Goal: Task Accomplishment & Management: Manage account settings

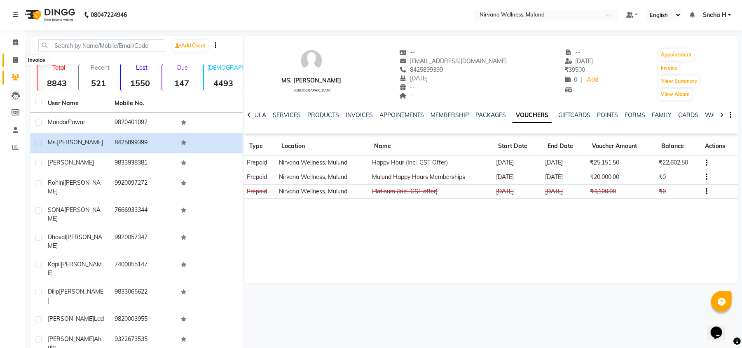
click at [15, 61] on icon at bounding box center [15, 60] width 5 height 6
select select "4890"
select select "service"
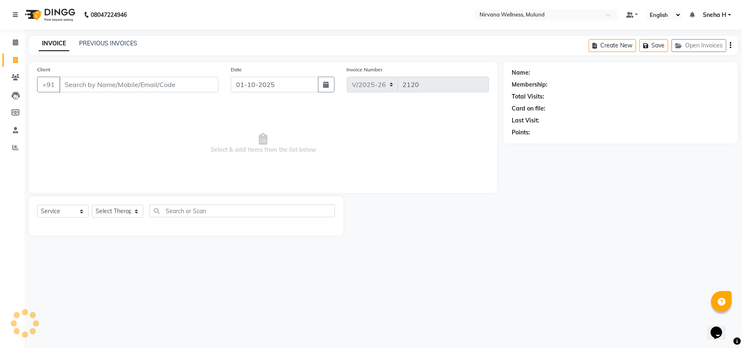
click at [113, 79] on input "Client" at bounding box center [138, 85] width 159 height 16
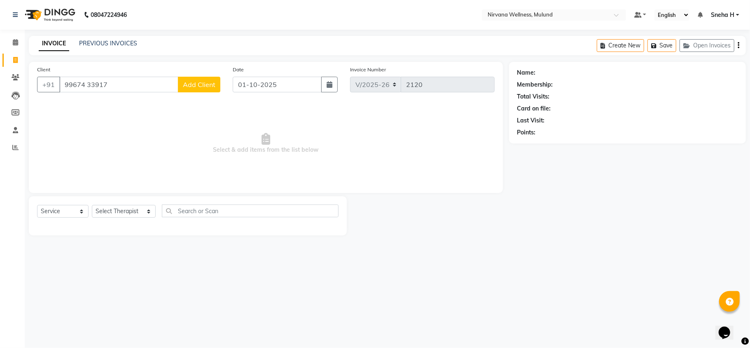
click at [86, 83] on input "99674 33917" at bounding box center [118, 85] width 119 height 16
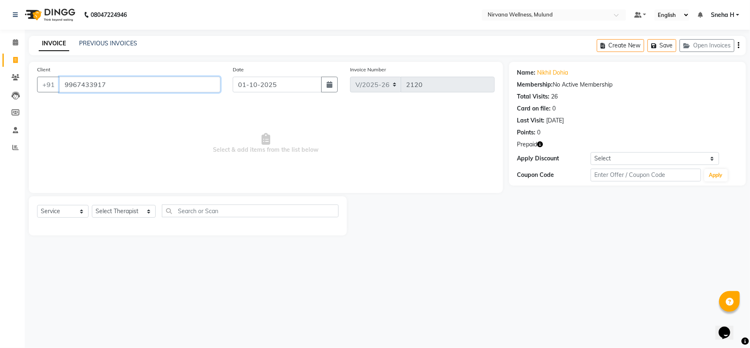
click at [120, 82] on input "9967433917" at bounding box center [139, 85] width 161 height 16
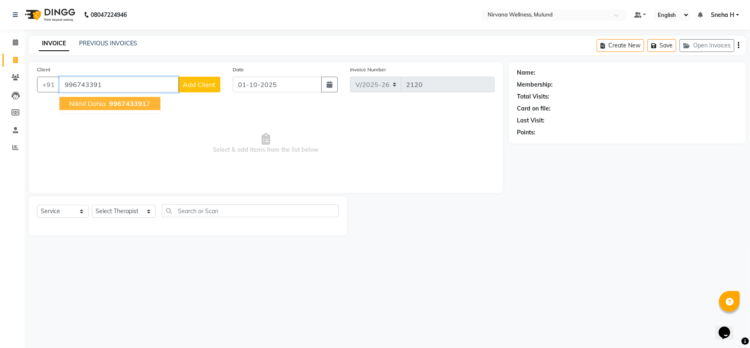
type input "9967433917"
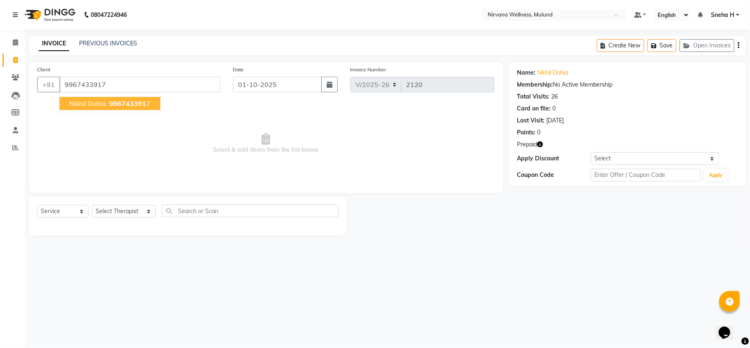
click at [119, 104] on span "996743391" at bounding box center [127, 103] width 37 height 8
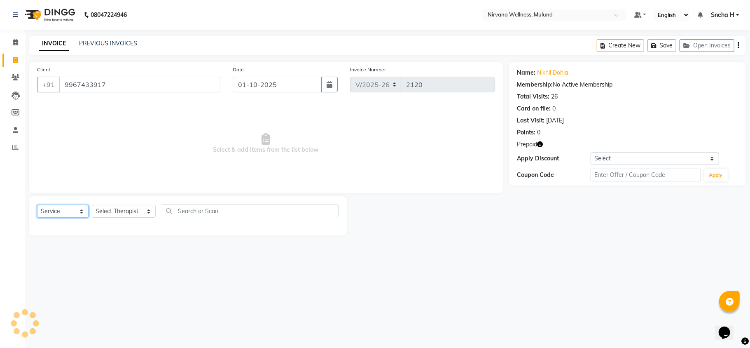
click at [65, 208] on select "Select Service Product Membership Package Voucher Prepaid Gift Card" at bounding box center [62, 211] width 51 height 13
select select "P"
click at [37, 205] on select "Select Service Product Membership Package Voucher Prepaid Gift Card" at bounding box center [62, 211] width 51 height 13
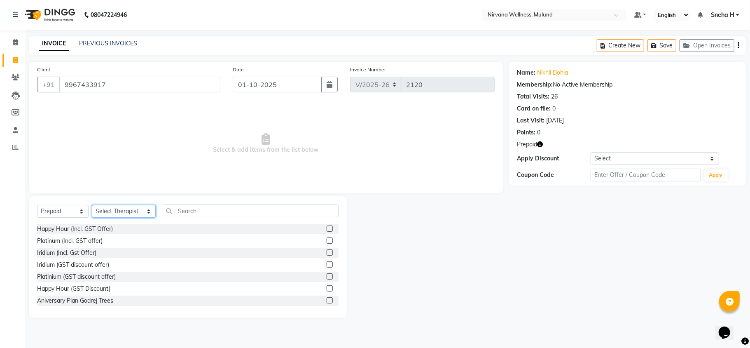
click at [114, 212] on select "Select Therapist Abbie Hemant Misale Kim Lalruatsangi Mami Miranda LT Tlau Omi …" at bounding box center [124, 211] width 64 height 13
select select "29682"
click at [92, 205] on select "Select Therapist Abbie Hemant Misale Kim Lalruatsangi Mami Miranda LT Tlau Omi …" at bounding box center [124, 211] width 64 height 13
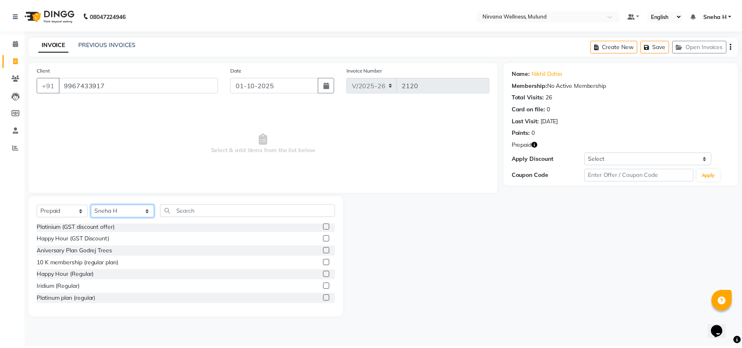
scroll to position [55, 0]
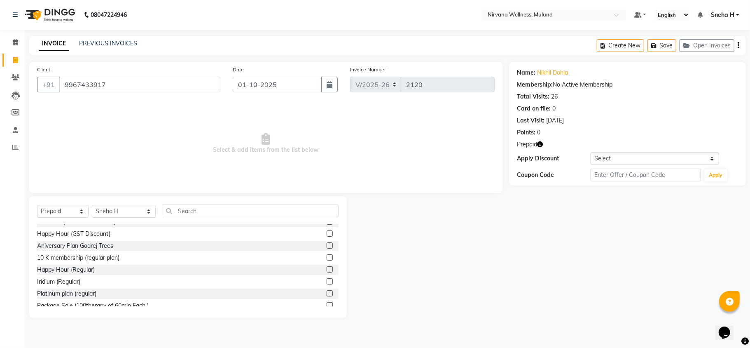
click at [327, 269] on label at bounding box center [330, 269] width 6 height 6
click at [327, 269] on input "checkbox" at bounding box center [329, 269] width 5 height 5
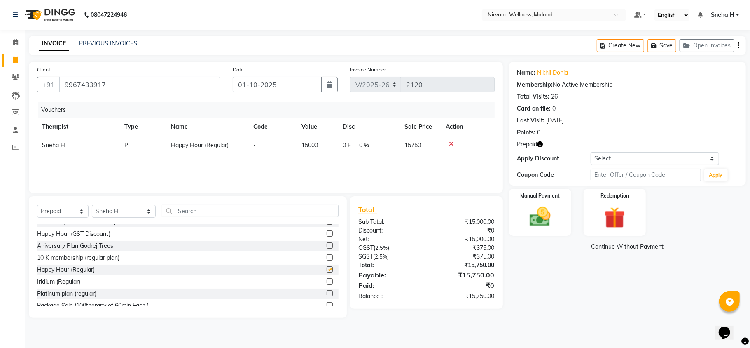
checkbox input "false"
click at [558, 203] on div "Manual Payment" at bounding box center [540, 212] width 65 height 49
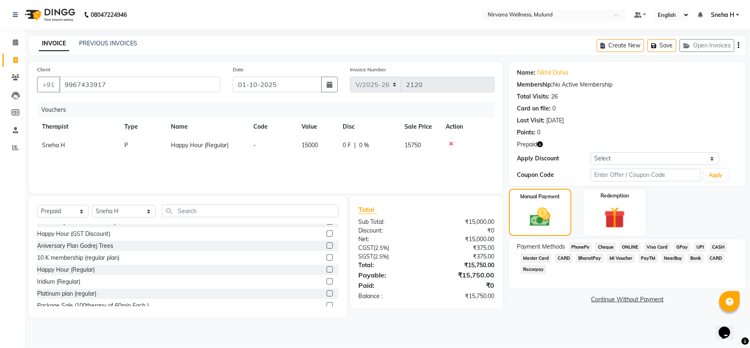
click at [696, 259] on span "Bank" at bounding box center [696, 257] width 16 height 9
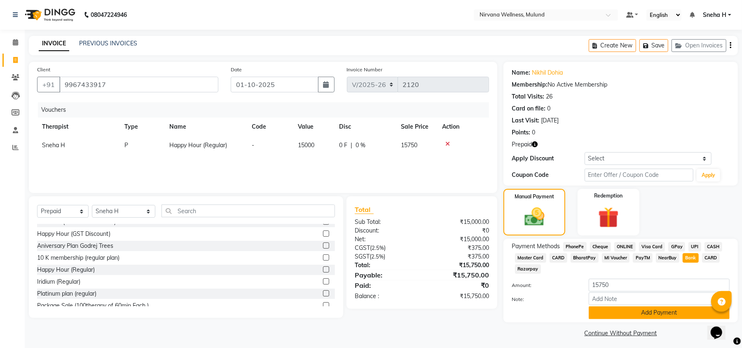
click at [641, 308] on button "Add Payment" at bounding box center [658, 312] width 141 height 13
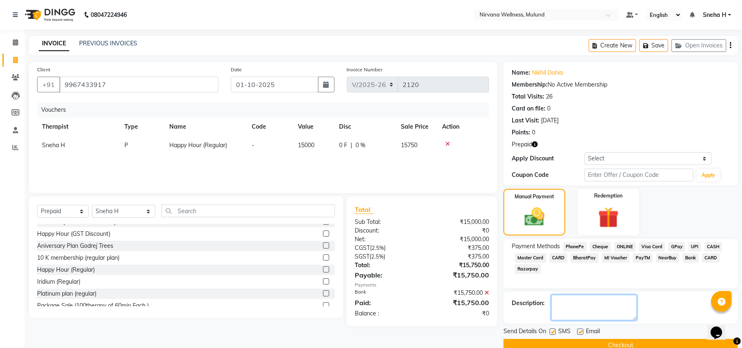
click at [634, 305] on textarea at bounding box center [594, 307] width 86 height 26
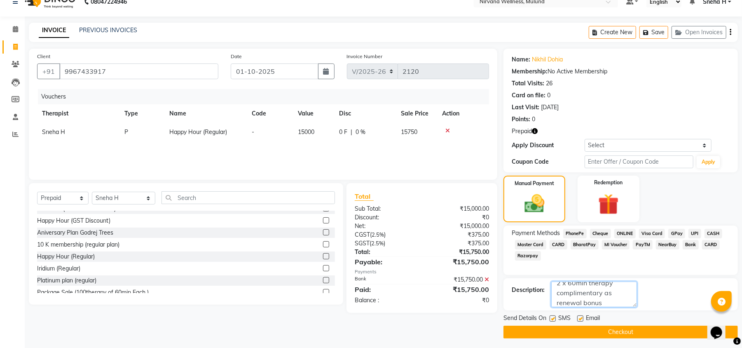
scroll to position [17, 0]
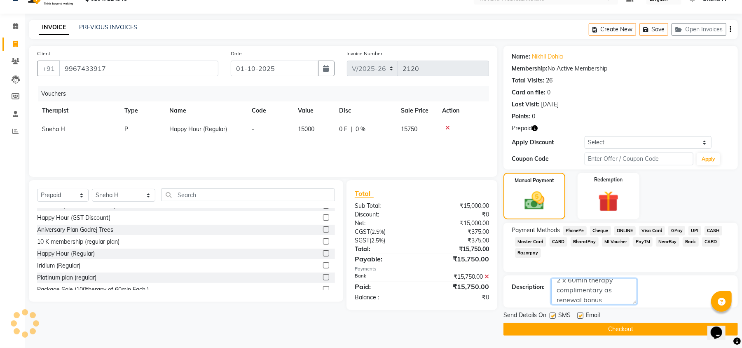
type textarea "2 x 60min therapy complimentary as renewal bonus"
click at [591, 332] on button "Checkout" at bounding box center [620, 328] width 234 height 13
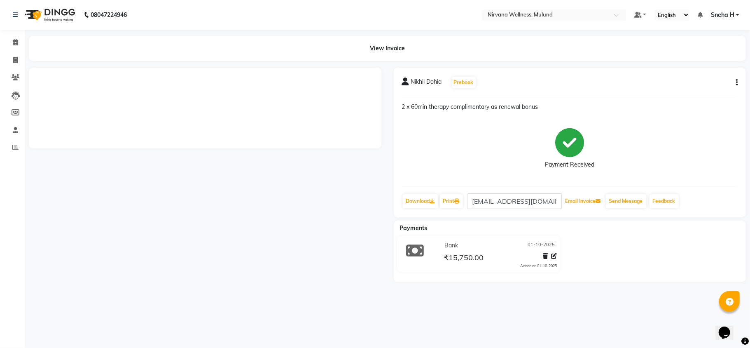
click at [572, 202] on button "Email Invoice" at bounding box center [583, 201] width 42 height 14
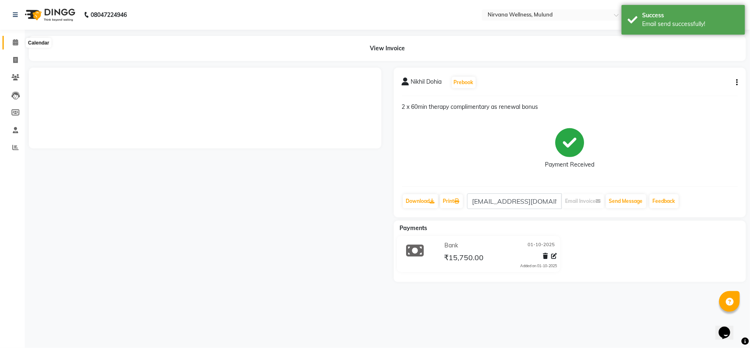
click at [18, 41] on span at bounding box center [15, 42] width 14 height 9
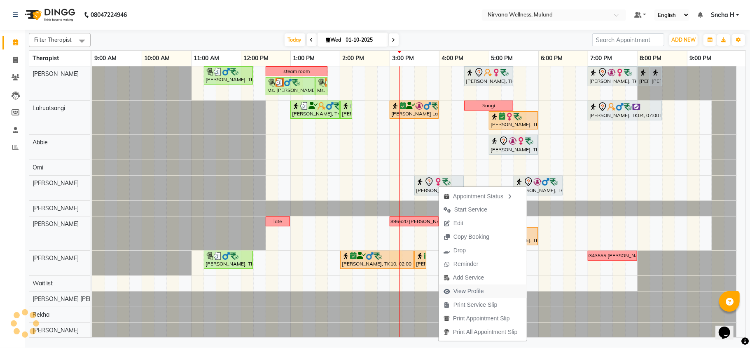
click at [468, 290] on span "View Profile" at bounding box center [468, 291] width 30 height 9
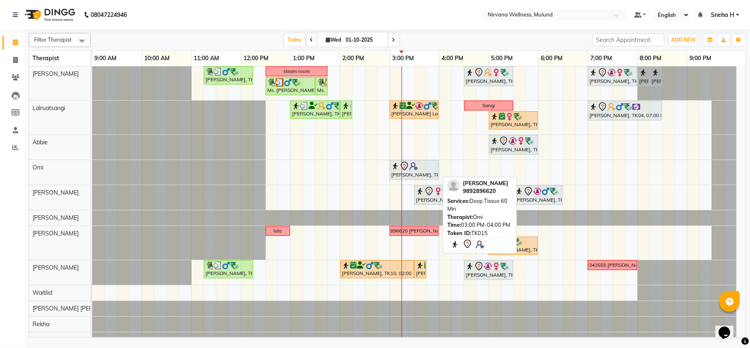
click at [421, 172] on div "[PERSON_NAME], TK15, 03:00 PM-04:00 PM, Deep Tissue 60 Min" at bounding box center [413, 169] width 47 height 17
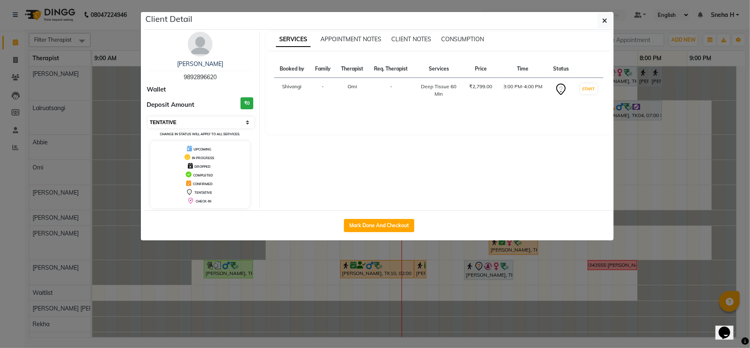
click at [227, 121] on select "Select IN SERVICE CONFIRMED TENTATIVE CHECK IN MARK DONE DROPPED UPCOMING" at bounding box center [201, 123] width 107 height 12
select select "6"
click at [148, 117] on select "Select IN SERVICE CONFIRMED TENTATIVE CHECK IN MARK DONE DROPPED UPCOMING" at bounding box center [201, 123] width 107 height 12
click at [126, 35] on ngb-modal-window "Client Detail [PERSON_NAME] 9892896620 Wallet Deposit Amount ₹0 Select IN SERVI…" at bounding box center [375, 174] width 750 height 348
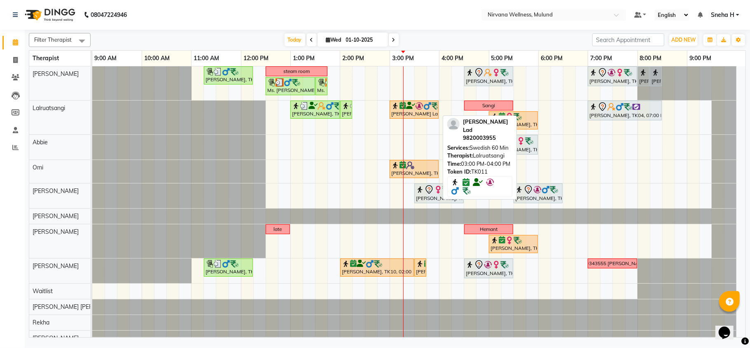
click at [420, 112] on div "[PERSON_NAME] Lad, TK11, 03:00 PM-04:00 PM, Swedish 60 Min" at bounding box center [413, 110] width 47 height 16
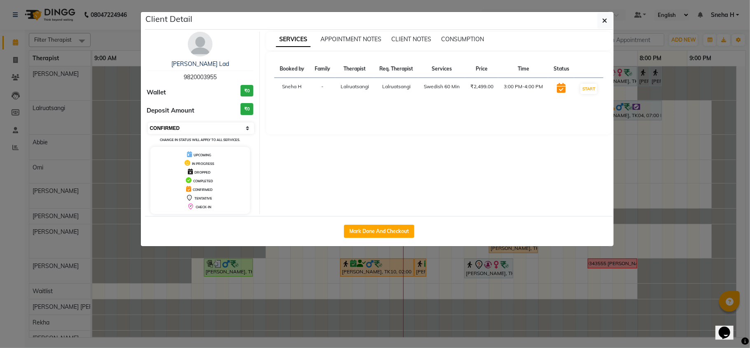
click at [184, 127] on select "Select IN SERVICE CONFIRMED TENTATIVE CHECK IN MARK DONE DROPPED UPCOMING" at bounding box center [201, 128] width 107 height 12
select select "8"
click at [148, 123] on select "Select IN SERVICE CONFIRMED TENTATIVE CHECK IN MARK DONE DROPPED UPCOMING" at bounding box center [201, 128] width 107 height 12
click at [111, 42] on ngb-modal-window "Client Detail [PERSON_NAME] Lad 9820003955 Wallet ₹0 Deposit Amount ₹0 Select I…" at bounding box center [375, 174] width 750 height 348
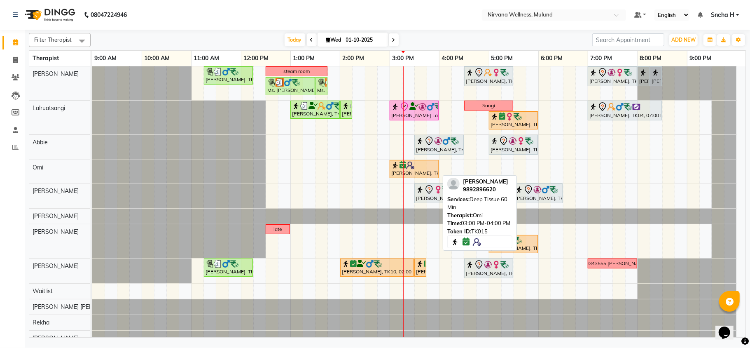
click at [407, 170] on div "[PERSON_NAME], TK15, 03:00 PM-04:00 PM, Deep Tissue 60 Min" at bounding box center [413, 169] width 47 height 16
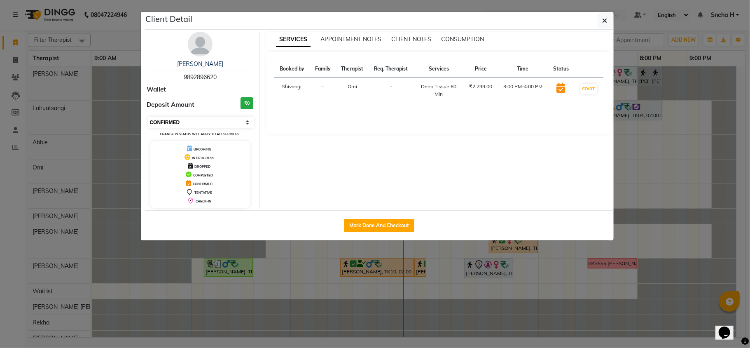
click at [194, 124] on select "Select IN SERVICE CONFIRMED TENTATIVE CHECK IN MARK DONE DROPPED UPCOMING" at bounding box center [201, 123] width 107 height 12
select select "8"
click at [148, 117] on select "Select IN SERVICE CONFIRMED TENTATIVE CHECK IN MARK DONE DROPPED UPCOMING" at bounding box center [201, 123] width 107 height 12
click at [119, 37] on ngb-modal-window "Client Detail [PERSON_NAME] 9892896620 Wallet Deposit Amount ₹0 Select IN SERVI…" at bounding box center [375, 174] width 750 height 348
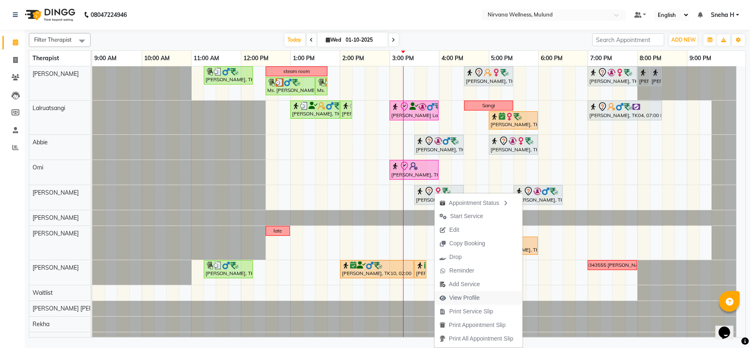
click at [461, 296] on span "View Profile" at bounding box center [464, 297] width 30 height 9
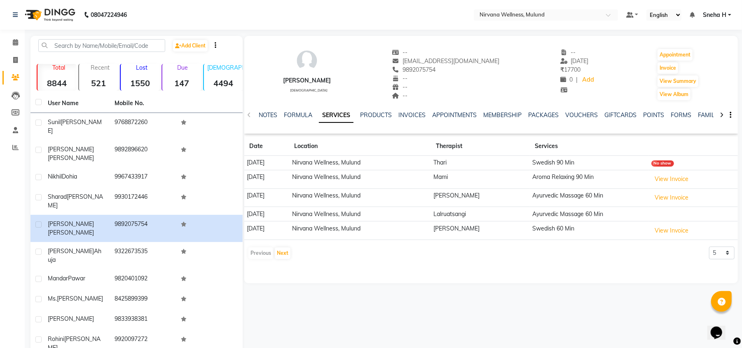
click at [577, 122] on div "NOTES FORMULA SERVICES PRODUCTS INVOICES APPOINTMENTS MEMBERSHIP PACKAGES VOUCH…" at bounding box center [481, 118] width 445 height 15
click at [582, 119] on div "VOUCHERS" at bounding box center [581, 115] width 33 height 9
click at [582, 114] on link "VOUCHERS" at bounding box center [581, 114] width 33 height 7
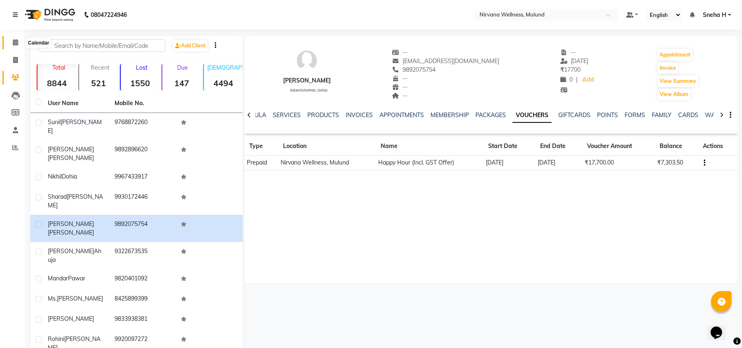
click at [13, 42] on icon at bounding box center [15, 42] width 5 height 6
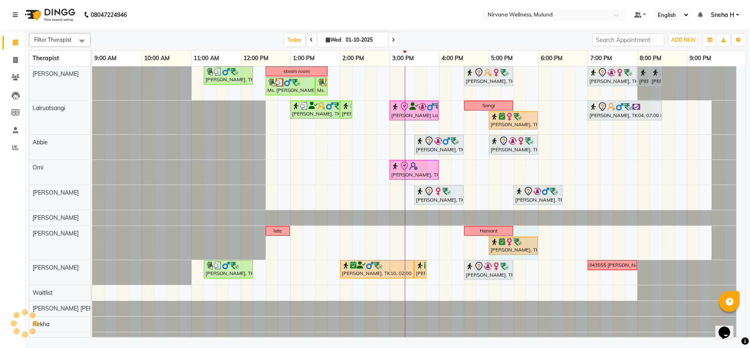
drag, startPoint x: 492, startPoint y: 259, endPoint x: 528, endPoint y: 259, distance: 35.8
click at [531, 259] on div "[PERSON_NAME], TK05, 11:15 AM-12:15 PM, Swedish Wintergreen Oil 60 Min steam ro…" at bounding box center [418, 222] width 653 height 312
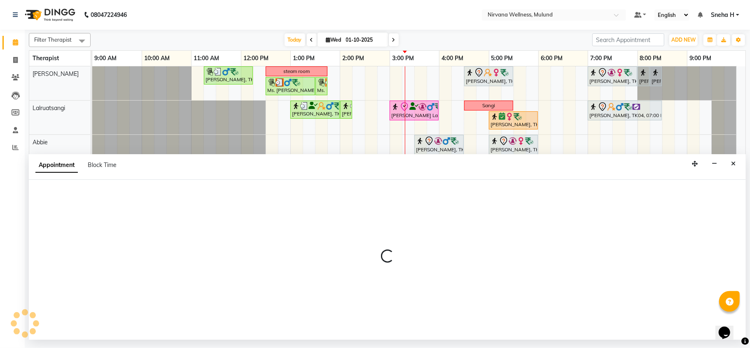
select select "29684"
select select "1020"
select select "tentative"
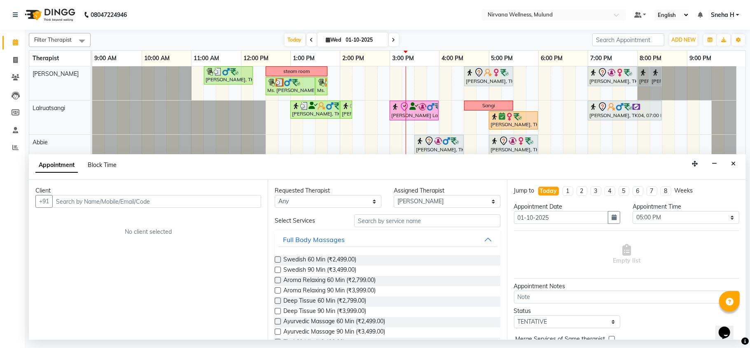
click at [107, 168] on span "Block Time" at bounding box center [102, 164] width 29 height 7
select select "29684"
select select "1020"
select select "1080"
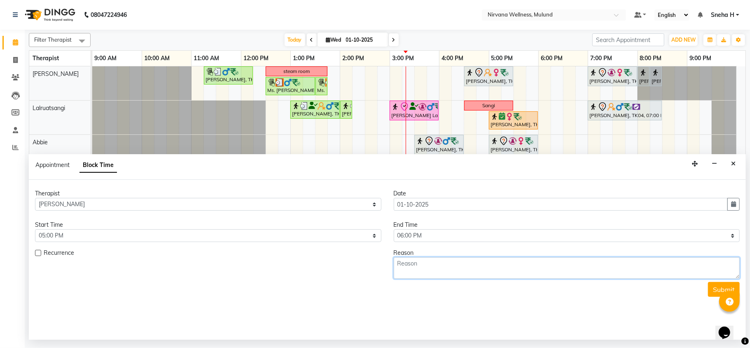
click at [430, 269] on textarea at bounding box center [567, 267] width 346 height 21
type textarea "walnut apricot scrub + Sandalwood wrap"
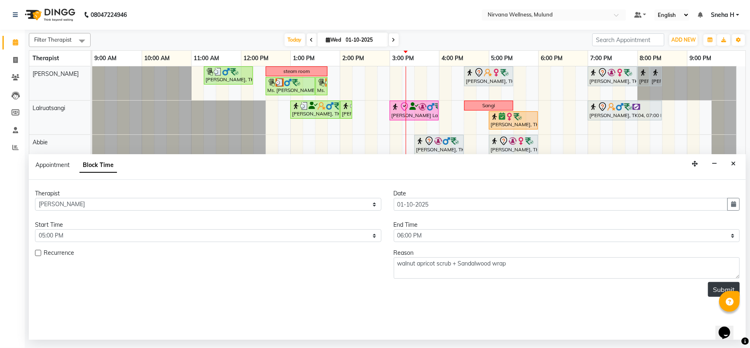
click at [710, 289] on button "Submit" at bounding box center [724, 289] width 32 height 15
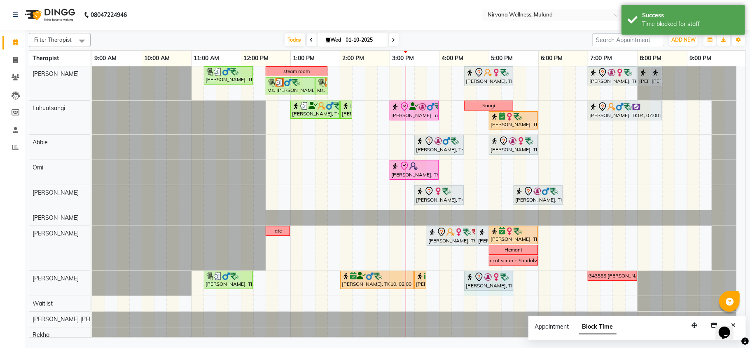
drag, startPoint x: 476, startPoint y: 294, endPoint x: 510, endPoint y: 292, distance: 33.4
click at [510, 292] on div "[PERSON_NAME], TK05, 11:15 AM-12:15 PM, Swedish Wintergreen Oil 60 Min steam ro…" at bounding box center [418, 227] width 653 height 323
select select "35614"
select select "tentative"
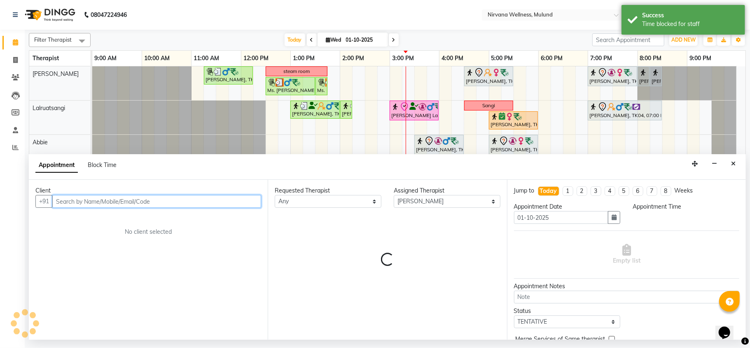
select select "990"
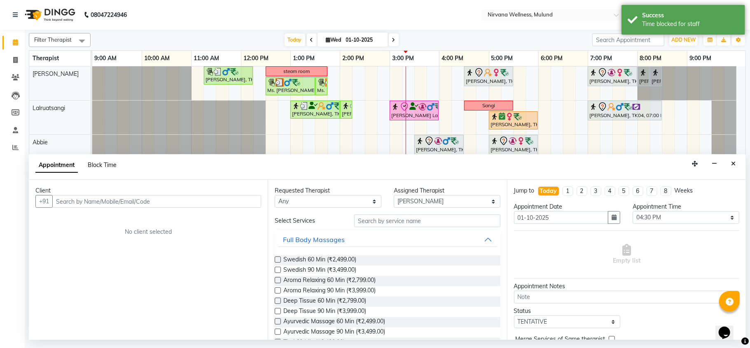
click at [109, 164] on span "Block Time" at bounding box center [102, 164] width 29 height 7
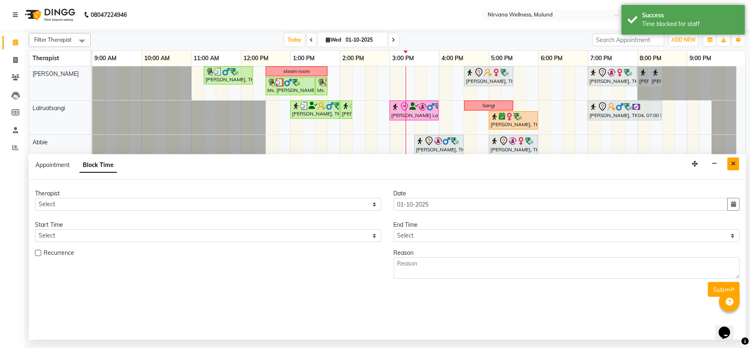
click at [734, 166] on icon "Close" at bounding box center [733, 164] width 5 height 6
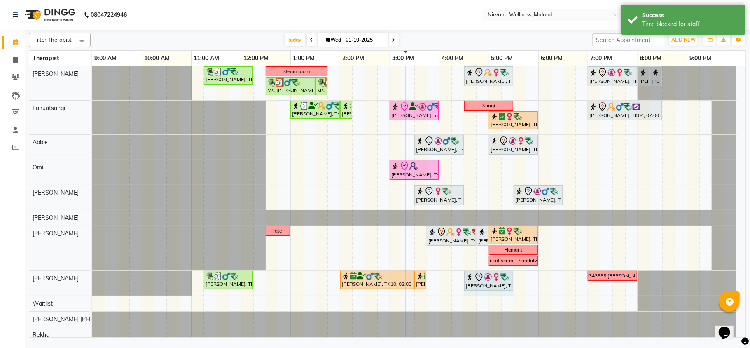
drag, startPoint x: 469, startPoint y: 295, endPoint x: 513, endPoint y: 295, distance: 44.5
click at [507, 293] on div "[PERSON_NAME], TK05, 11:15 AM-12:15 PM, Swedish Wintergreen Oil 60 Min steam ro…" at bounding box center [418, 227] width 653 height 323
select select "35614"
select select "tentative"
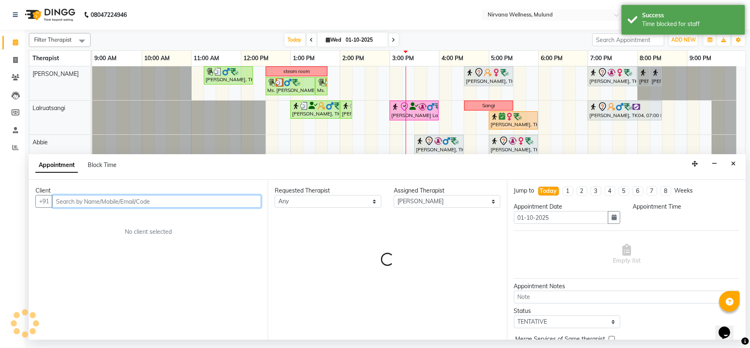
select select "990"
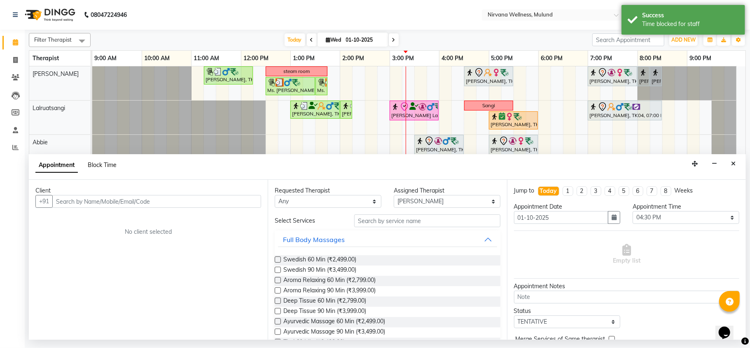
click at [102, 164] on span "Block Time" at bounding box center [102, 164] width 29 height 7
select select "35614"
select select "990"
select select "1050"
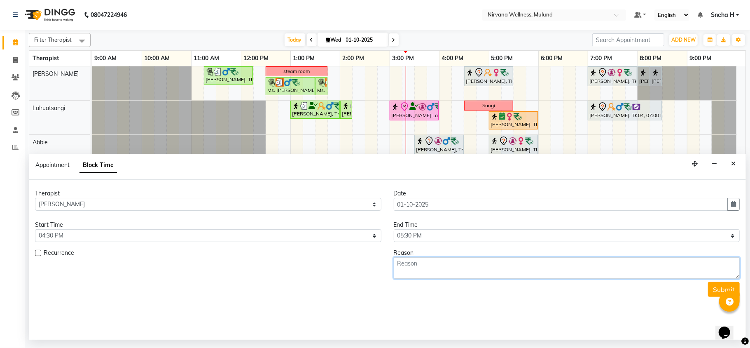
click at [414, 269] on textarea at bounding box center [567, 267] width 346 height 21
type textarea "Sesame Hot Oil"
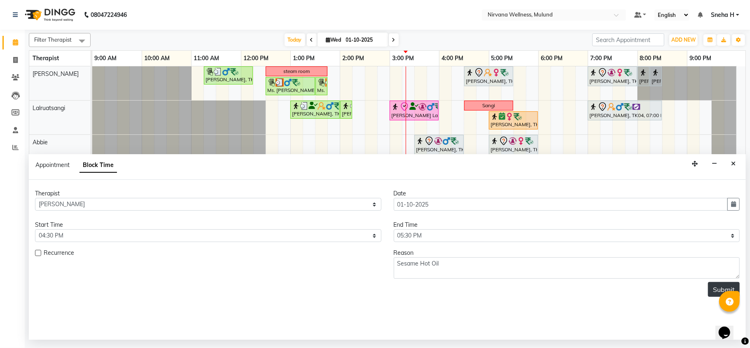
click at [710, 289] on button "Submit" at bounding box center [724, 289] width 32 height 15
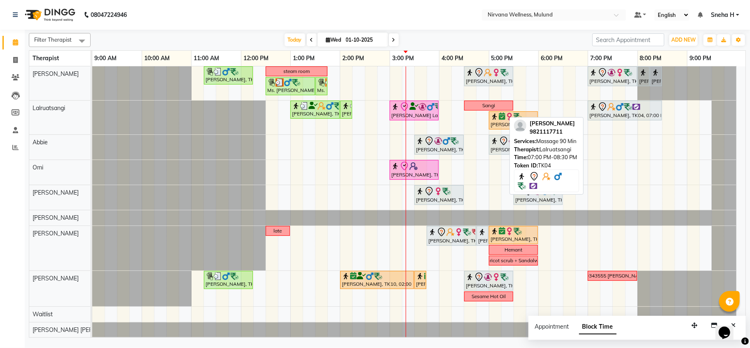
click at [616, 109] on img at bounding box center [620, 107] width 8 height 8
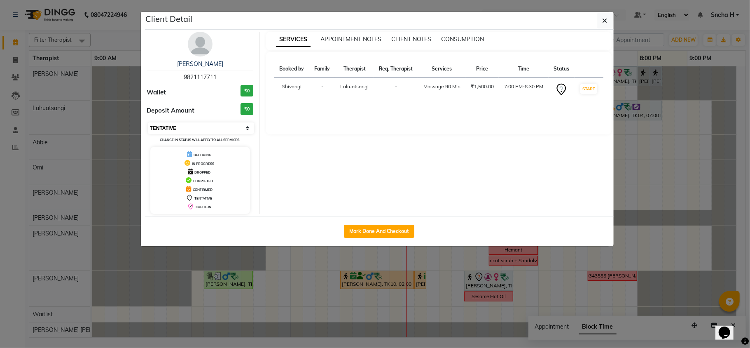
click at [200, 128] on select "Select IN SERVICE CONFIRMED TENTATIVE CHECK IN MARK DONE DROPPED UPCOMING" at bounding box center [201, 128] width 107 height 12
select select "6"
click at [148, 123] on select "Select IN SERVICE CONFIRMED TENTATIVE CHECK IN MARK DONE DROPPED UPCOMING" at bounding box center [201, 128] width 107 height 12
click at [124, 39] on ngb-modal-window "Client Detail [PERSON_NAME] 9821117711 Wallet ₹0 Deposit Amount ₹0 Select IN SE…" at bounding box center [375, 174] width 750 height 348
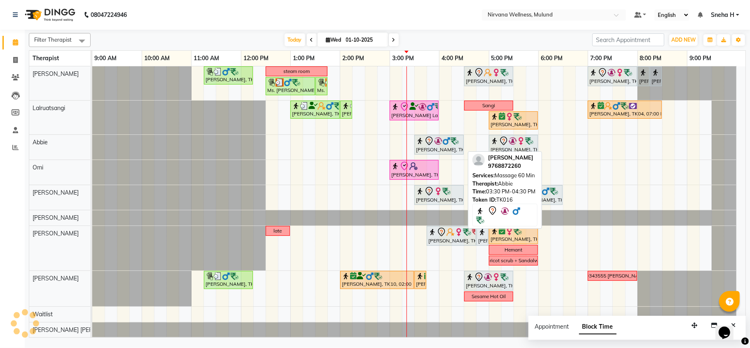
click at [451, 147] on div "[PERSON_NAME], TK16, 03:30 PM-04:30 PM, Massage 60 Min" at bounding box center [439, 144] width 48 height 17
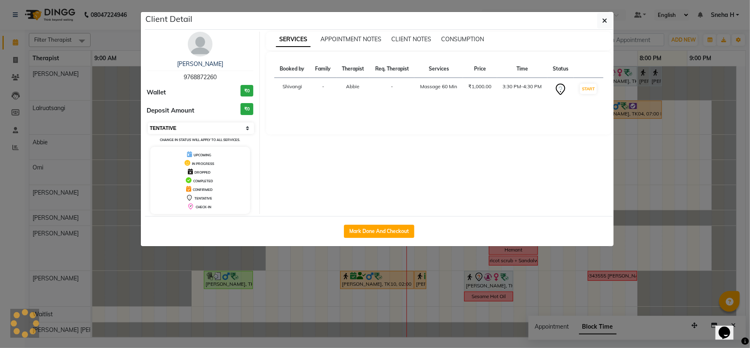
click at [236, 131] on select "Select IN SERVICE CONFIRMED TENTATIVE CHECK IN MARK DONE DROPPED UPCOMING" at bounding box center [201, 128] width 107 height 12
select select "6"
click at [148, 123] on select "Select IN SERVICE CONFIRMED TENTATIVE CHECK IN MARK DONE DROPPED UPCOMING" at bounding box center [201, 128] width 107 height 12
click at [123, 45] on ngb-modal-window "Client Detail [PERSON_NAME] 9768872260 Wallet ₹0 Deposit Amount ₹0 Select IN SE…" at bounding box center [375, 174] width 750 height 348
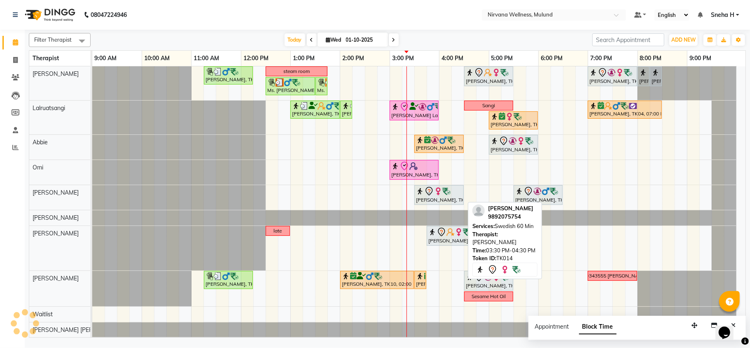
click at [435, 198] on div "[PERSON_NAME], TK14, 03:30 PM-04:30 PM, Swedish 60 Min" at bounding box center [439, 194] width 48 height 17
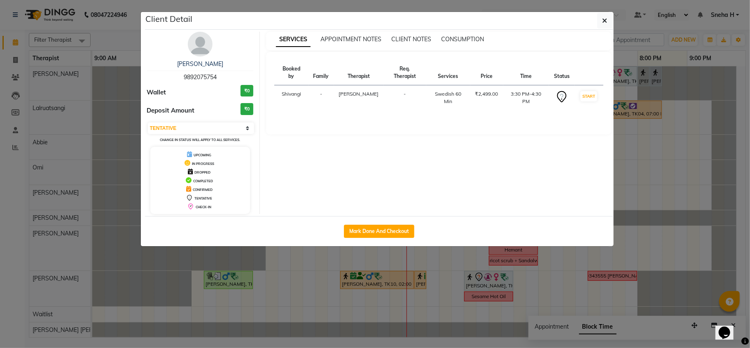
click at [182, 121] on div "[PERSON_NAME] 9892075754 Wallet ₹0 Deposit Amount ₹0 Select IN SERVICE CONFIRME…" at bounding box center [200, 123] width 119 height 182
click at [184, 133] on select "Select IN SERVICE CONFIRMED TENTATIVE CHECK IN MARK DONE DROPPED UPCOMING" at bounding box center [201, 128] width 107 height 12
select select "6"
click at [148, 123] on select "Select IN SERVICE CONFIRMED TENTATIVE CHECK IN MARK DONE DROPPED UPCOMING" at bounding box center [201, 128] width 107 height 12
click at [143, 37] on div "[PERSON_NAME] 9892075754 Wallet ₹0 Deposit Amount ₹0 Select IN SERVICE CONFIRME…" at bounding box center [200, 123] width 119 height 182
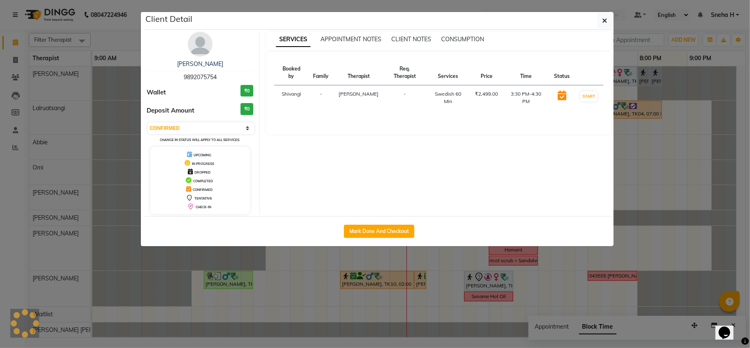
click at [132, 37] on ngb-modal-window "Client Detail [PERSON_NAME] 9892075754 Wallet ₹0 Deposit Amount ₹0 Select IN SE…" at bounding box center [375, 174] width 750 height 348
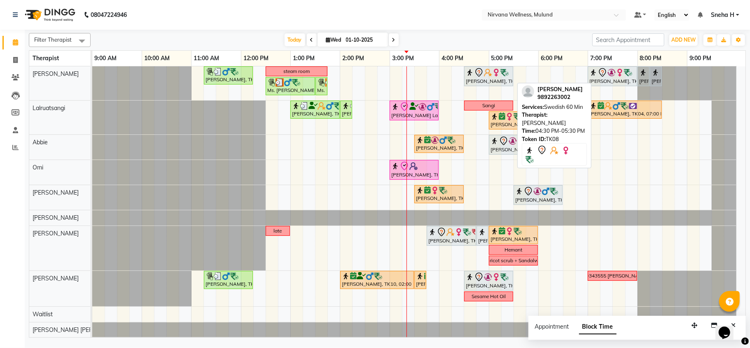
click at [488, 78] on div "[PERSON_NAME], TK08, 04:30 PM-05:30 PM, Swedish 60 Min" at bounding box center [488, 76] width 47 height 17
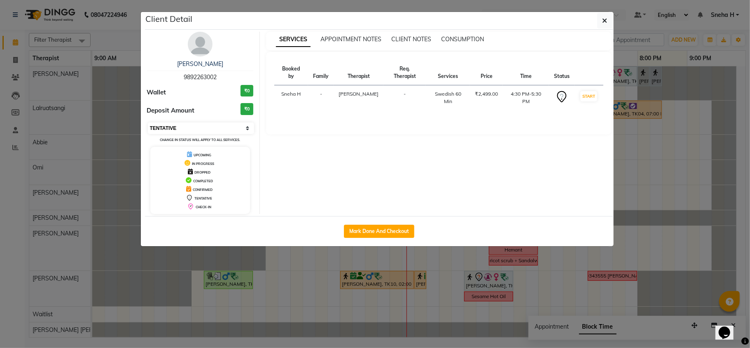
click at [236, 125] on select "Select IN SERVICE CONFIRMED TENTATIVE CHECK IN MARK DONE DROPPED UPCOMING" at bounding box center [201, 128] width 107 height 12
select select "6"
click at [148, 123] on select "Select IN SERVICE CONFIRMED TENTATIVE CHECK IN MARK DONE DROPPED UPCOMING" at bounding box center [201, 128] width 107 height 12
click at [137, 40] on ngb-modal-window "Client Detail [PERSON_NAME] 9892263002 Wallet ₹0 Deposit Amount ₹0 Select IN SE…" at bounding box center [375, 174] width 750 height 348
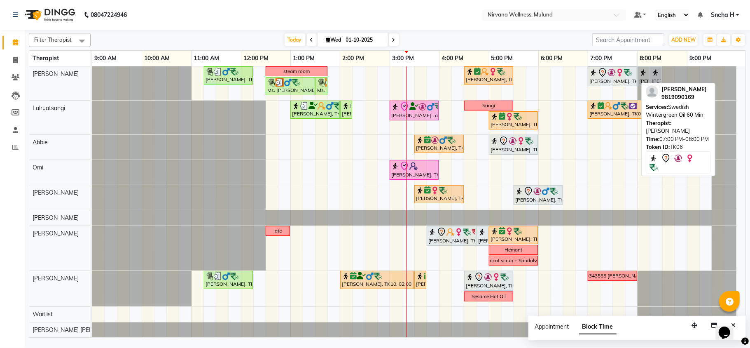
click at [612, 82] on div "[PERSON_NAME], TK06, 07:00 PM-08:00 PM, Swedish Wintergreen Oil 60 Min" at bounding box center [612, 76] width 48 height 17
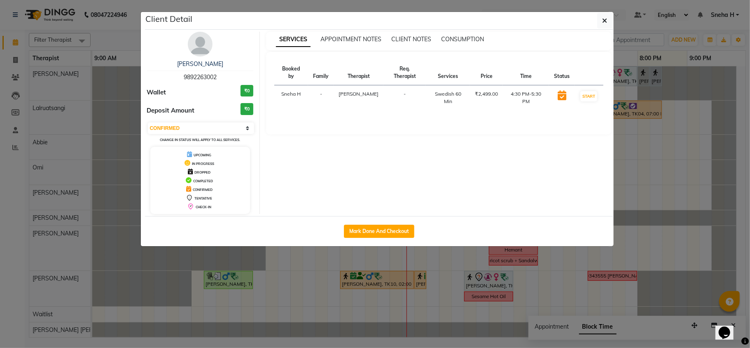
select select "7"
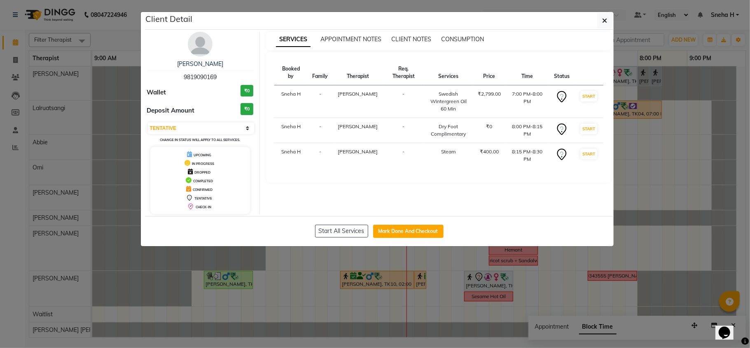
click at [145, 50] on div "[PERSON_NAME] 9819090169 Wallet ₹0 Deposit Amount ₹0 Select IN SERVICE CONFIRME…" at bounding box center [200, 123] width 119 height 182
click at [604, 21] on icon "button" at bounding box center [604, 20] width 5 height 7
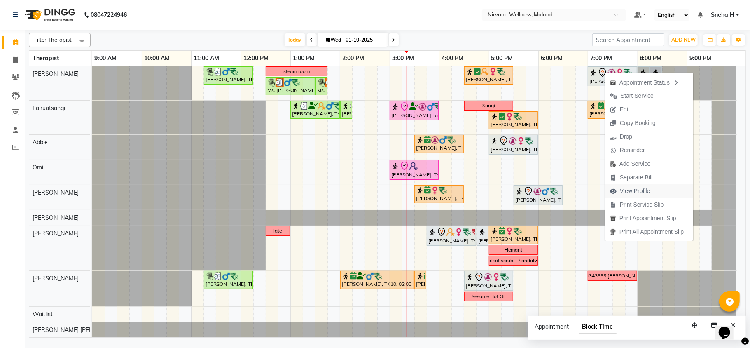
click at [631, 187] on span "View Profile" at bounding box center [635, 191] width 30 height 9
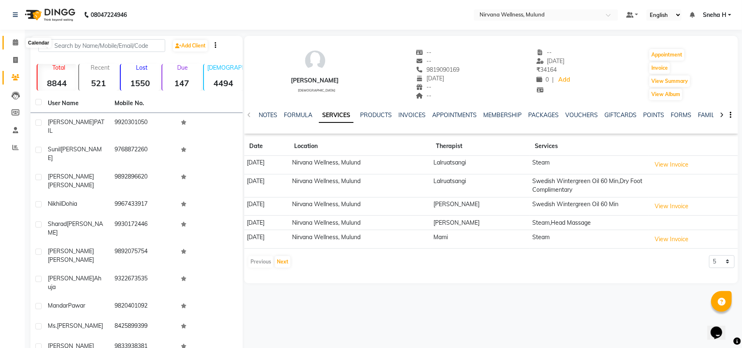
click at [13, 41] on icon at bounding box center [15, 42] width 5 height 6
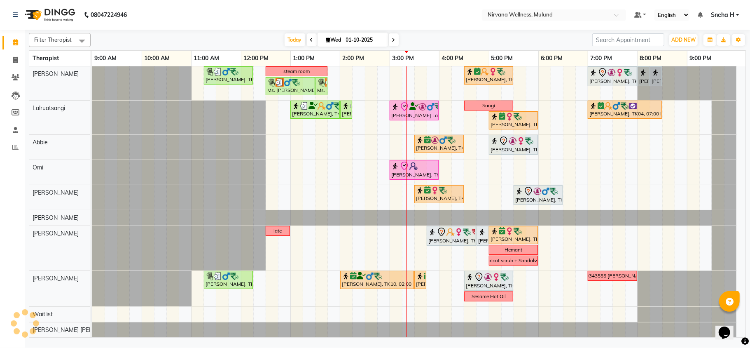
click at [336, 40] on span "Wed" at bounding box center [333, 40] width 19 height 6
select select "10"
select select "2025"
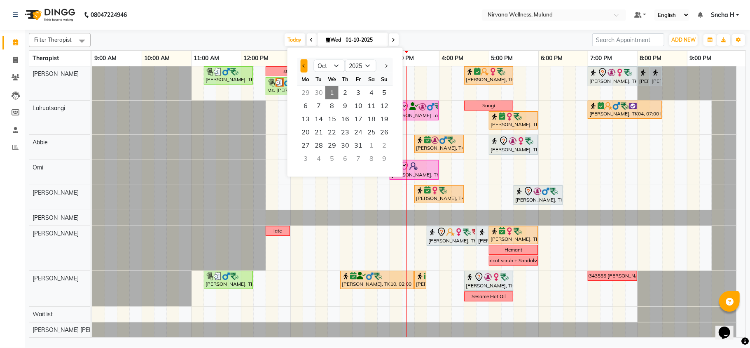
click at [301, 66] on button "Previous month" at bounding box center [304, 65] width 7 height 13
select select "9"
click at [332, 122] on span "17" at bounding box center [331, 118] width 13 height 13
type input "[DATE]"
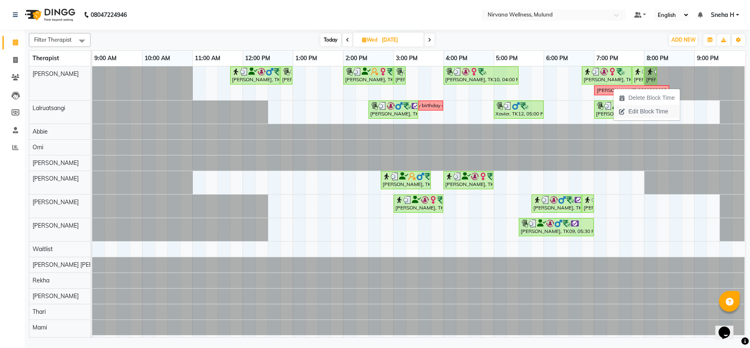
click at [644, 110] on span "Edit Block Time" at bounding box center [648, 111] width 40 height 9
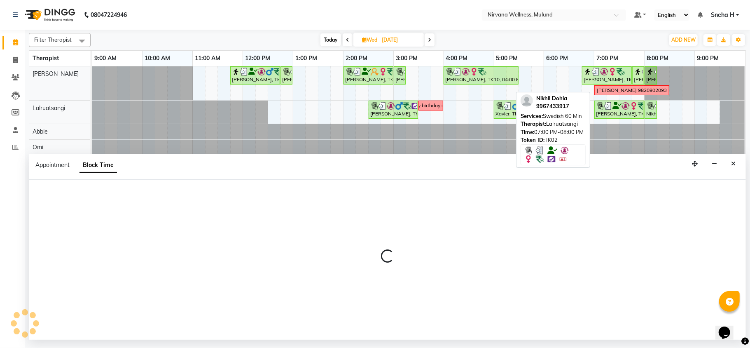
select select "29686"
select select "1140"
select select "1230"
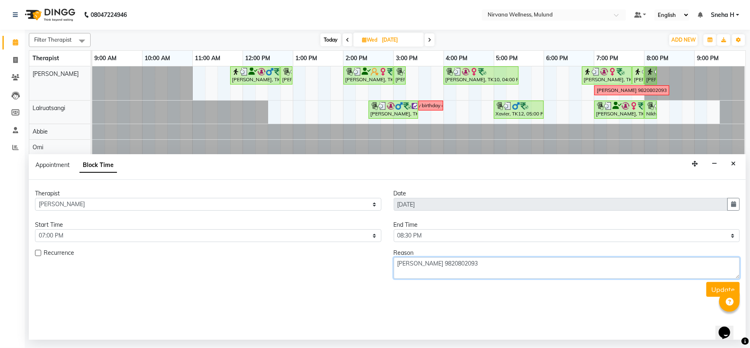
drag, startPoint x: 487, startPoint y: 271, endPoint x: 370, endPoint y: 262, distance: 117.2
click at [370, 262] on div "Recurrence Reason [PERSON_NAME] 9820802093" at bounding box center [387, 263] width 717 height 30
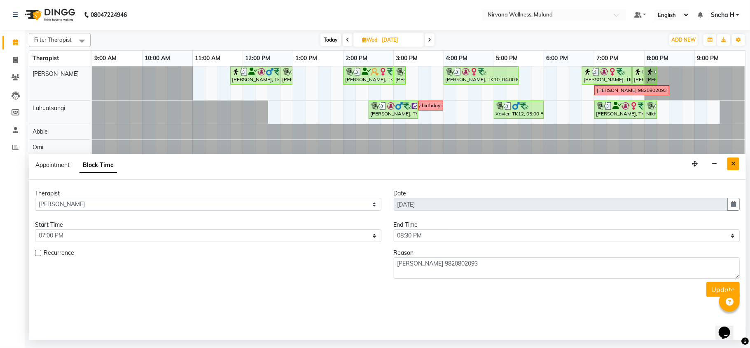
click at [736, 164] on button "Close" at bounding box center [733, 163] width 12 height 13
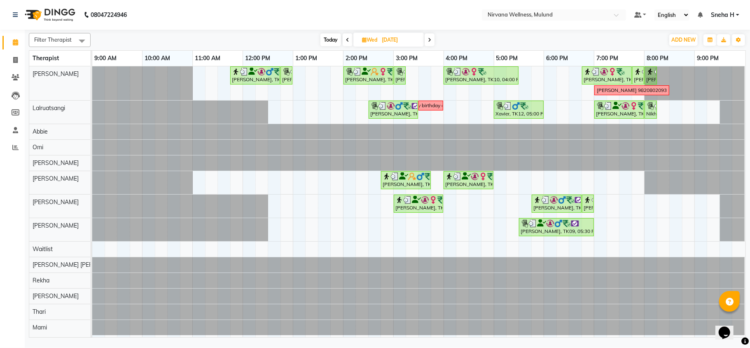
click at [368, 35] on span "[DATE]" at bounding box center [388, 40] width 70 height 14
click at [329, 37] on span "Today" at bounding box center [330, 39] width 21 height 13
type input "01-10-2025"
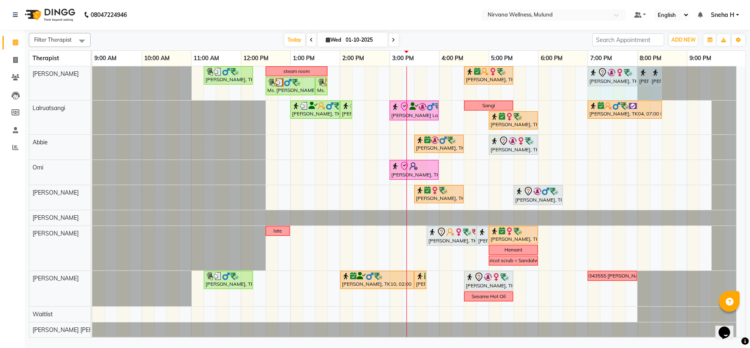
drag, startPoint x: 600, startPoint y: 90, endPoint x: 652, endPoint y: 92, distance: 52.4
click at [653, 92] on div "[PERSON_NAME], TK05, 11:15 AM-12:15 PM, Swedish Wintergreen Oil 60 Min steam ro…" at bounding box center [418, 233] width 653 height 334
select select "29686"
select select "1140"
select select "tentative"
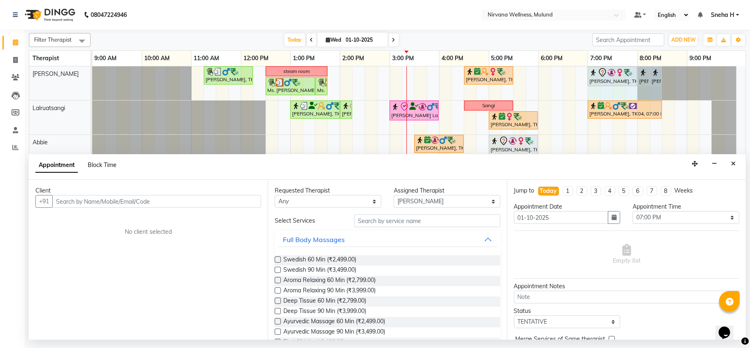
click at [114, 161] on span "Block Time" at bounding box center [102, 164] width 29 height 7
select select "29686"
select select "1140"
select select "1230"
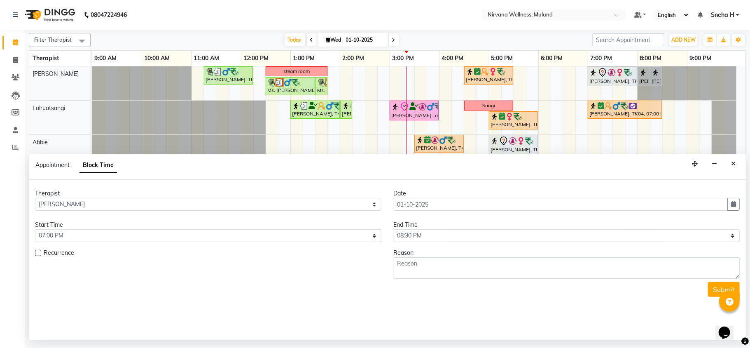
click at [404, 257] on div "Reason" at bounding box center [567, 252] width 346 height 9
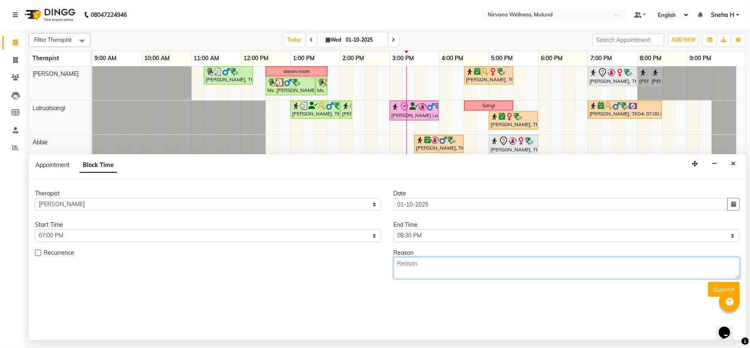
click at [404, 268] on textarea at bounding box center [567, 267] width 346 height 21
paste textarea "[PERSON_NAME] 9820802093"
type textarea "[PERSON_NAME] 9820802093"
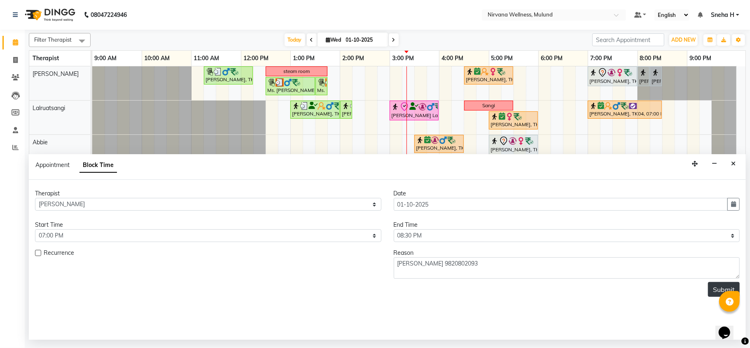
click at [713, 286] on button "Submit" at bounding box center [724, 289] width 32 height 15
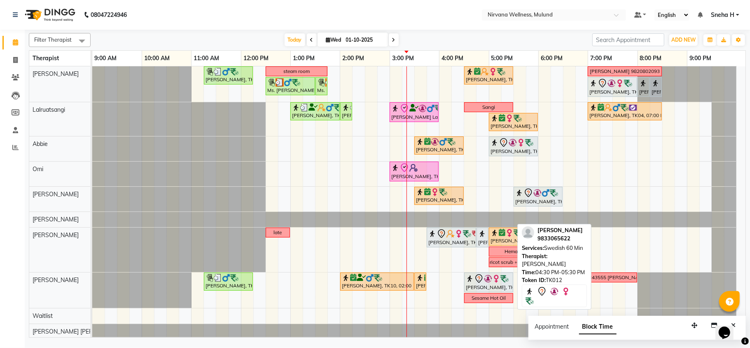
click at [476, 288] on div "[PERSON_NAME], TK12, 04:30 PM-05:30 PM, Swedish 60 Min" at bounding box center [488, 281] width 47 height 17
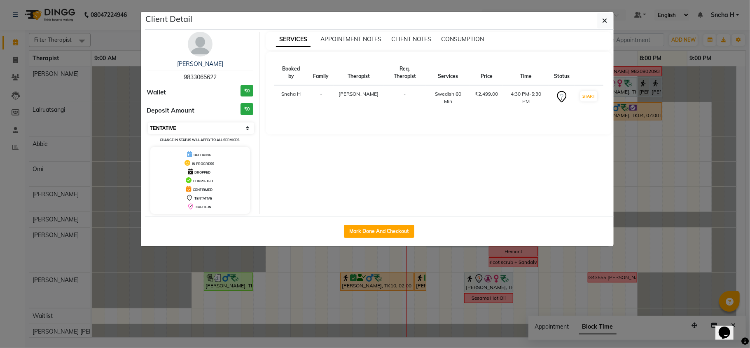
click at [241, 131] on select "Select IN SERVICE CONFIRMED TENTATIVE CHECK IN MARK DONE DROPPED UPCOMING" at bounding box center [201, 128] width 107 height 12
select select "6"
click at [148, 123] on select "Select IN SERVICE CONFIRMED TENTATIVE CHECK IN MARK DONE DROPPED UPCOMING" at bounding box center [201, 128] width 107 height 12
click at [109, 15] on ngb-modal-window "Client Detail [PERSON_NAME] 9833065622 Wallet ₹0 Deposit Amount ₹0 Select IN SE…" at bounding box center [375, 174] width 750 height 348
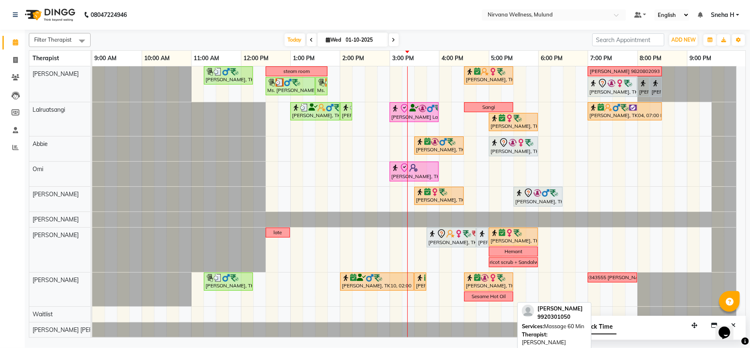
click at [458, 241] on div "[PERSON_NAME], TK17, 03:45 PM-04:45 PM, Massage 60 Min" at bounding box center [451, 237] width 48 height 17
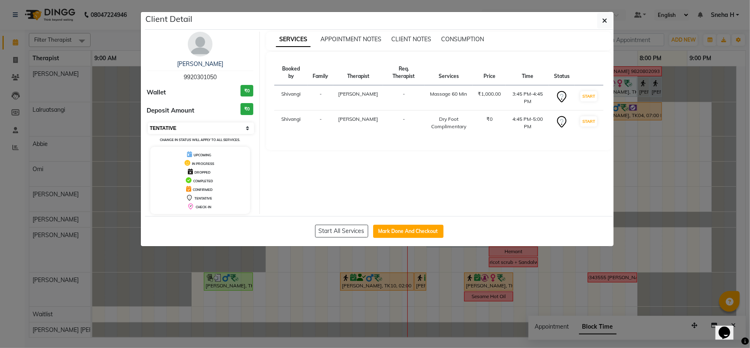
click at [227, 129] on select "Select IN SERVICE CONFIRMED TENTATIVE CHECK IN MARK DONE DROPPED UPCOMING" at bounding box center [201, 128] width 107 height 12
select select "6"
click at [148, 123] on select "Select IN SERVICE CONFIRMED TENTATIVE CHECK IN MARK DONE DROPPED UPCOMING" at bounding box center [201, 128] width 107 height 12
click at [123, 35] on ngb-modal-window "Client Detail [PERSON_NAME] 9920301050 Wallet ₹0 Deposit Amount ₹0 Select IN SE…" at bounding box center [375, 174] width 750 height 348
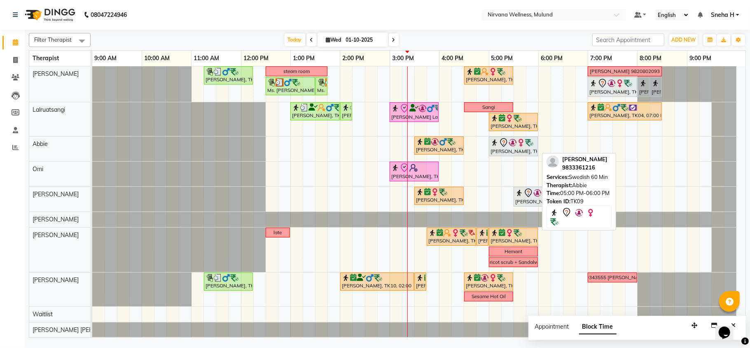
click at [527, 148] on div "[PERSON_NAME], TK09, 05:00 PM-06:00 PM, Swedish 60 Min" at bounding box center [513, 146] width 47 height 17
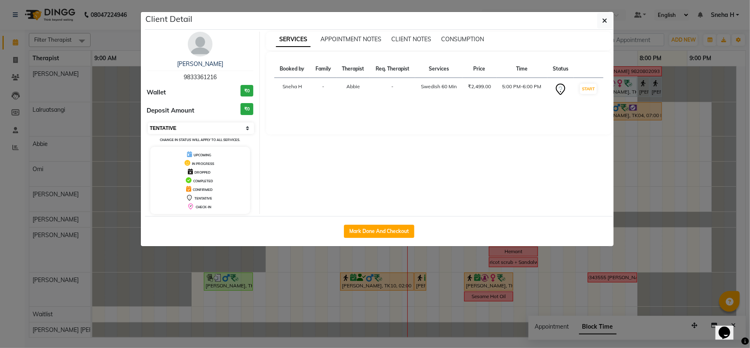
click at [208, 125] on select "Select IN SERVICE CONFIRMED TENTATIVE CHECK IN MARK DONE DROPPED UPCOMING" at bounding box center [201, 128] width 107 height 12
select select "6"
click at [148, 123] on select "Select IN SERVICE CONFIRMED TENTATIVE CHECK IN MARK DONE DROPPED UPCOMING" at bounding box center [201, 128] width 107 height 12
click at [124, 45] on ngb-modal-window "Client Detail [PERSON_NAME] 9833361216 Wallet ₹0 Deposit Amount ₹0 Select IN SE…" at bounding box center [375, 174] width 750 height 348
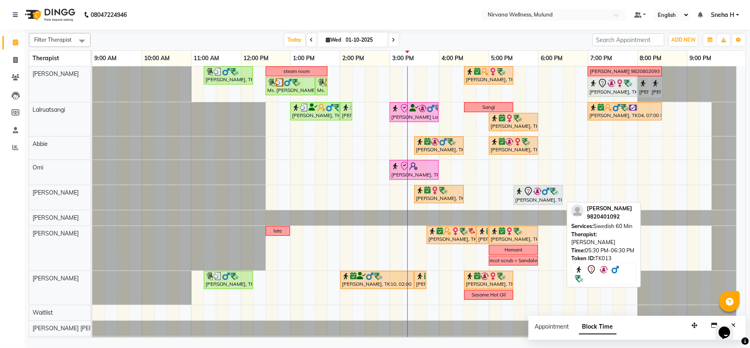
click at [553, 196] on div at bounding box center [538, 191] width 46 height 10
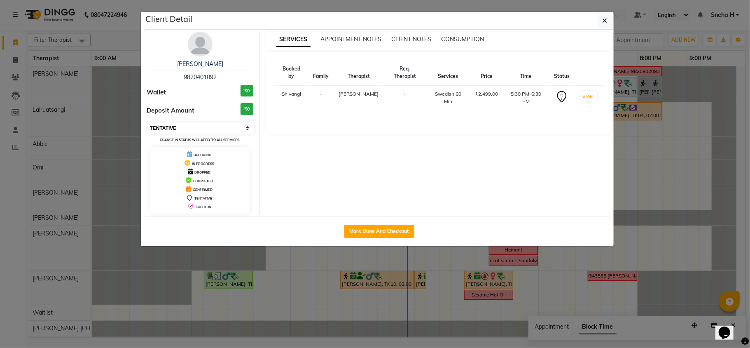
click at [177, 131] on select "Select IN SERVICE CONFIRMED TENTATIVE CHECK IN MARK DONE DROPPED UPCOMING" at bounding box center [201, 128] width 107 height 12
select select "6"
click at [148, 123] on select "Select IN SERVICE CONFIRMED TENTATIVE CHECK IN MARK DONE DROPPED UPCOMING" at bounding box center [201, 128] width 107 height 12
click at [123, 41] on ngb-modal-window "Client Detail [PERSON_NAME] 9820401092 Wallet ₹0 Deposit Amount ₹0 Select IN SE…" at bounding box center [375, 174] width 750 height 348
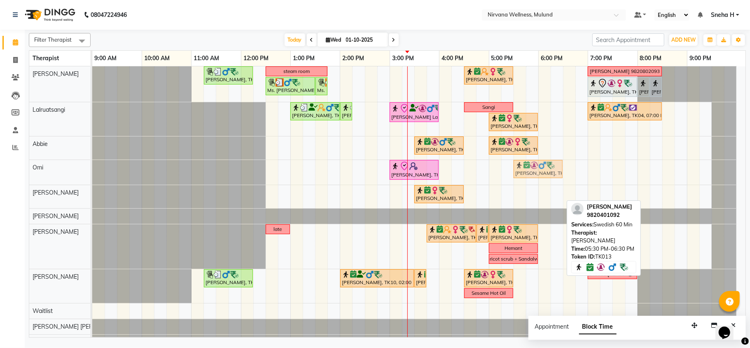
drag, startPoint x: 537, startPoint y: 197, endPoint x: 537, endPoint y: 170, distance: 26.4
click at [537, 170] on tbody "[PERSON_NAME], TK05, 11:15 AM-12:15 PM, Swedish Wintergreen Oil 60 Min steam ro…" at bounding box center [414, 231] width 644 height 330
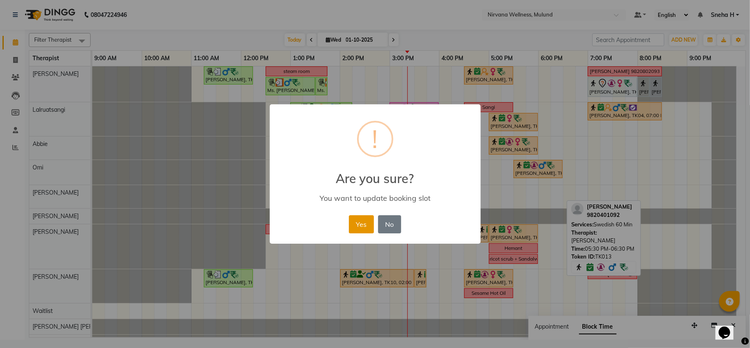
click at [365, 228] on button "Yes" at bounding box center [361, 224] width 25 height 18
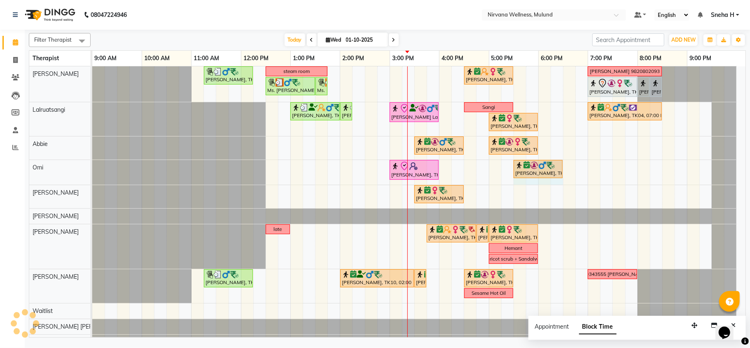
drag, startPoint x: 516, startPoint y: 181, endPoint x: 554, endPoint y: 182, distance: 38.3
click at [554, 182] on div "[PERSON_NAME], TK05, 11:15 AM-12:15 PM, Swedish Wintergreen Oil 60 Min steam ro…" at bounding box center [418, 231] width 653 height 330
select select "92880"
select select "1050"
select select "tentative"
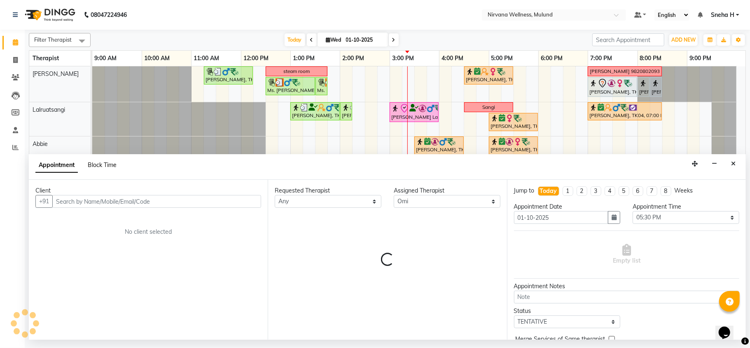
click at [107, 162] on span "Block Time" at bounding box center [102, 164] width 29 height 7
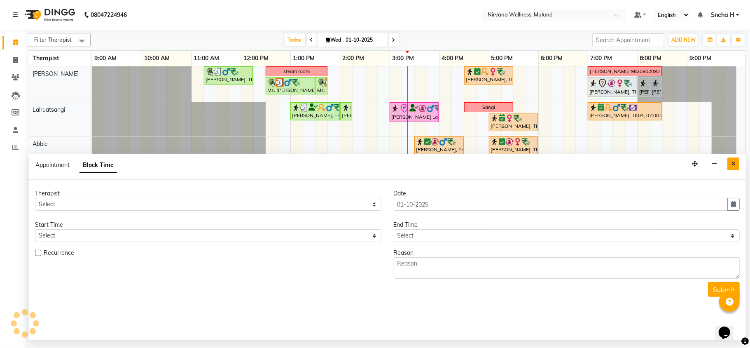
click at [731, 165] on icon "Close" at bounding box center [733, 164] width 5 height 6
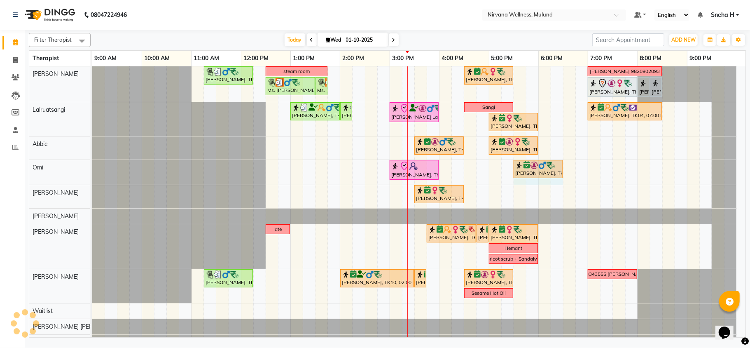
drag, startPoint x: 516, startPoint y: 183, endPoint x: 552, endPoint y: 183, distance: 36.2
click at [556, 183] on div "[PERSON_NAME], TK05, 11:15 AM-12:15 PM, Swedish Wintergreen Oil 60 Min steam ro…" at bounding box center [418, 231] width 653 height 330
select select "92880"
select select "tentative"
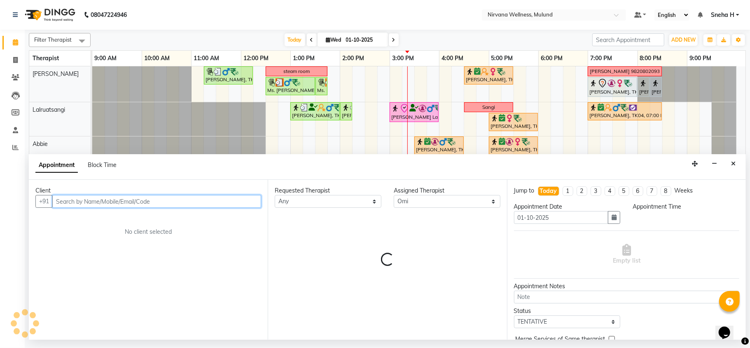
select select "1050"
click at [105, 164] on span "Block Time" at bounding box center [102, 164] width 29 height 7
select select "92880"
select select "1050"
select select "1110"
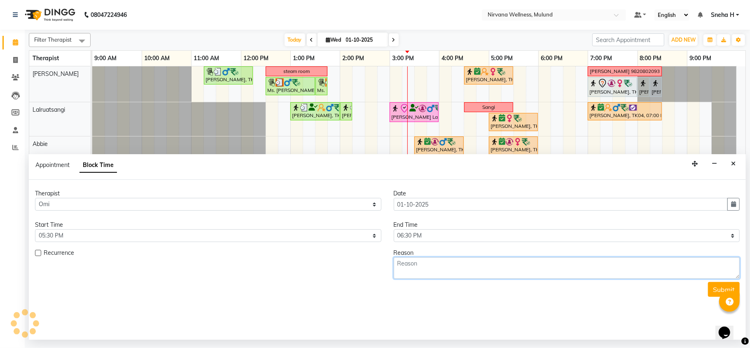
click at [425, 273] on textarea at bounding box center [567, 267] width 346 height 21
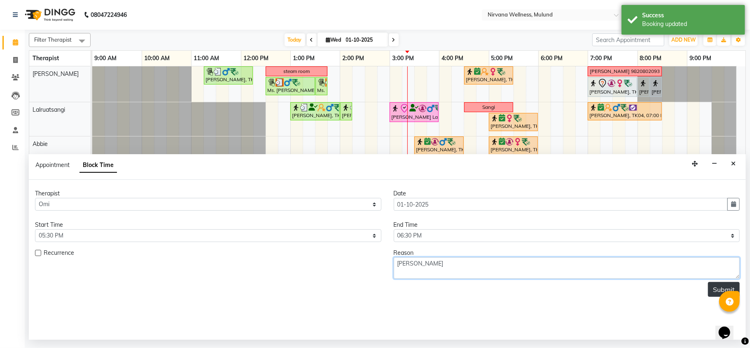
type textarea "[PERSON_NAME]"
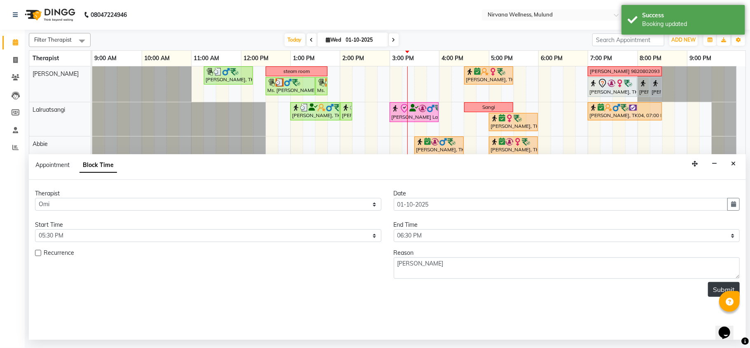
click at [718, 289] on button "Submit" at bounding box center [724, 289] width 32 height 15
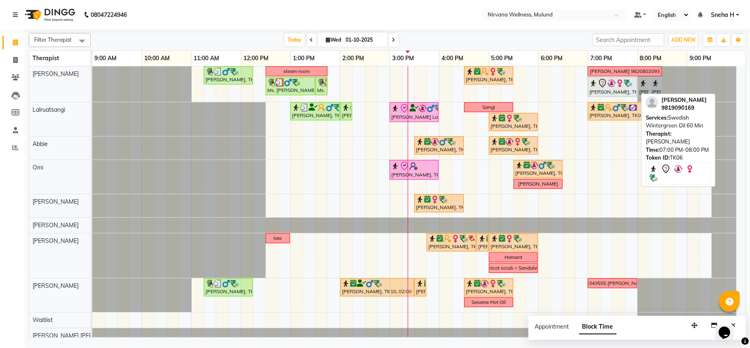
click at [621, 94] on div "[PERSON_NAME], TK06, 07:00 PM-08:00 PM, Swedish Wintergreen Oil 60 Min" at bounding box center [612, 86] width 48 height 17
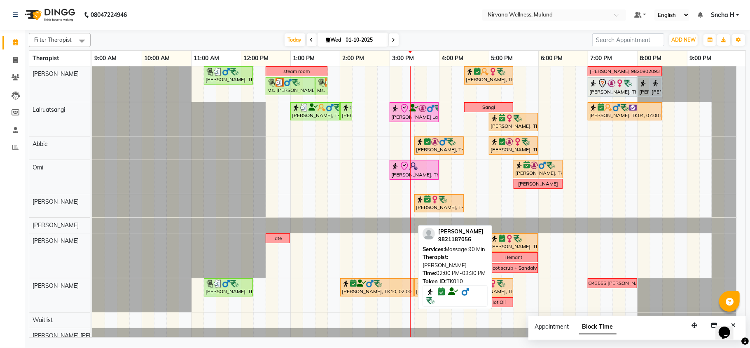
click at [379, 286] on img at bounding box center [378, 283] width 8 height 8
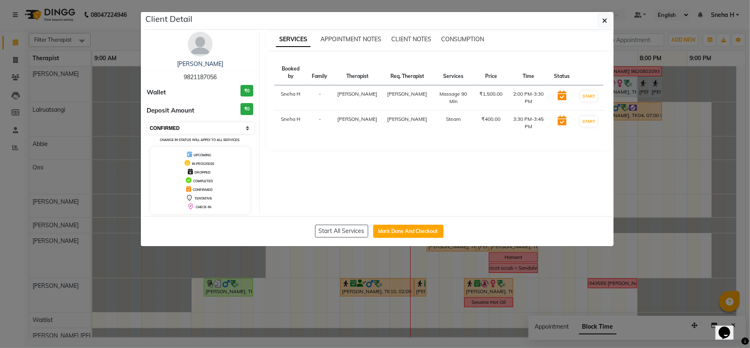
click at [203, 129] on select "Select IN SERVICE CONFIRMED TENTATIVE CHECK IN MARK DONE DROPPED UPCOMING" at bounding box center [201, 128] width 107 height 12
select select "8"
click at [148, 123] on select "Select IN SERVICE CONFIRMED TENTATIVE CHECK IN MARK DONE DROPPED UPCOMING" at bounding box center [201, 128] width 107 height 12
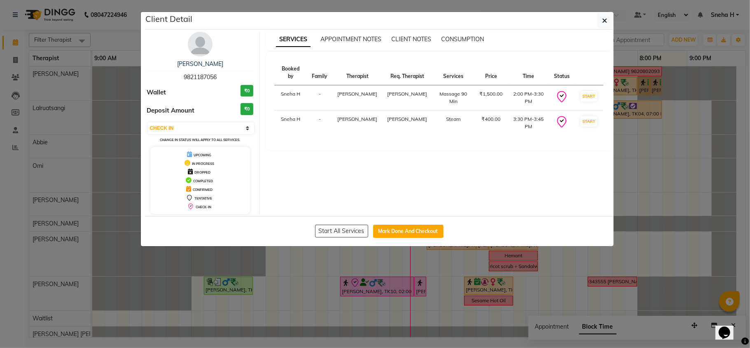
click at [103, 29] on ngb-modal-window "Client Detail [PERSON_NAME] 9821187056 Wallet ₹0 Deposit Amount ₹0 Select IN SE…" at bounding box center [375, 174] width 750 height 348
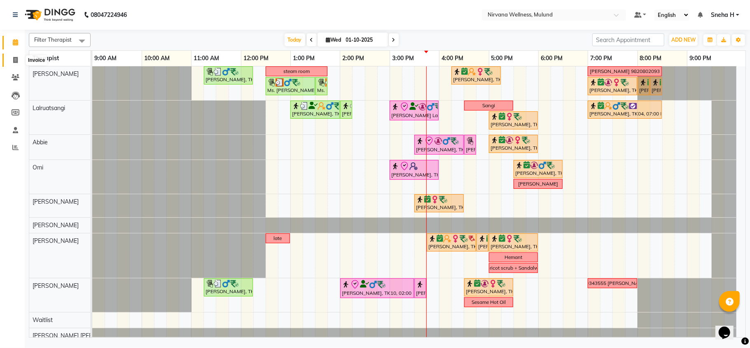
click at [15, 58] on icon at bounding box center [15, 60] width 5 height 6
select select "service"
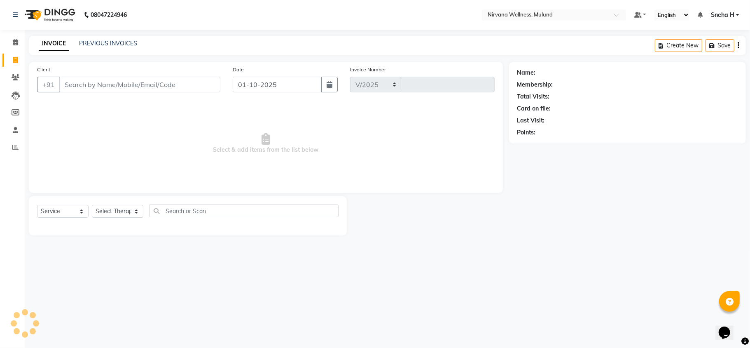
select select "4890"
type input "2121"
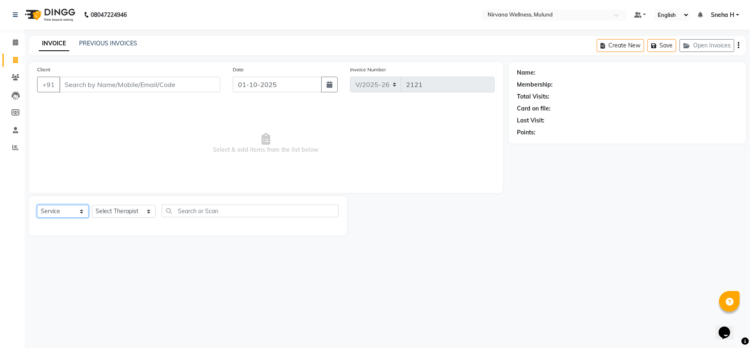
click at [66, 210] on select "Select Service Product Membership Package Voucher Prepaid Gift Card" at bounding box center [62, 211] width 51 height 13
select select "P"
click at [37, 205] on select "Select Service Product Membership Package Voucher Prepaid Gift Card" at bounding box center [62, 211] width 51 height 13
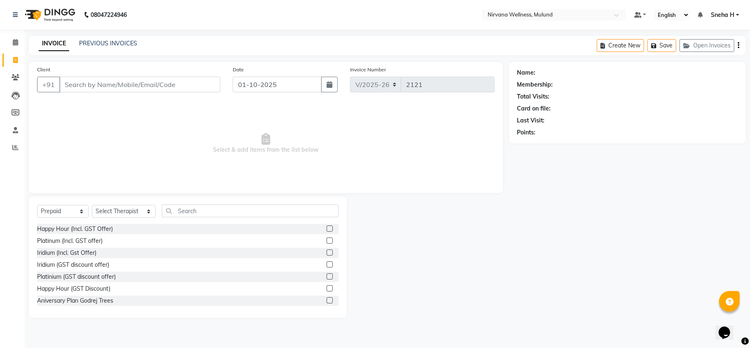
click at [114, 203] on div "Select Service Product Membership Package Voucher Prepaid Gift Card Select Ther…" at bounding box center [188, 256] width 318 height 121
click at [114, 206] on select "Select Therapist Abbie Hemant Misale Kim Lalruatsangi Mami Miranda LT Tlau Omi …" at bounding box center [124, 211] width 64 height 13
select select "29682"
click at [92, 205] on select "Select Therapist Abbie Hemant Misale Kim Lalruatsangi Mami Miranda LT Tlau Omi …" at bounding box center [124, 211] width 64 height 13
click at [327, 230] on label at bounding box center [330, 228] width 6 height 6
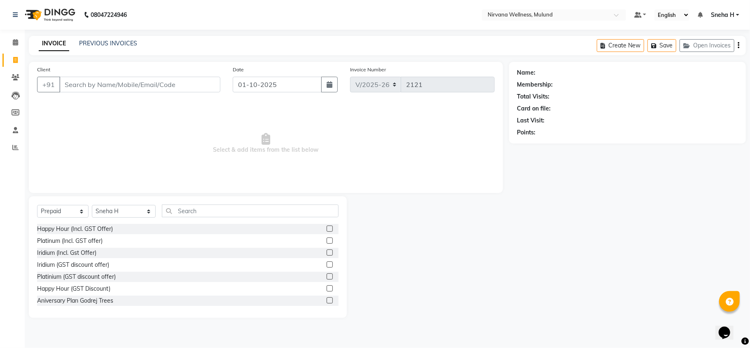
click at [327, 230] on input "checkbox" at bounding box center [329, 228] width 5 height 5
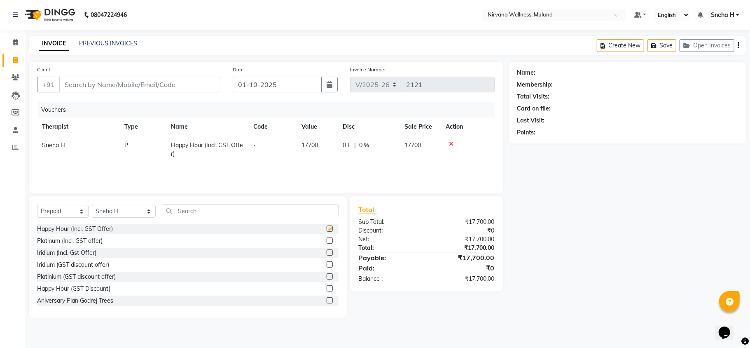
checkbox input "false"
click at [449, 141] on icon at bounding box center [451, 144] width 5 height 6
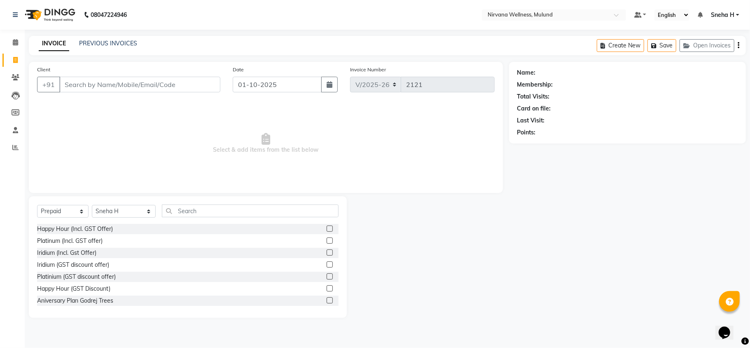
scroll to position [21, 0]
click at [327, 256] on label at bounding box center [330, 255] width 6 height 6
click at [327, 256] on input "checkbox" at bounding box center [329, 254] width 5 height 5
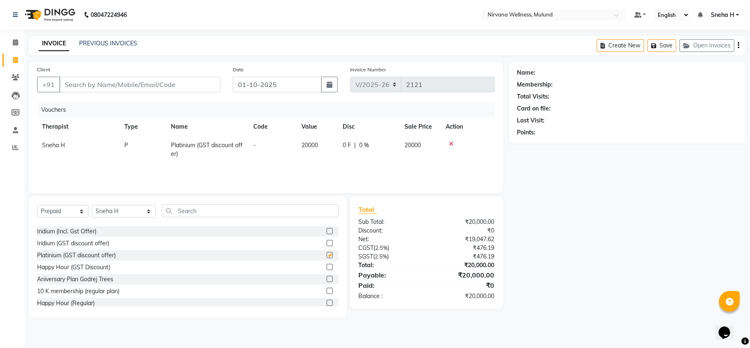
checkbox input "false"
click at [450, 144] on icon at bounding box center [451, 144] width 5 height 6
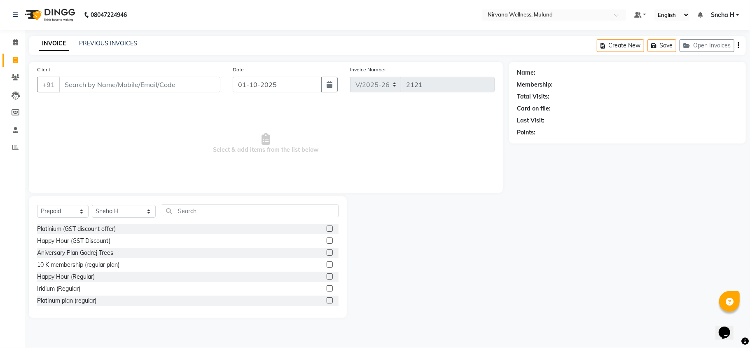
scroll to position [0, 0]
click at [75, 212] on select "Select Service Product Membership Package Voucher Prepaid Gift Card" at bounding box center [62, 211] width 51 height 13
select select "V"
click at [37, 205] on select "Select Service Product Membership Package Voucher Prepaid Gift Card" at bounding box center [62, 211] width 51 height 13
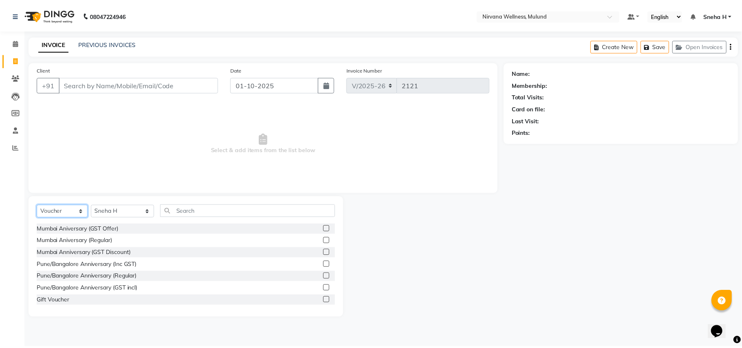
scroll to position [13, 0]
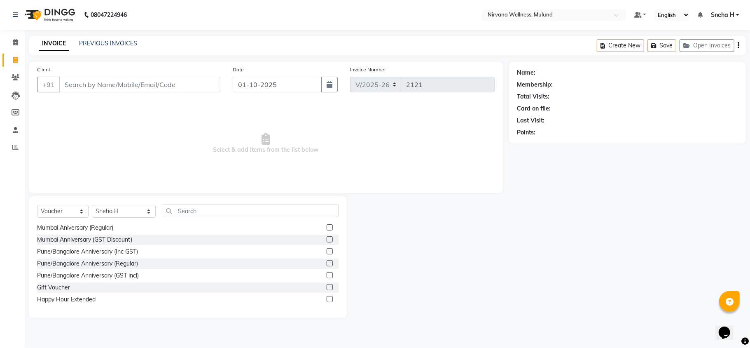
click at [327, 297] on label at bounding box center [330, 299] width 6 height 6
click at [327, 297] on input "checkbox" at bounding box center [329, 299] width 5 height 5
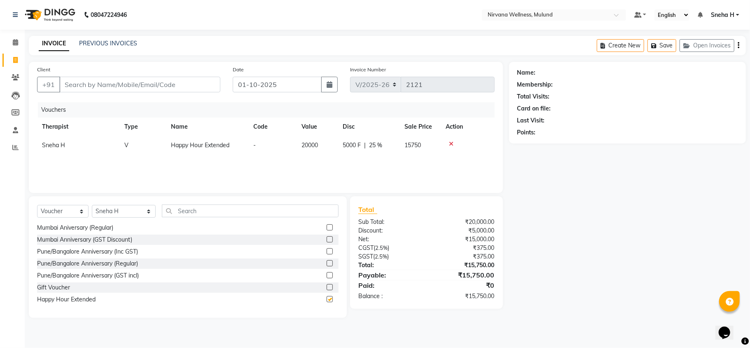
checkbox input "false"
click at [449, 142] on icon at bounding box center [451, 144] width 5 height 6
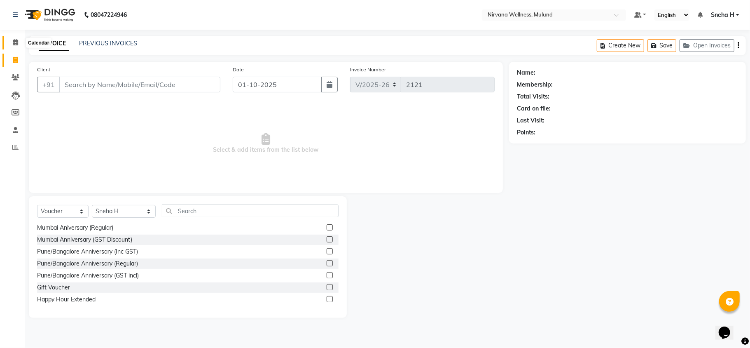
click at [17, 41] on icon at bounding box center [15, 42] width 5 height 6
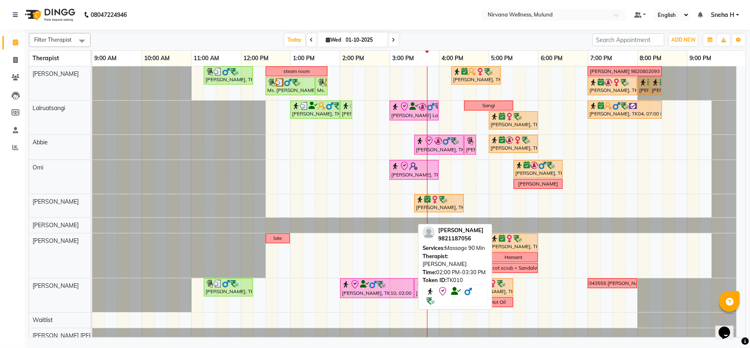
click at [386, 288] on div at bounding box center [377, 284] width 70 height 10
select select "8"
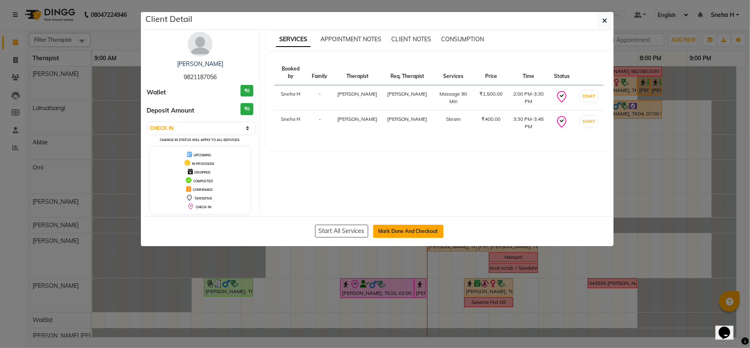
click at [406, 231] on button "Mark Done And Checkout" at bounding box center [408, 230] width 70 height 13
select select "service"
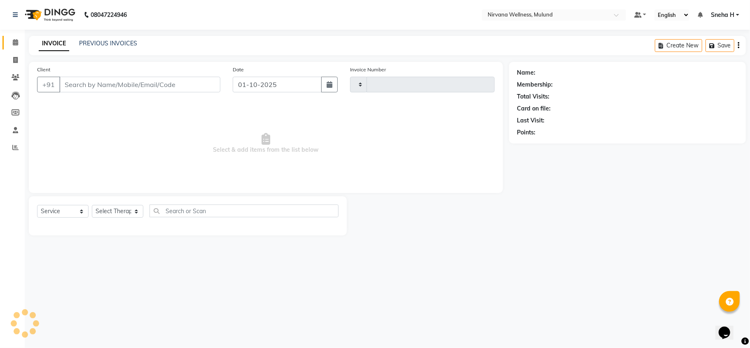
type input "2121"
select select "4890"
type input "9821187056"
select select "35614"
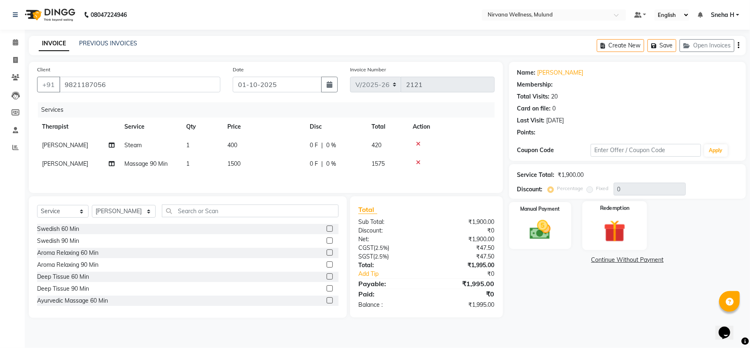
click at [601, 232] on div "Redemption" at bounding box center [614, 225] width 65 height 49
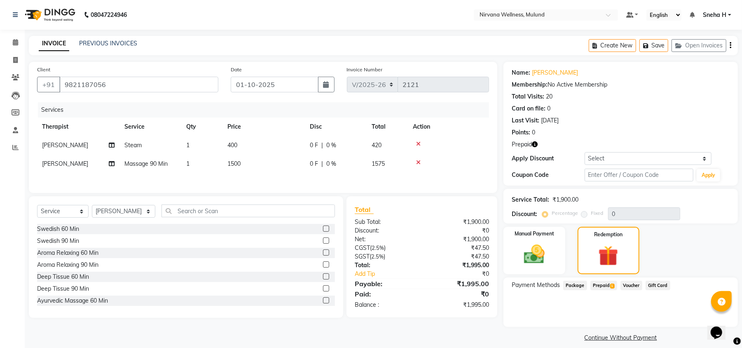
click at [595, 288] on span "Prepaid 1" at bounding box center [603, 284] width 27 height 9
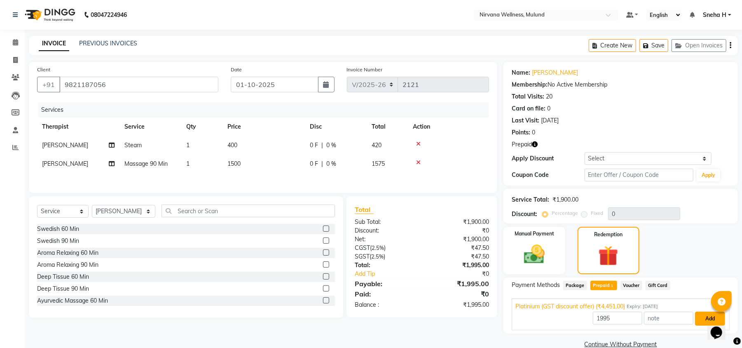
click at [695, 315] on button "Add" at bounding box center [710, 318] width 30 height 14
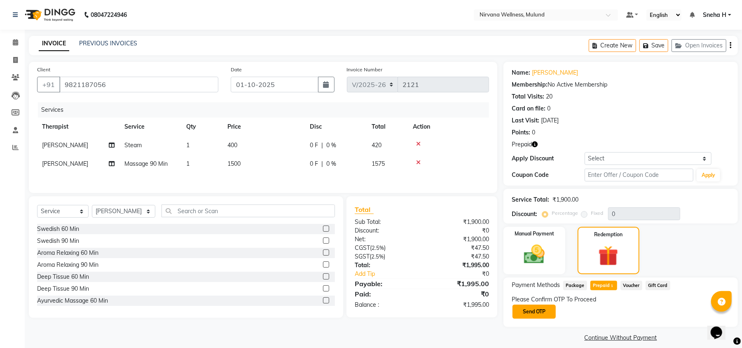
click at [518, 310] on button "Send OTP" at bounding box center [533, 311] width 43 height 14
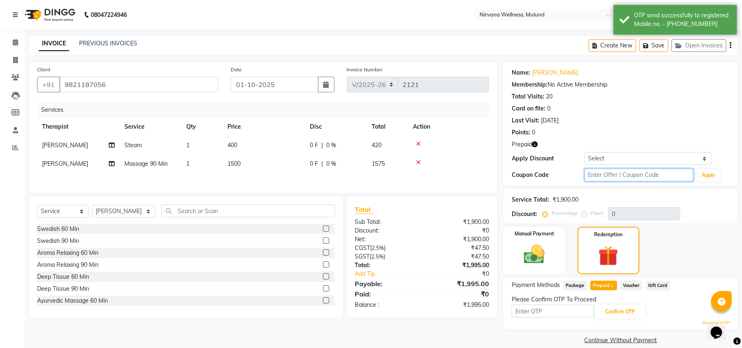
click at [614, 174] on input "text" at bounding box center [638, 174] width 109 height 13
type input "D"
click at [156, 166] on span "Massage 90 Min" at bounding box center [145, 163] width 43 height 7
select select "35614"
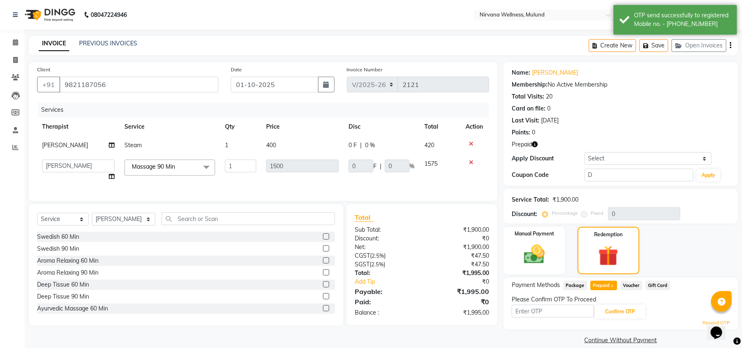
click at [156, 166] on span "Massage 90 Min" at bounding box center [153, 166] width 43 height 7
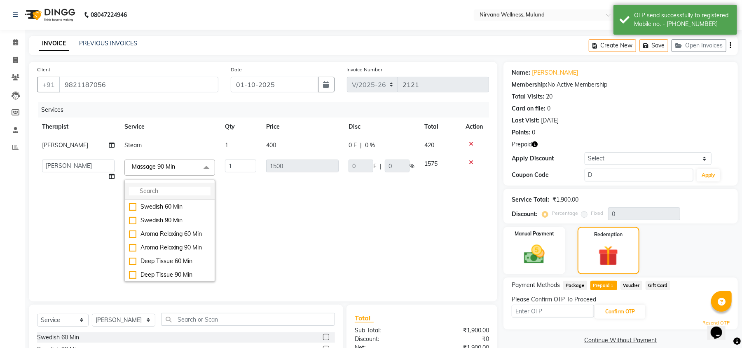
click at [155, 190] on input "multiselect-search" at bounding box center [170, 191] width 82 height 9
click at [580, 317] on input "text" at bounding box center [552, 310] width 82 height 13
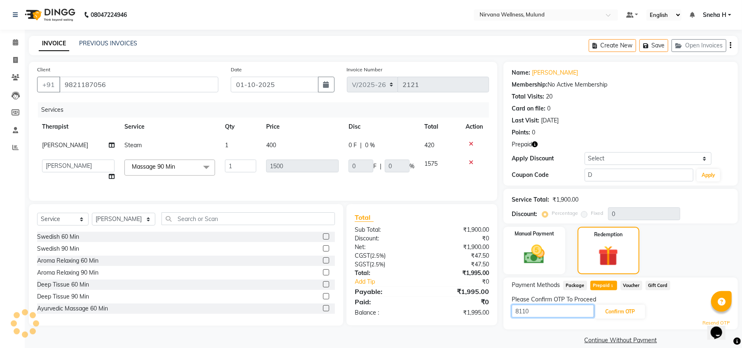
type input "8110"
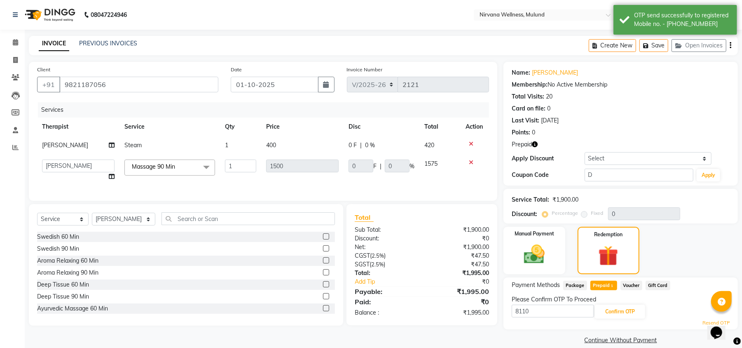
click at [167, 167] on span "Massage 90 Min" at bounding box center [153, 166] width 43 height 7
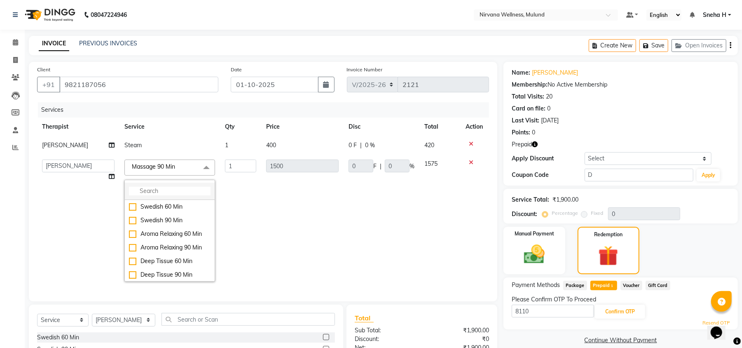
click at [168, 189] on input "multiselect-search" at bounding box center [170, 191] width 82 height 9
type input "member"
click at [181, 217] on div "Membership 90 Min" at bounding box center [170, 220] width 82 height 9
type input "3000"
checkbox input "true"
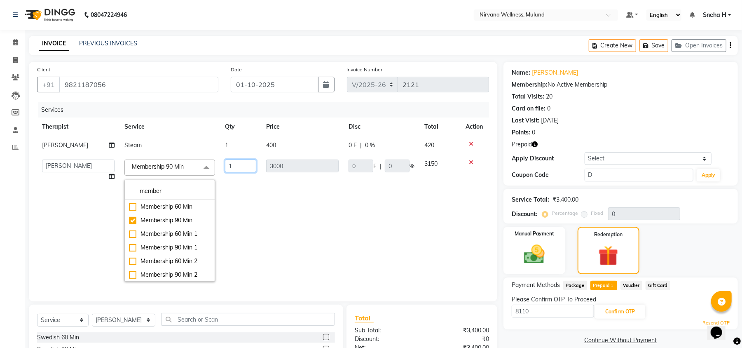
click at [243, 166] on input "1" at bounding box center [240, 165] width 31 height 13
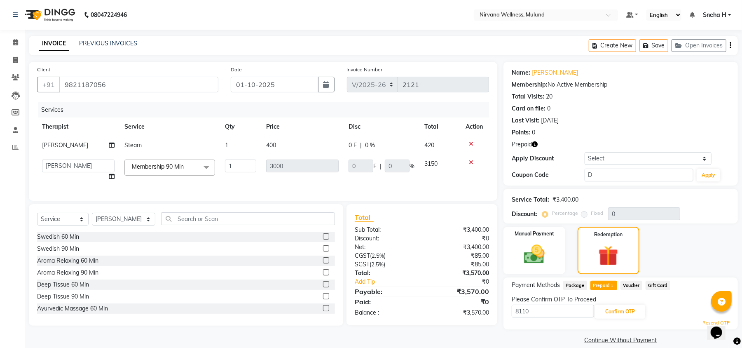
click at [249, 185] on div "Services Therapist Service Qty Price Disc Total Action Kim Steam 1 400 0 F | 0 …" at bounding box center [263, 147] width 452 height 90
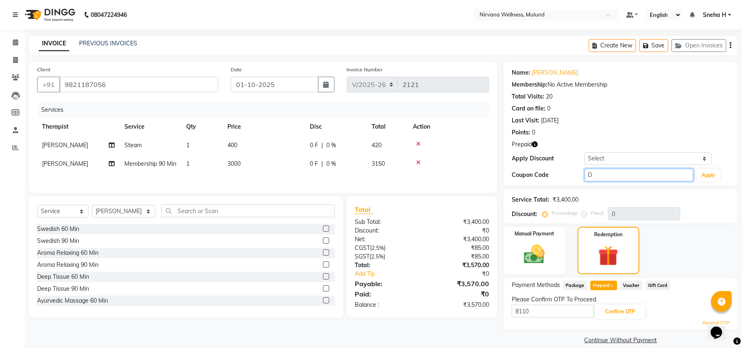
click at [615, 174] on input "D" at bounding box center [638, 174] width 109 height 13
type input "D50%"
click at [707, 171] on button "Apply" at bounding box center [707, 175] width 23 height 12
type input "50"
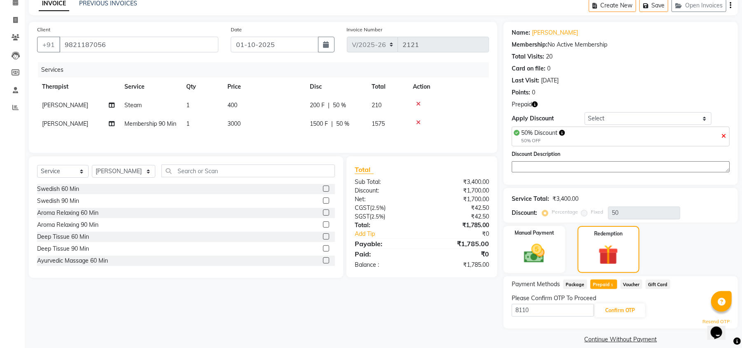
scroll to position [50, 0]
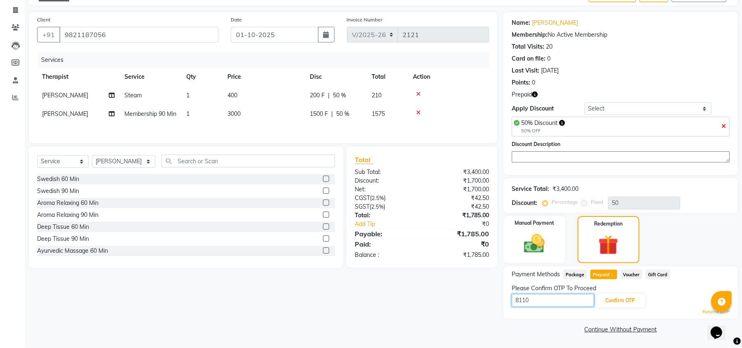
click at [562, 299] on input "8110" at bounding box center [552, 300] width 82 height 13
click at [625, 301] on button "Confirm OTP" at bounding box center [620, 300] width 50 height 14
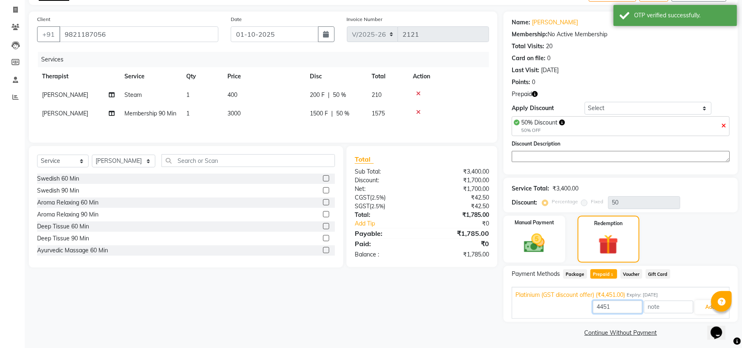
drag, startPoint x: 629, startPoint y: 304, endPoint x: 564, endPoint y: 304, distance: 65.5
click at [564, 304] on div "4451 Add" at bounding box center [620, 307] width 210 height 16
type input "1785"
click at [702, 308] on button "Add" at bounding box center [710, 307] width 30 height 14
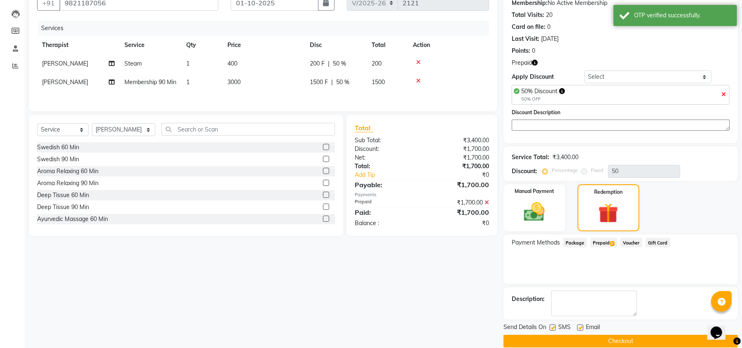
scroll to position [94, 0]
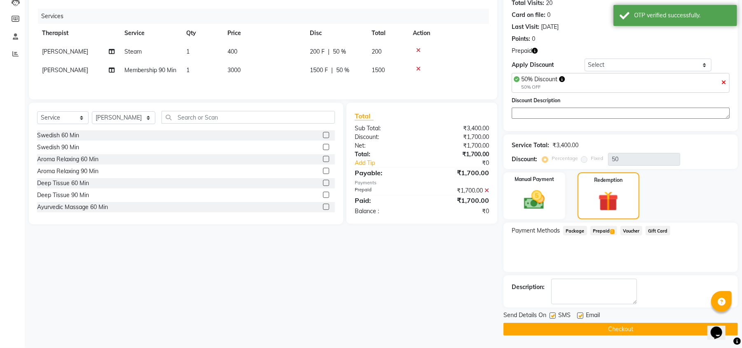
click at [592, 328] on button "Checkout" at bounding box center [620, 328] width 234 height 13
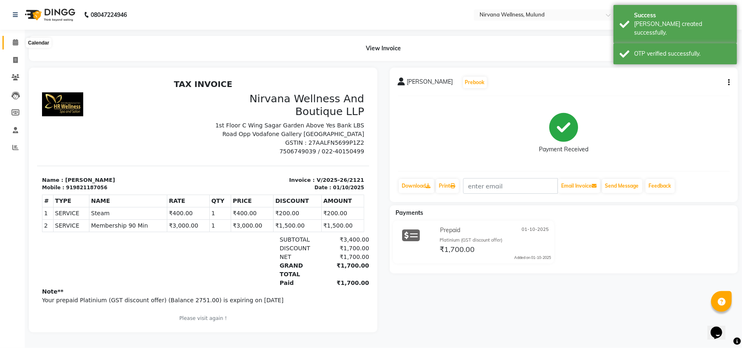
click at [17, 40] on icon at bounding box center [15, 42] width 5 height 6
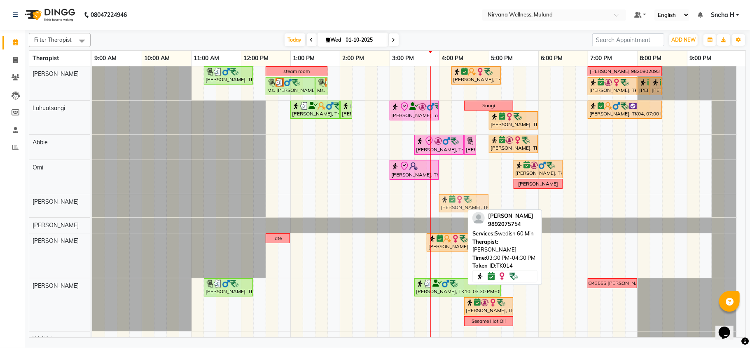
drag, startPoint x: 440, startPoint y: 206, endPoint x: 463, endPoint y: 210, distance: 23.8
click at [92, 210] on div "Samidha Sathe, TK14, 03:30 PM-04:30 PM, Swedish 60 Min Samidha Sathe, TK14, 03:…" at bounding box center [92, 205] width 0 height 23
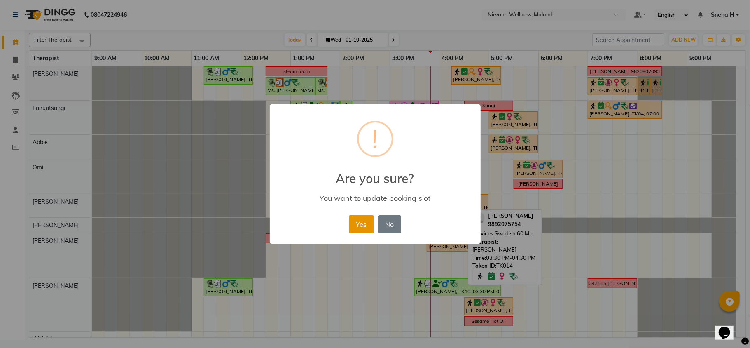
click at [355, 222] on button "Yes" at bounding box center [361, 224] width 25 height 18
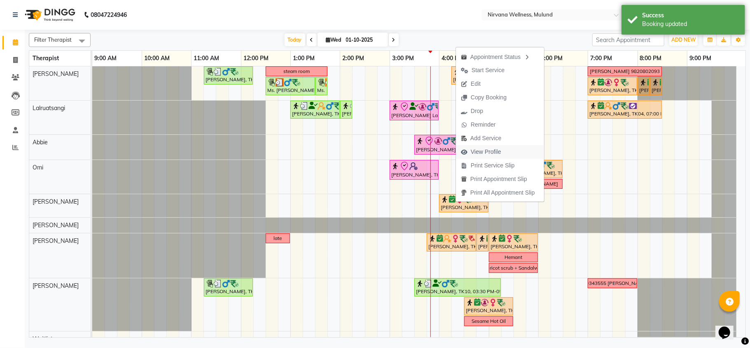
click at [485, 152] on span "View Profile" at bounding box center [486, 151] width 30 height 9
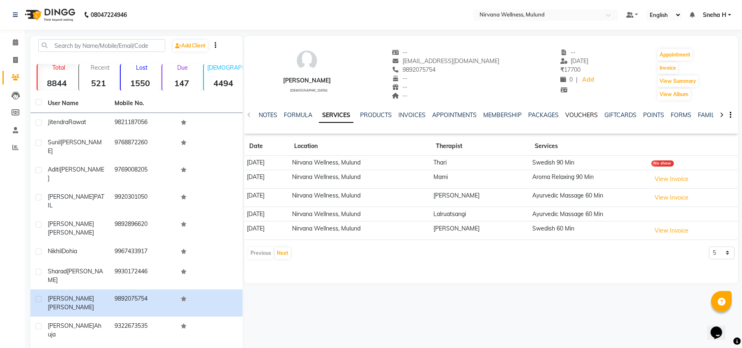
click at [583, 112] on link "VOUCHERS" at bounding box center [581, 114] width 33 height 7
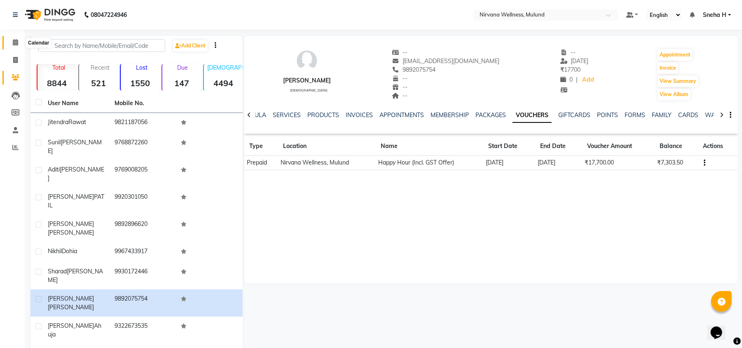
click at [14, 46] on span at bounding box center [15, 42] width 14 height 9
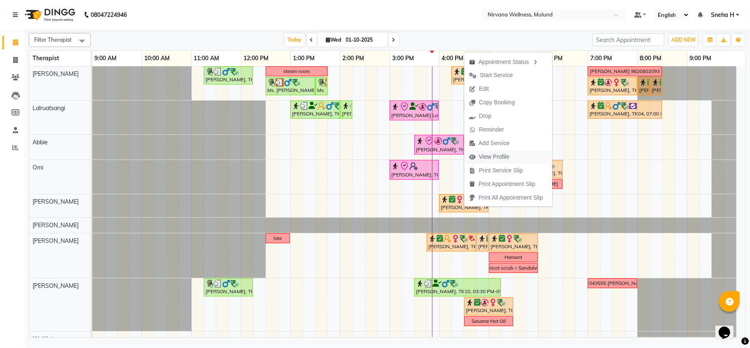
click at [495, 152] on span "View Profile" at bounding box center [494, 156] width 30 height 9
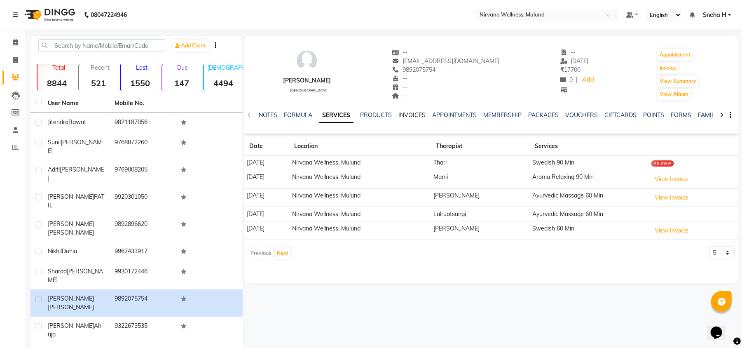
click at [413, 112] on link "INVOICES" at bounding box center [411, 114] width 27 height 7
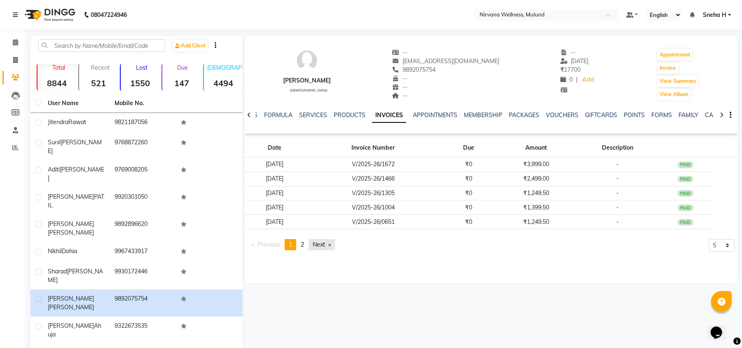
click at [327, 244] on link "Next page" at bounding box center [321, 244] width 26 height 11
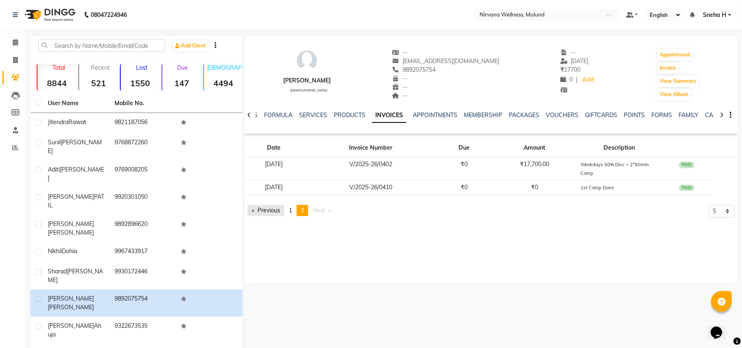
click at [259, 206] on link "Previous page" at bounding box center [266, 210] width 37 height 11
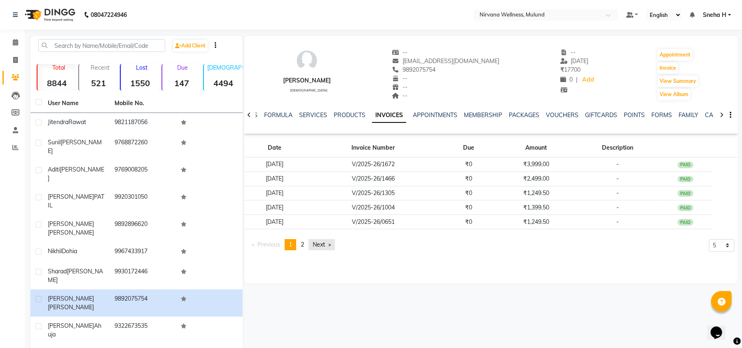
click at [321, 246] on link "Next page" at bounding box center [321, 244] width 26 height 11
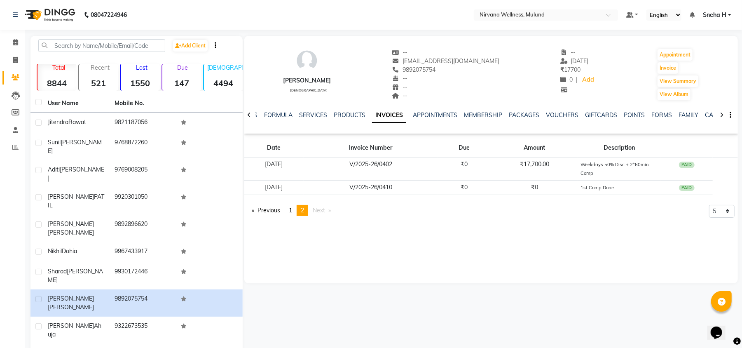
click at [317, 203] on app-client-invoices "Date Invoice Number Due Amount Description 30-04-2025 V/2025-26/0402 ₹0 ₹17,700…" at bounding box center [490, 180] width 493 height 86
click at [271, 210] on link "Previous page" at bounding box center [266, 210] width 37 height 11
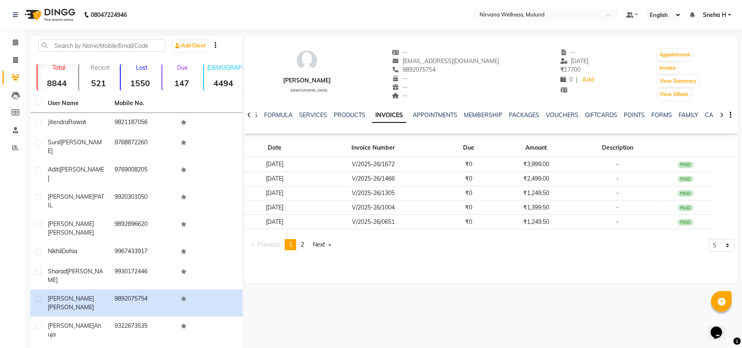
click at [275, 248] on span "Previous page" at bounding box center [268, 244] width 23 height 7
click at [562, 116] on link "VOUCHERS" at bounding box center [562, 114] width 33 height 7
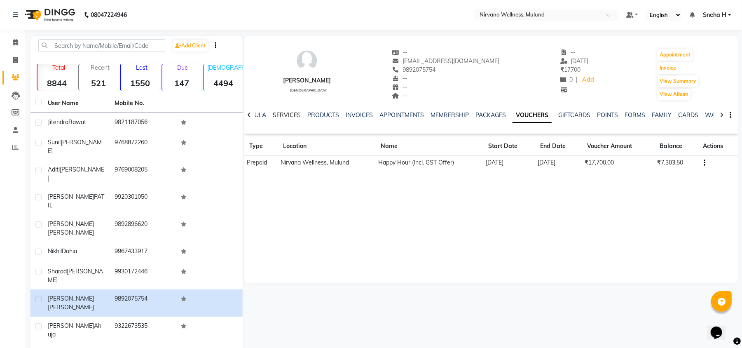
click at [278, 116] on link "SERVICES" at bounding box center [287, 114] width 28 height 7
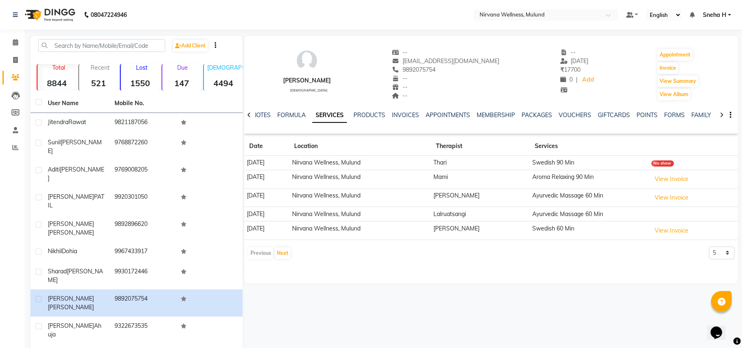
drag, startPoint x: 248, startPoint y: 175, endPoint x: 282, endPoint y: 175, distance: 33.8
click at [282, 175] on td "[DATE]" at bounding box center [266, 179] width 45 height 19
click at [14, 48] on link "Calendar" at bounding box center [12, 43] width 20 height 14
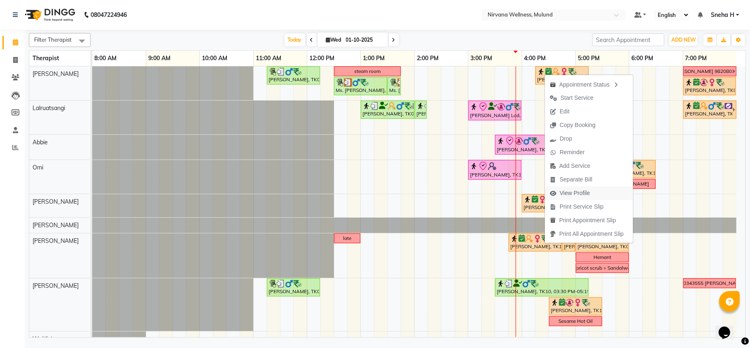
click at [570, 191] on span "View Profile" at bounding box center [575, 193] width 30 height 9
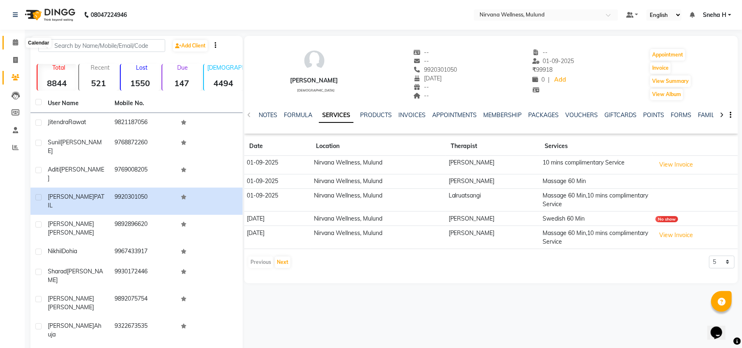
click at [14, 42] on icon at bounding box center [15, 42] width 5 height 6
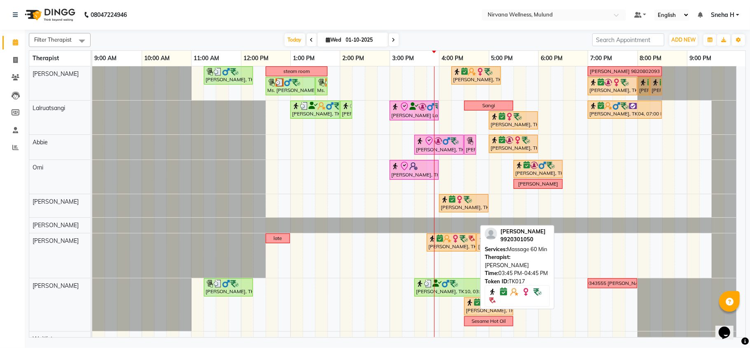
click at [444, 239] on img at bounding box center [447, 238] width 8 height 8
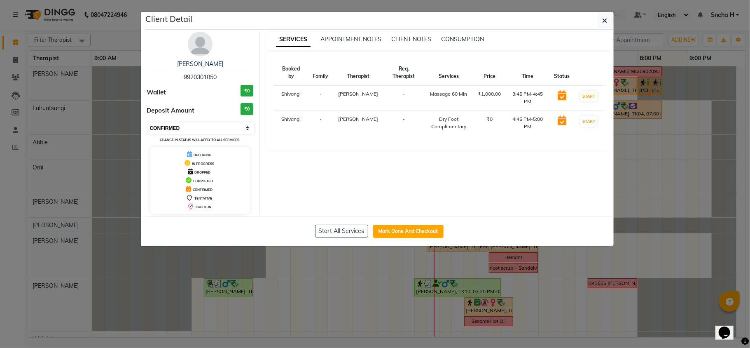
click at [200, 125] on select "Select IN SERVICE CONFIRMED TENTATIVE CHECK IN MARK DONE DROPPED UPCOMING" at bounding box center [201, 128] width 107 height 12
select select "8"
click at [148, 123] on select "Select IN SERVICE CONFIRMED TENTATIVE CHECK IN MARK DONE DROPPED UPCOMING" at bounding box center [201, 128] width 107 height 12
click at [109, 28] on ngb-modal-window "Client Detail [PERSON_NAME] 9920301050 Wallet ₹0 Deposit Amount ₹0 Select IN SE…" at bounding box center [375, 174] width 750 height 348
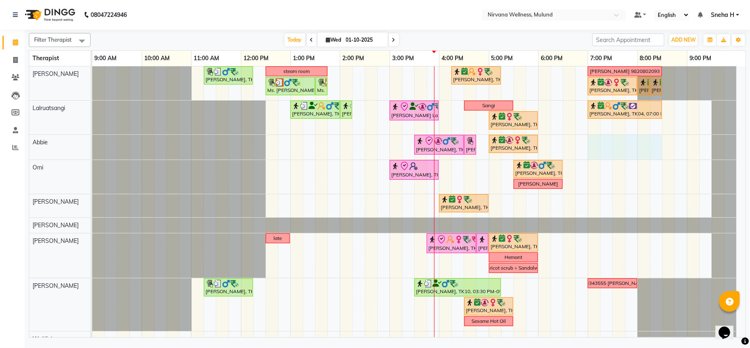
drag, startPoint x: 590, startPoint y: 142, endPoint x: 656, endPoint y: 147, distance: 66.1
click at [656, 147] on div "Sudesh, TK05, 11:15 AM-12:15 PM, Swedish Wintergreen Oil 60 Min steam room NAZI…" at bounding box center [418, 245] width 653 height 358
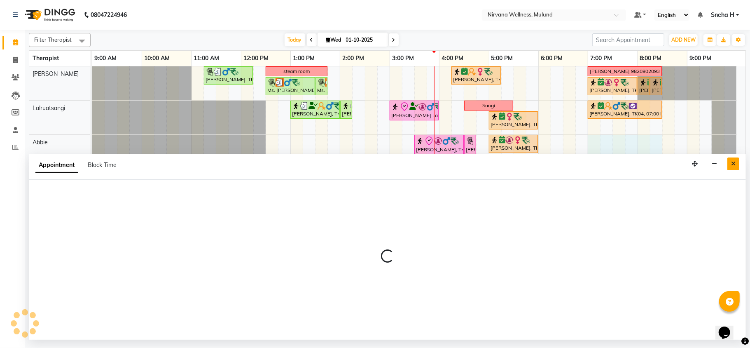
click at [732, 168] on button "Close" at bounding box center [733, 163] width 12 height 13
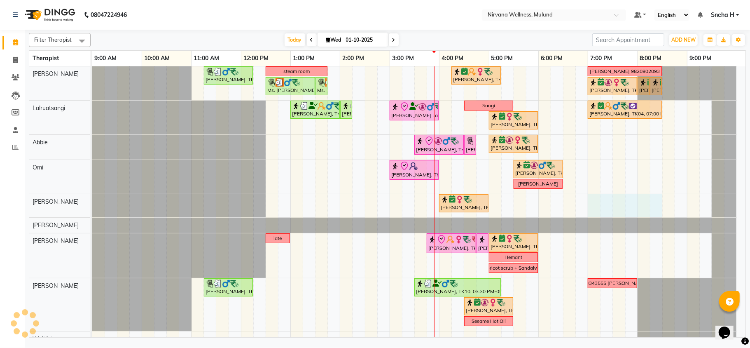
drag, startPoint x: 592, startPoint y: 202, endPoint x: 662, endPoint y: 210, distance: 70.9
click at [656, 208] on div "Sudesh, TK05, 11:15 AM-12:15 PM, Swedish Wintergreen Oil 60 Min steam room NAZI…" at bounding box center [418, 245] width 653 height 358
select select "92882"
select select "1140"
select select "tentative"
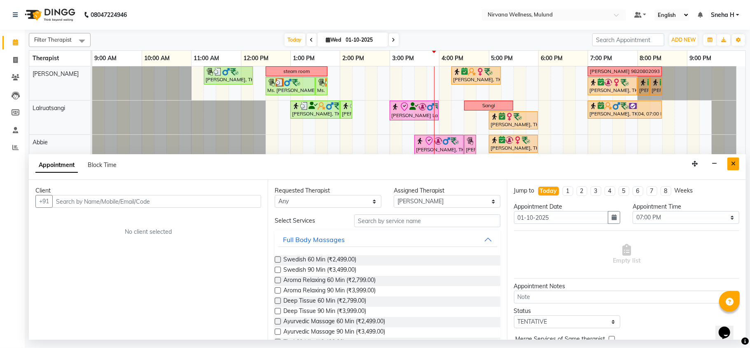
click at [733, 159] on button "Close" at bounding box center [733, 163] width 12 height 13
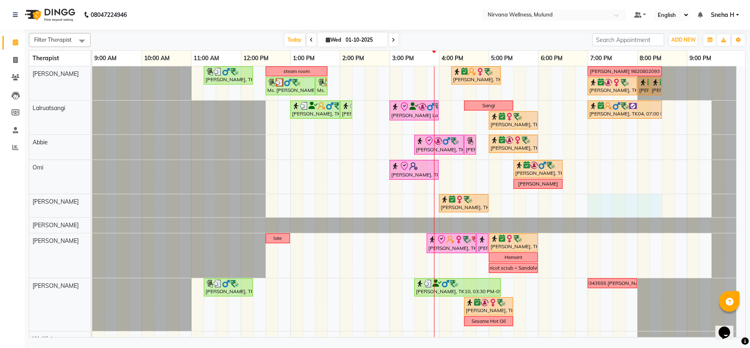
drag, startPoint x: 592, startPoint y: 203, endPoint x: 656, endPoint y: 211, distance: 64.7
click at [656, 211] on div "Sudesh, TK05, 11:15 AM-12:15 PM, Swedish Wintergreen Oil 60 Min steam room NAZI…" at bounding box center [418, 245] width 653 height 358
select select "92882"
select select "1140"
select select "tentative"
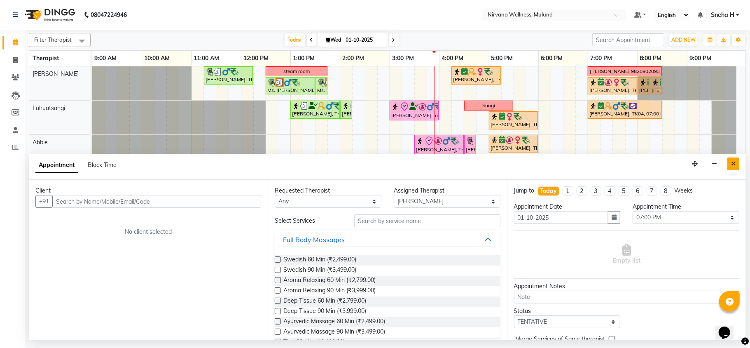
click at [733, 164] on icon "Close" at bounding box center [733, 164] width 5 height 6
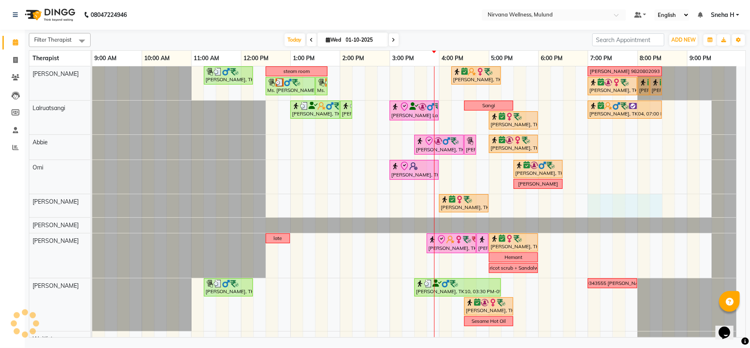
drag, startPoint x: 593, startPoint y: 201, endPoint x: 653, endPoint y: 210, distance: 60.3
click at [653, 210] on div "Sudesh, TK05, 11:15 AM-12:15 PM, Swedish Wintergreen Oil 60 Min steam room NAZI…" at bounding box center [418, 245] width 653 height 358
select select "92882"
select select "1140"
select select "tentative"
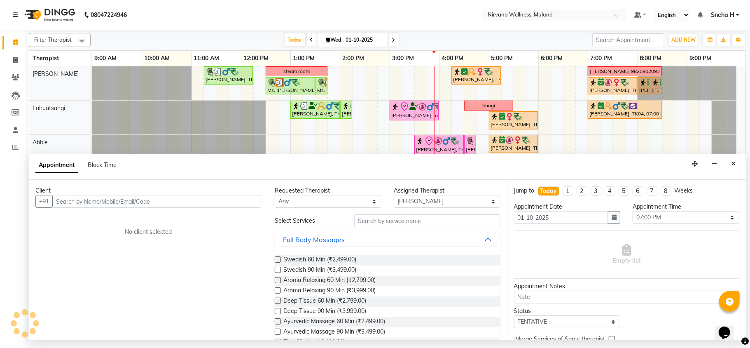
click at [91, 199] on input "text" at bounding box center [156, 201] width 209 height 13
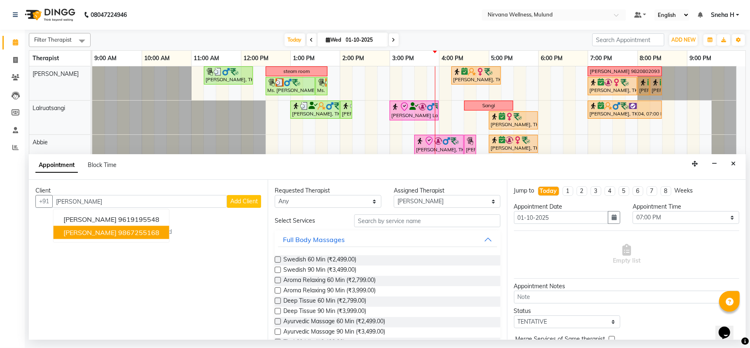
click at [137, 234] on ngb-highlight "9867255168" at bounding box center [138, 232] width 41 height 8
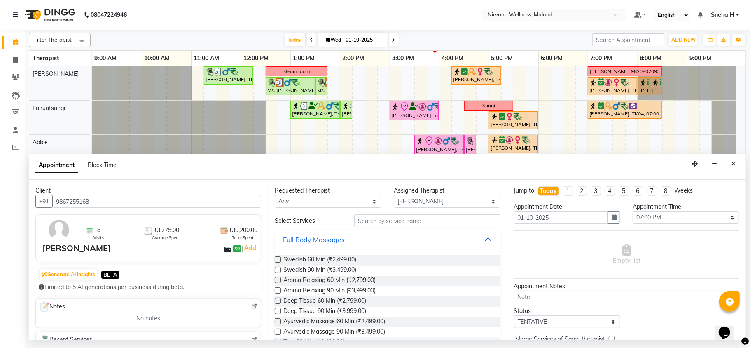
type input "9867255168"
click at [385, 221] on input "text" at bounding box center [427, 220] width 146 height 13
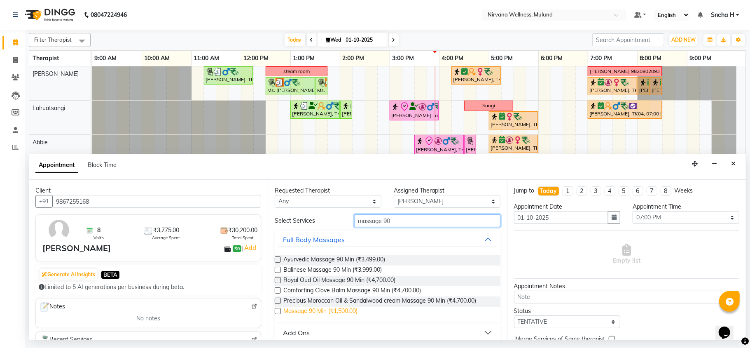
type input "massage 90"
click at [338, 315] on span "Massage 90 Min (₹1,500.00)" at bounding box center [320, 311] width 74 height 10
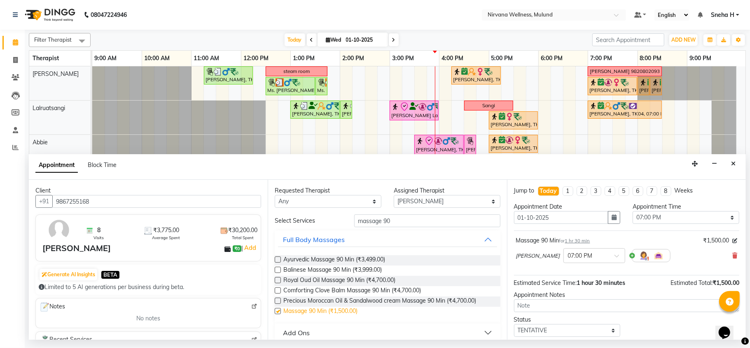
checkbox input "false"
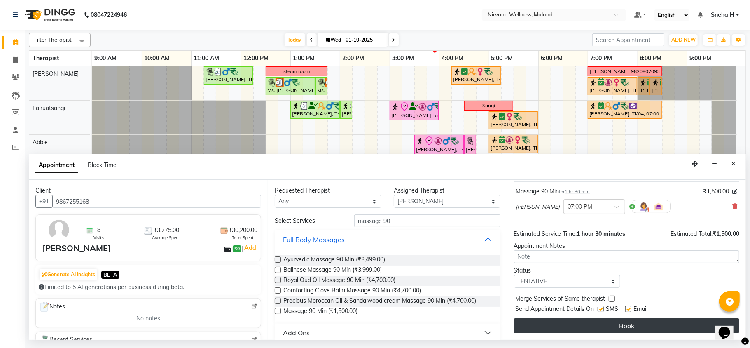
click at [574, 322] on button "Book" at bounding box center [626, 325] width 225 height 15
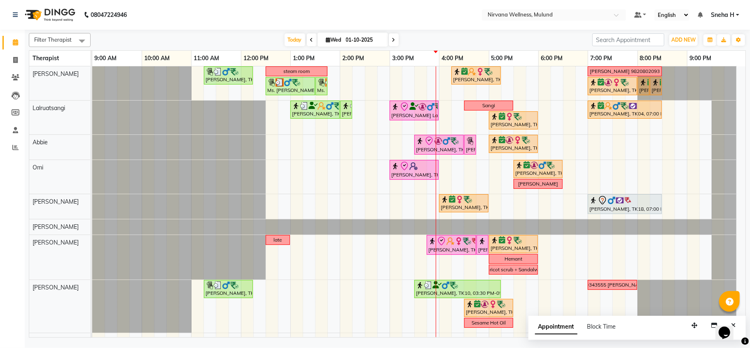
click at [392, 40] on icon at bounding box center [393, 39] width 3 height 5
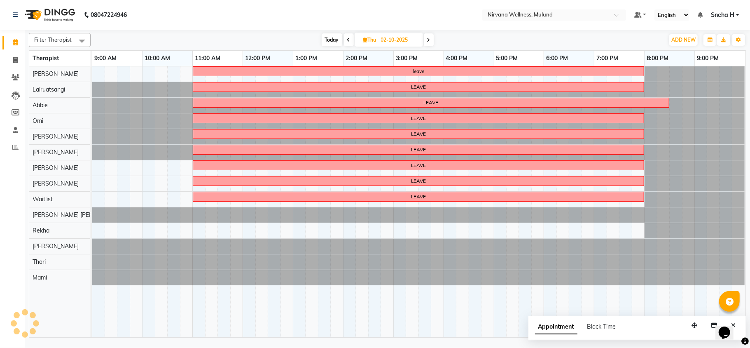
click at [429, 38] on icon at bounding box center [428, 39] width 3 height 5
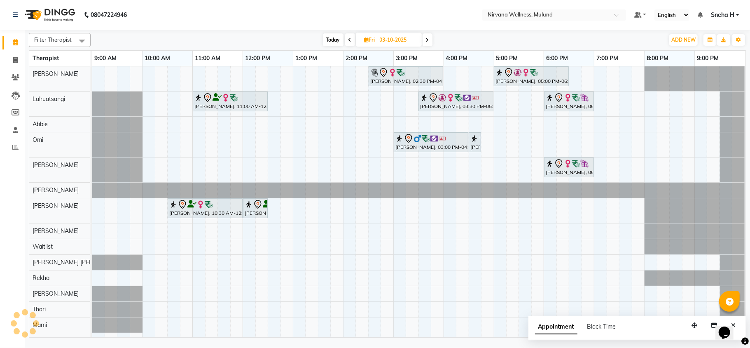
click at [429, 38] on icon at bounding box center [427, 39] width 3 height 5
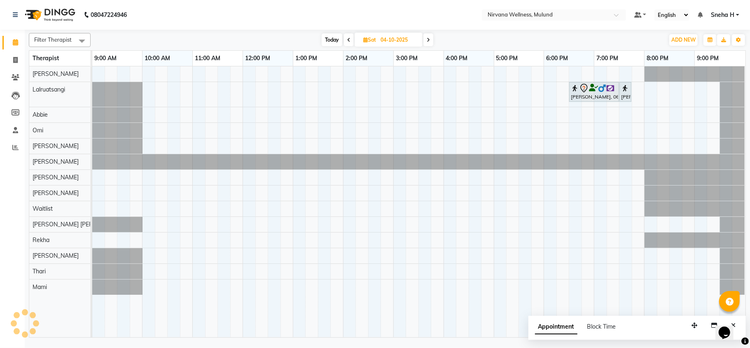
click at [429, 38] on icon at bounding box center [428, 39] width 3 height 5
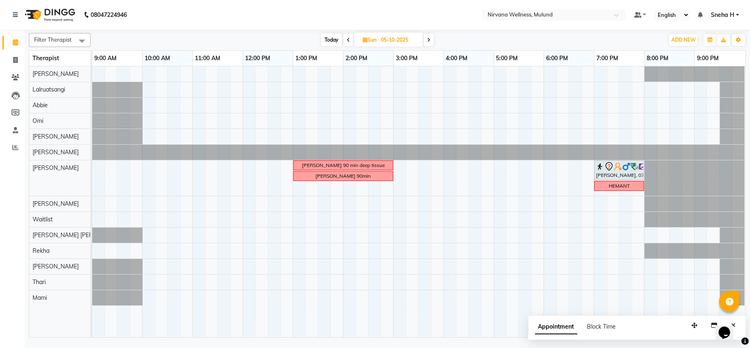
click at [429, 35] on span at bounding box center [429, 39] width 10 height 13
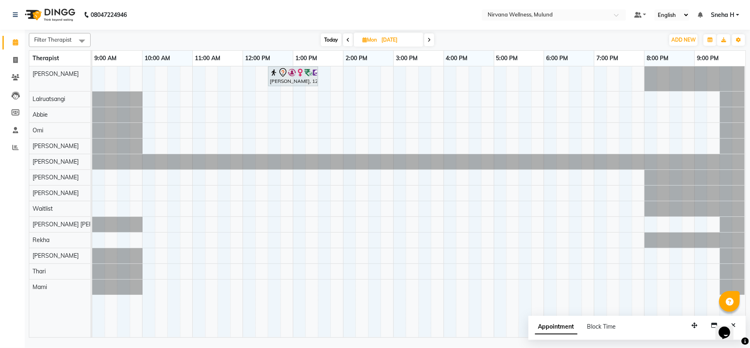
click at [331, 38] on span "Today" at bounding box center [331, 39] width 21 height 13
type input "01-10-2025"
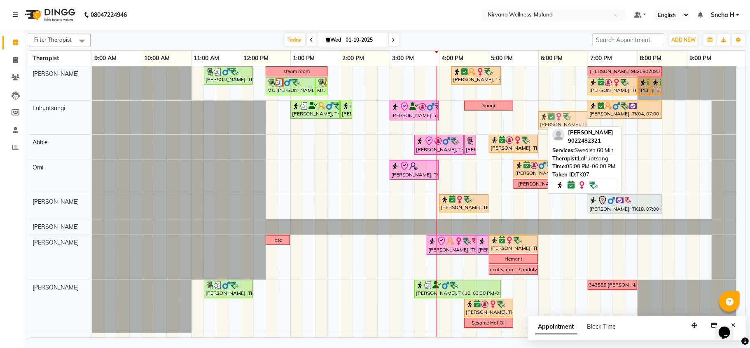
drag, startPoint x: 513, startPoint y: 121, endPoint x: 553, endPoint y: 120, distance: 40.8
click at [92, 120] on div "Ravishankar Ahuja, TK03, 01:00 PM-02:00 PM, Massage 60 Min Ravishankar Ahuja, T…" at bounding box center [92, 117] width 0 height 34
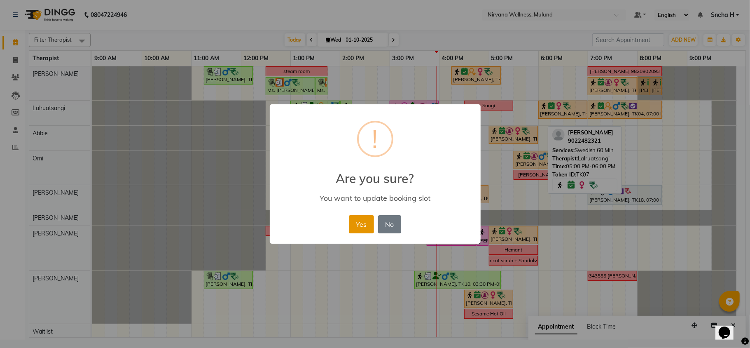
click at [367, 222] on button "Yes" at bounding box center [361, 224] width 25 height 18
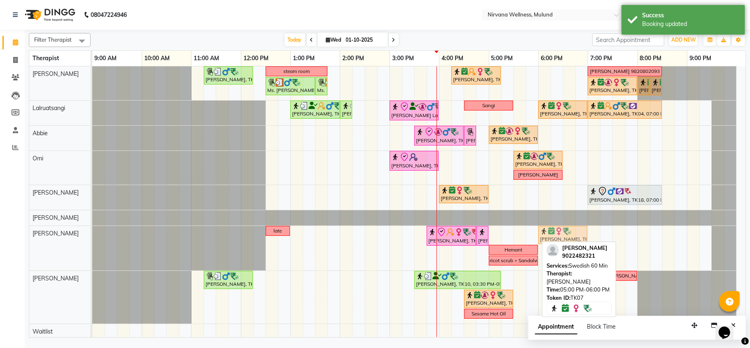
drag, startPoint x: 515, startPoint y: 235, endPoint x: 559, endPoint y: 236, distance: 44.5
click at [92, 236] on div "late SHRINIWAS PATIL, TK17, 03:45 PM-04:45 PM, Massage 60 Min SHRINIWAS PATIL, …" at bounding box center [92, 248] width 0 height 44
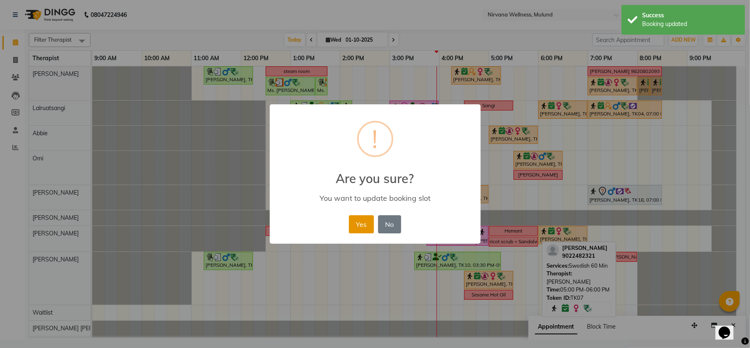
click at [366, 221] on button "Yes" at bounding box center [361, 224] width 25 height 18
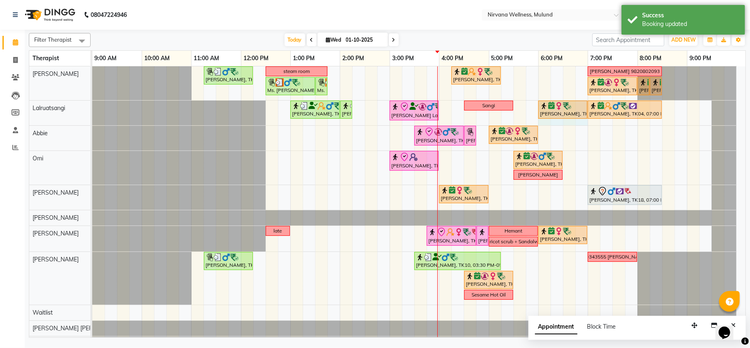
drag, startPoint x: 540, startPoint y: 121, endPoint x: 577, endPoint y: 124, distance: 37.2
click at [585, 124] on div "Sudesh, TK05, 11:15 AM-12:15 PM, Swedish Wintergreen Oil 60 Min steam room NAZI…" at bounding box center [418, 232] width 653 height 332
select select "48510"
select select "1080"
select select "tentative"
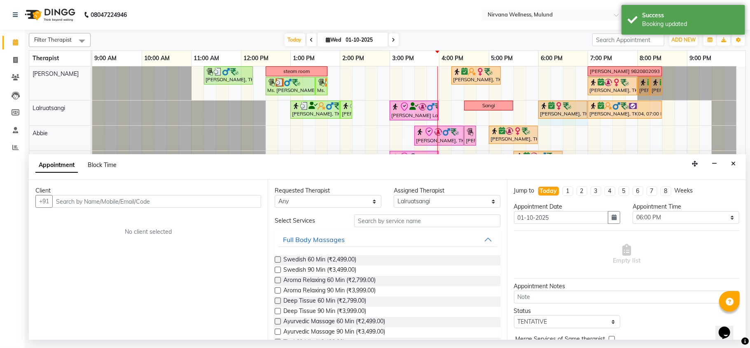
click at [104, 166] on span "Block Time" at bounding box center [102, 164] width 29 height 7
select select "48510"
select select "1080"
select select "1140"
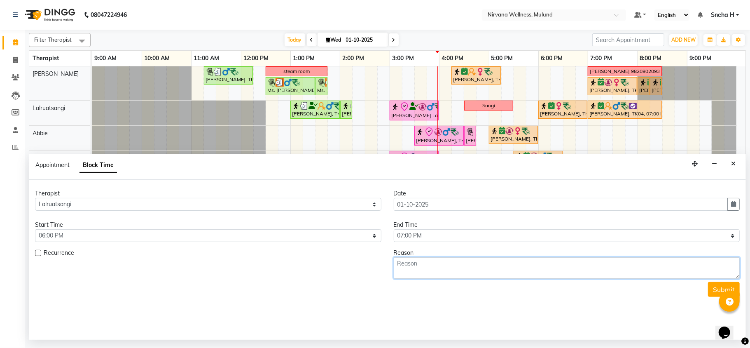
click at [538, 276] on textarea at bounding box center [567, 267] width 346 height 21
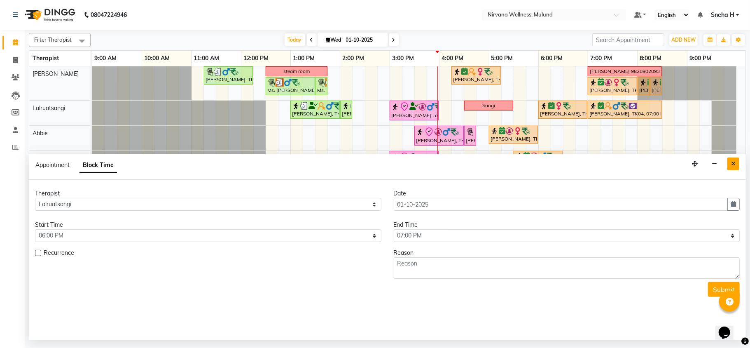
click at [735, 163] on icon "Close" at bounding box center [733, 164] width 5 height 6
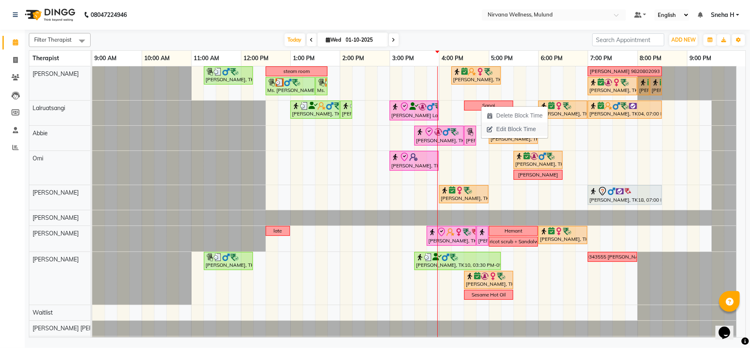
click at [516, 127] on span "Edit Block Time" at bounding box center [516, 129] width 40 height 9
select select "48510"
select select "990"
select select "1050"
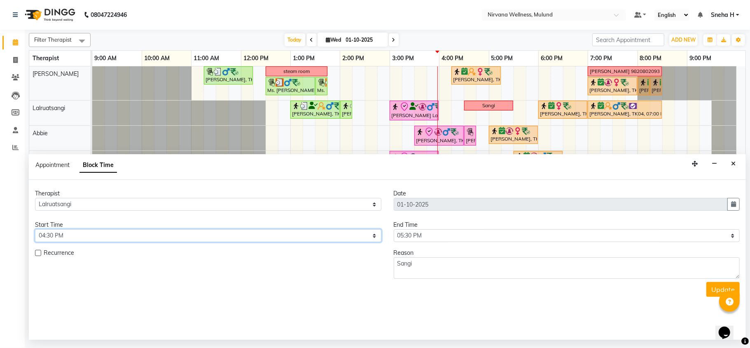
click at [319, 236] on select "Select 10:00 AM 10:15 AM 10:30 AM 10:45 AM 11:00 AM 11:15 AM 11:30 AM 11:45 AM …" at bounding box center [208, 235] width 346 height 13
select select "1080"
click at [35, 230] on select "Select 10:00 AM 10:15 AM 10:30 AM 10:45 AM 11:00 AM 11:15 AM 11:30 AM 11:45 AM …" at bounding box center [208, 235] width 346 height 13
click at [424, 237] on select "Select 10:00 AM 10:15 AM 10:30 AM 10:45 AM 11:00 AM 11:15 AM 11:30 AM 11:45 AM …" at bounding box center [567, 235] width 346 height 13
select select "1140"
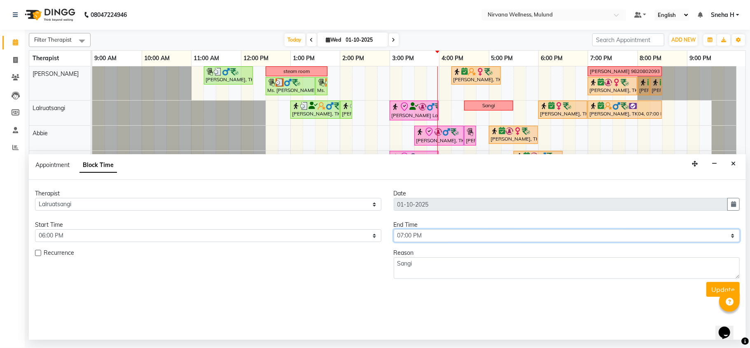
click at [394, 230] on select "Select 10:00 AM 10:15 AM 10:30 AM 10:45 AM 11:00 AM 11:15 AM 11:30 AM 11:45 AM …" at bounding box center [567, 235] width 346 height 13
click at [712, 292] on button "Update" at bounding box center [722, 289] width 33 height 15
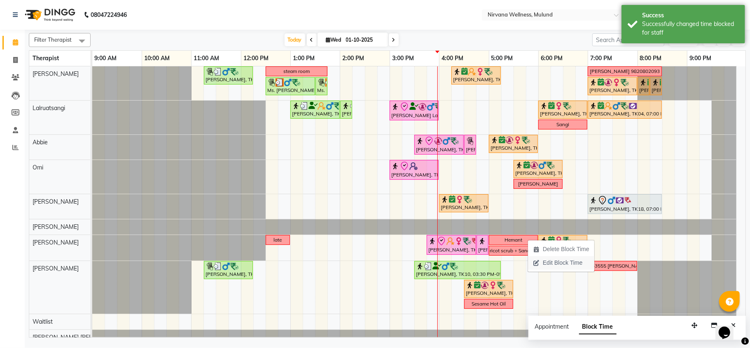
click at [556, 264] on span "Edit Block Time" at bounding box center [563, 262] width 40 height 9
select select "29684"
select select "1020"
select select "1080"
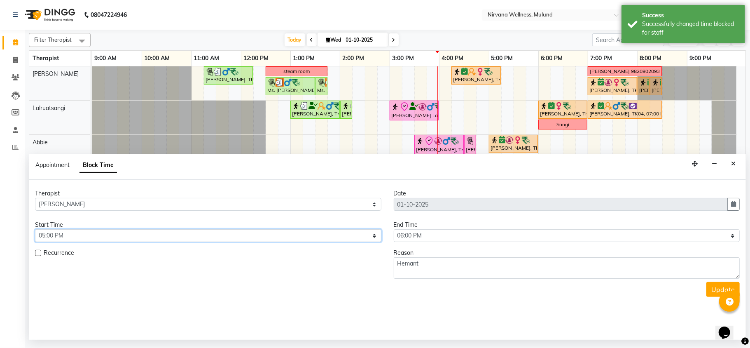
click at [328, 240] on select "Select 10:00 AM 10:15 AM 10:30 AM 10:45 AM 11:00 AM 11:15 AM 11:30 AM 11:45 AM …" at bounding box center [208, 235] width 346 height 13
select select "1080"
click at [35, 230] on select "Select 10:00 AM 10:15 AM 10:30 AM 10:45 AM 11:00 AM 11:15 AM 11:30 AM 11:45 AM …" at bounding box center [208, 235] width 346 height 13
click at [424, 233] on select "Select 10:00 AM 10:15 AM 10:30 AM 10:45 AM 11:00 AM 11:15 AM 11:30 AM 11:45 AM …" at bounding box center [567, 235] width 346 height 13
select select "1140"
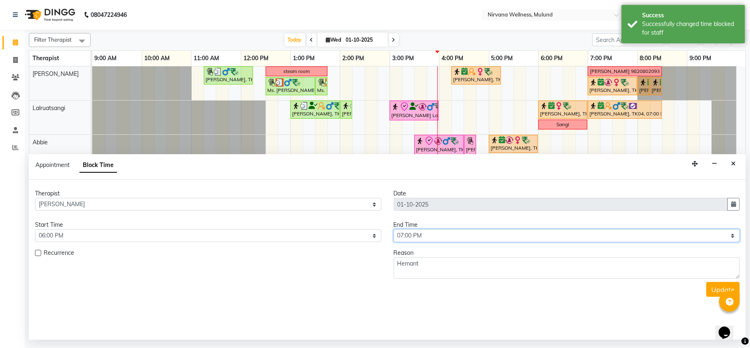
click at [394, 230] on select "Select 10:00 AM 10:15 AM 10:30 AM 10:45 AM 11:00 AM 11:15 AM 11:30 AM 11:45 AM …" at bounding box center [567, 235] width 346 height 13
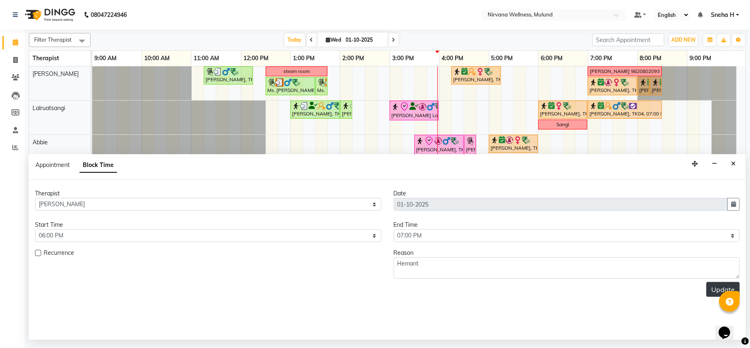
click at [728, 284] on button "Update" at bounding box center [722, 289] width 33 height 15
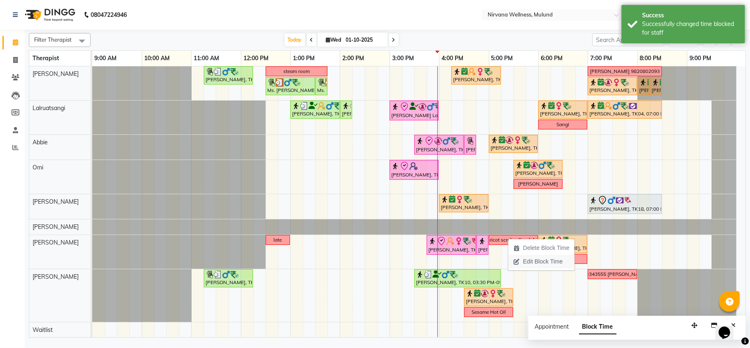
click at [526, 260] on span "Edit Block Time" at bounding box center [543, 261] width 40 height 9
select select "29684"
select select "1020"
select select "1080"
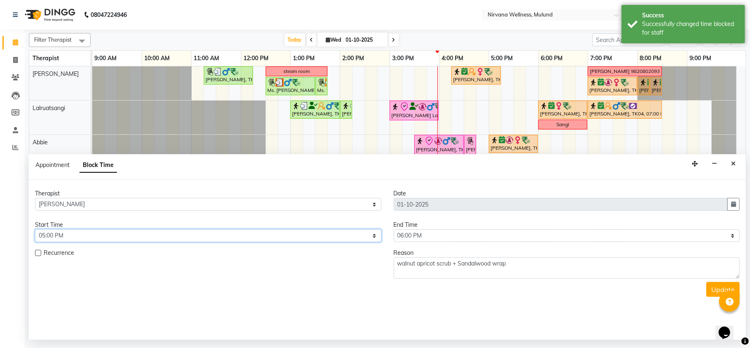
click at [315, 235] on select "Select 10:00 AM 10:15 AM 10:30 AM 10:45 AM 11:00 AM 11:15 AM 11:30 AM 11:45 AM …" at bounding box center [208, 235] width 346 height 13
select select "1080"
click at [35, 230] on select "Select 10:00 AM 10:15 AM 10:30 AM 10:45 AM 11:00 AM 11:15 AM 11:30 AM 11:45 AM …" at bounding box center [208, 235] width 346 height 13
click at [424, 239] on select "Select 10:00 AM 10:15 AM 10:30 AM 10:45 AM 11:00 AM 11:15 AM 11:30 AM 11:45 AM …" at bounding box center [567, 235] width 346 height 13
select select "1140"
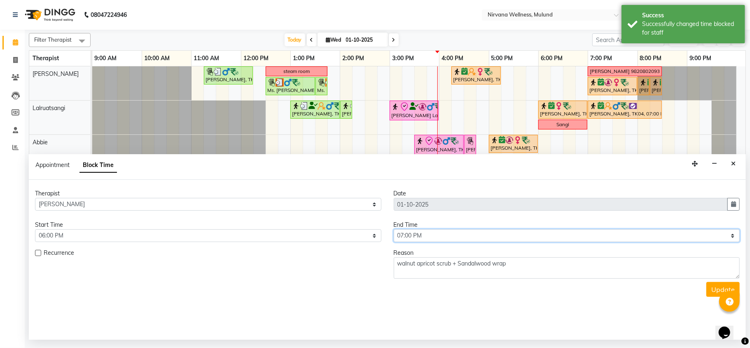
click at [394, 230] on select "Select 10:00 AM 10:15 AM 10:30 AM 10:45 AM 11:00 AM 11:15 AM 11:30 AM 11:45 AM …" at bounding box center [567, 235] width 346 height 13
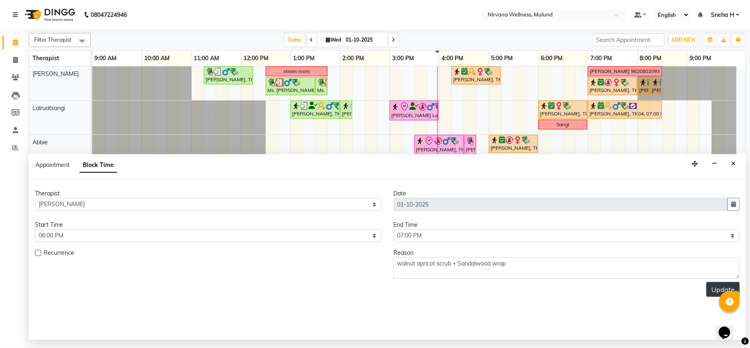
click at [724, 284] on button "Update" at bounding box center [722, 289] width 33 height 15
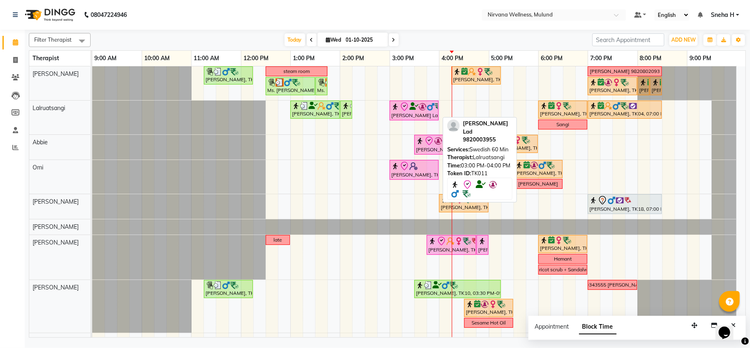
click at [416, 106] on icon at bounding box center [413, 106] width 9 height 0
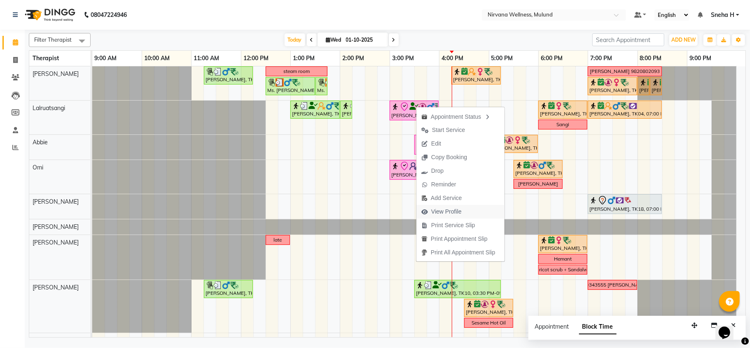
click at [445, 210] on span "View Profile" at bounding box center [446, 211] width 30 height 9
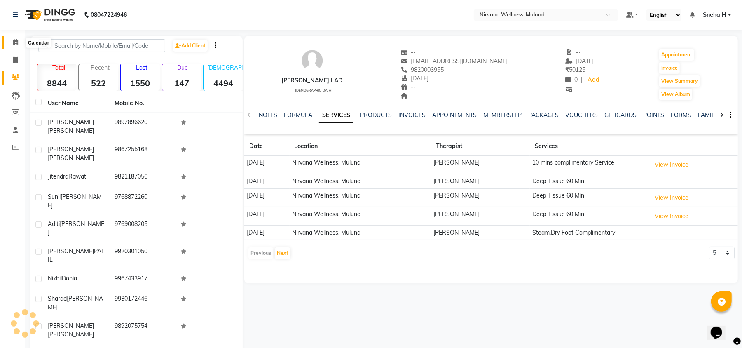
click at [16, 43] on icon at bounding box center [15, 42] width 5 height 6
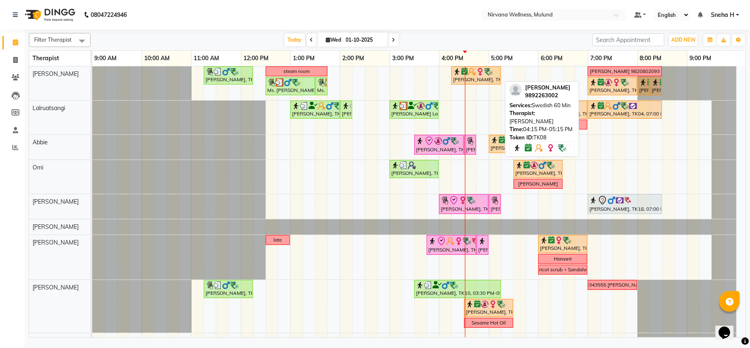
click at [461, 71] on img at bounding box center [457, 72] width 8 height 8
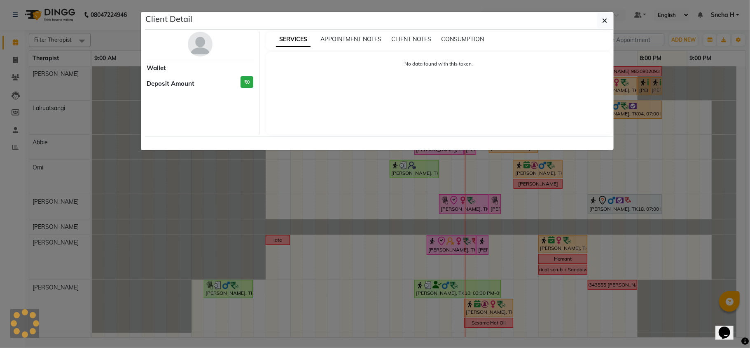
select select "6"
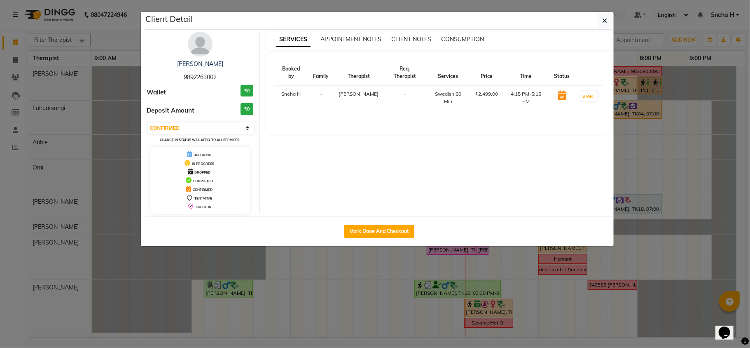
click at [111, 33] on ngb-modal-window "Client Detail NAZIRA IBRAHIM 9892263002 Wallet ₹0 Deposit Amount ₹0 Select IN S…" at bounding box center [375, 174] width 750 height 348
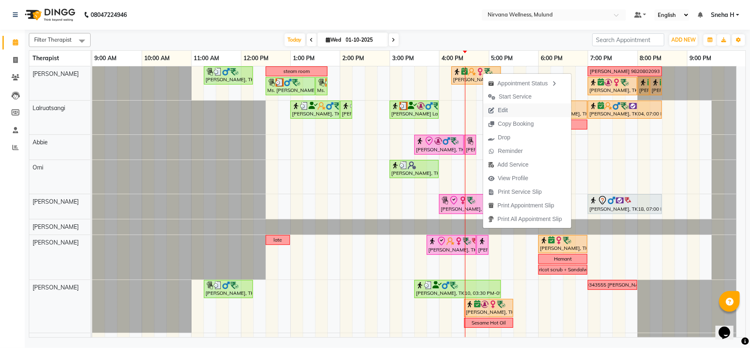
click at [503, 110] on span "Edit" at bounding box center [503, 110] width 10 height 9
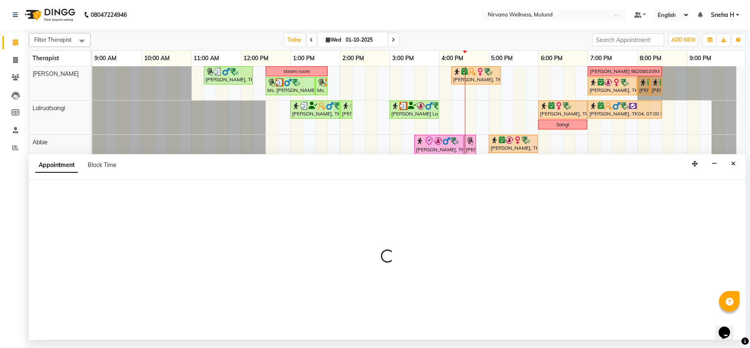
select select "confirm booking"
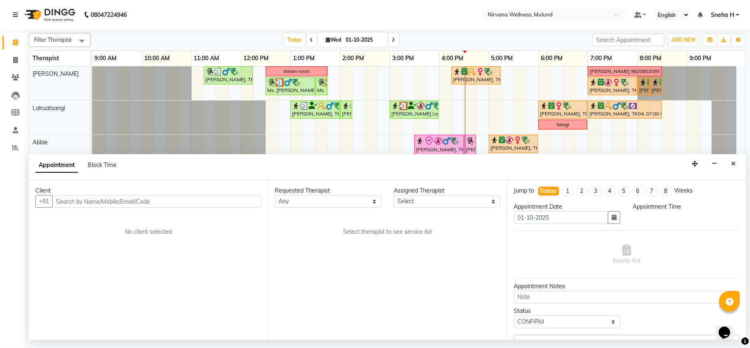
select select "975"
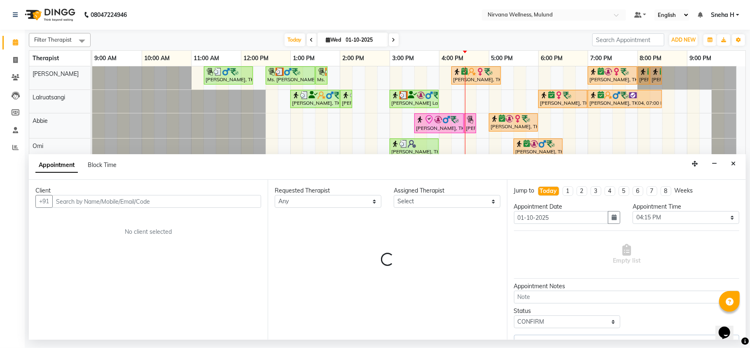
select select "29686"
select select "2150"
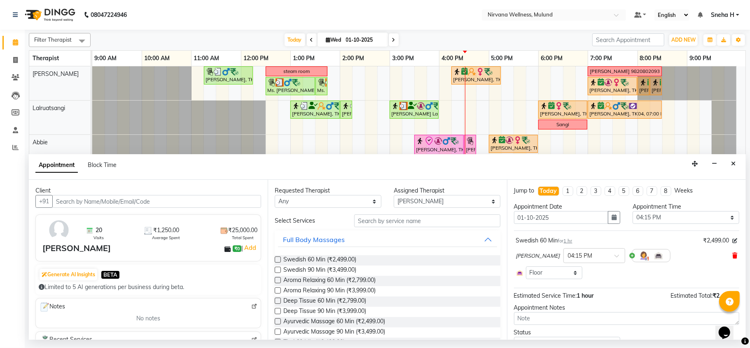
click at [732, 254] on icon at bounding box center [734, 255] width 5 height 6
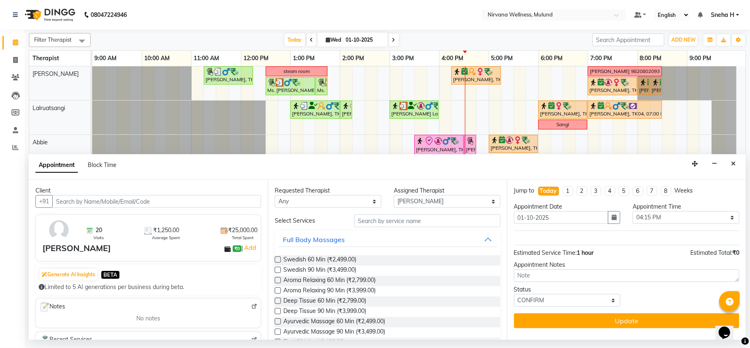
click at [727, 257] on div "Estimated Total: ₹0" at bounding box center [714, 252] width 49 height 9
click at [468, 221] on input "text" at bounding box center [427, 220] width 146 height 13
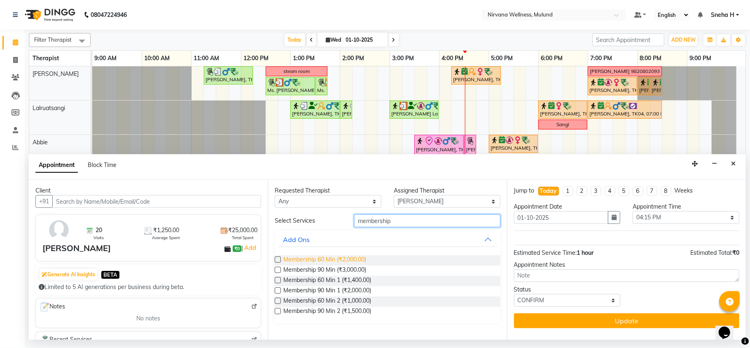
type input "membership"
click at [355, 262] on span "Membership 60 Min (₹2,000.00)" at bounding box center [324, 260] width 83 height 10
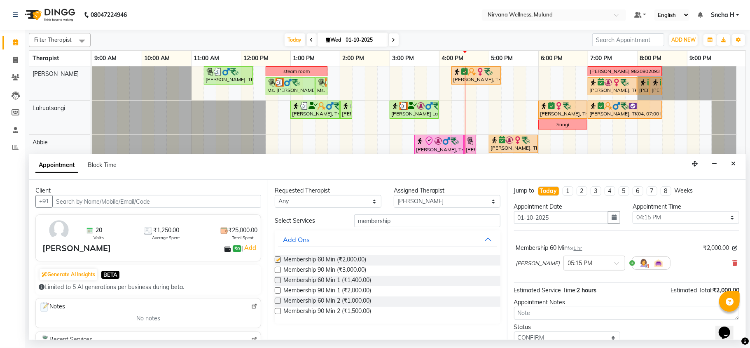
checkbox input "false"
click at [597, 267] on div "× 05:15 PM" at bounding box center [588, 263] width 48 height 9
click at [574, 274] on div "04:15 PM" at bounding box center [594, 268] width 61 height 15
drag, startPoint x: 415, startPoint y: 223, endPoint x: 318, endPoint y: 222, distance: 97.2
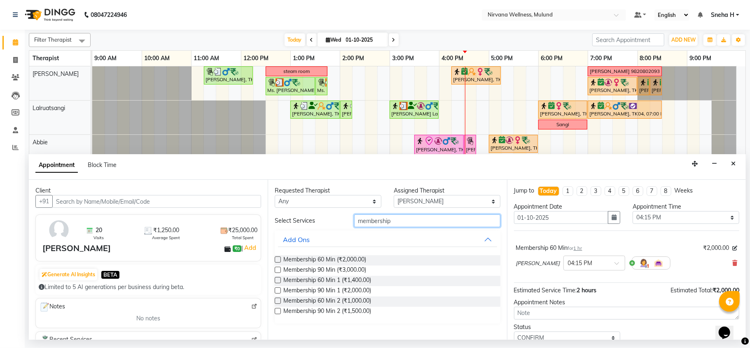
click at [318, 222] on div "Select Services membership" at bounding box center [388, 220] width 238 height 13
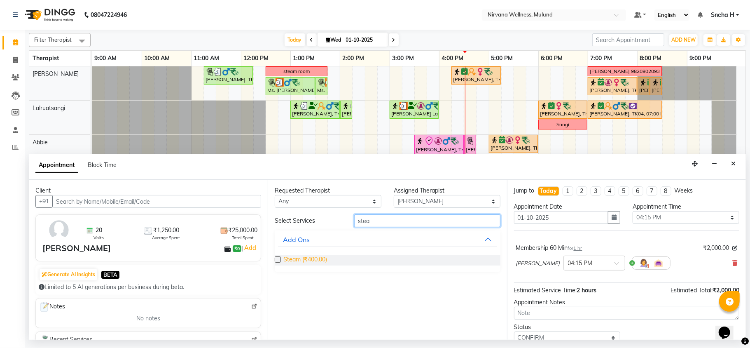
type input "stea"
click at [318, 260] on span "Steam (₹400.00)" at bounding box center [305, 260] width 44 height 10
checkbox input "false"
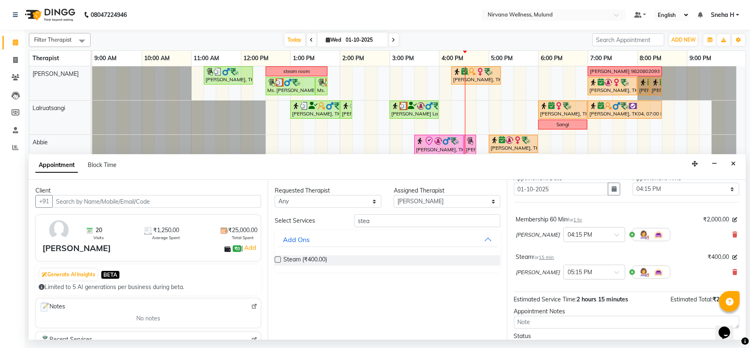
scroll to position [71, 0]
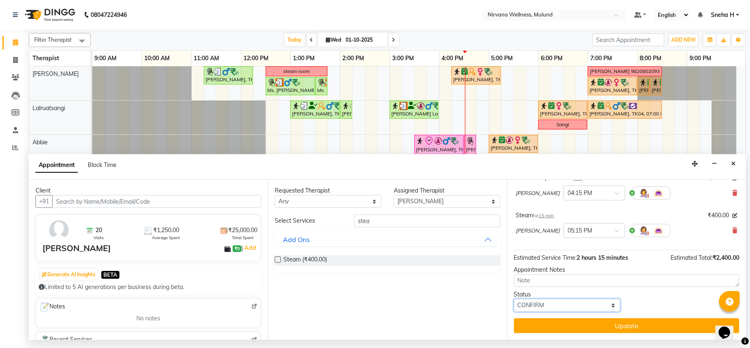
click at [551, 299] on select "Select TENTATIVE CONFIRM CHECK-IN UPCOMING" at bounding box center [567, 305] width 107 height 13
select select "check-in"
click at [514, 299] on select "Select TENTATIVE CONFIRM CHECK-IN UPCOMING" at bounding box center [567, 305] width 107 height 13
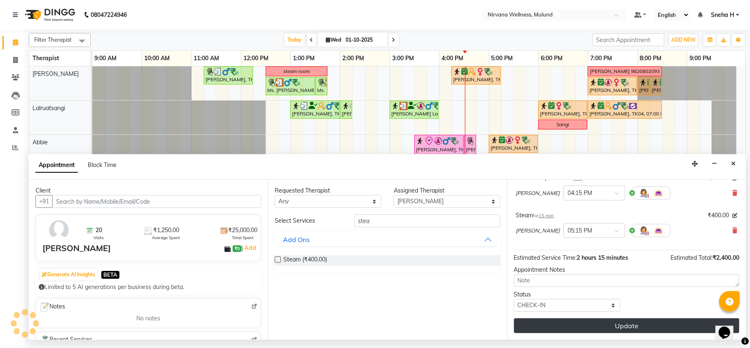
click at [536, 326] on button "Update" at bounding box center [626, 325] width 225 height 15
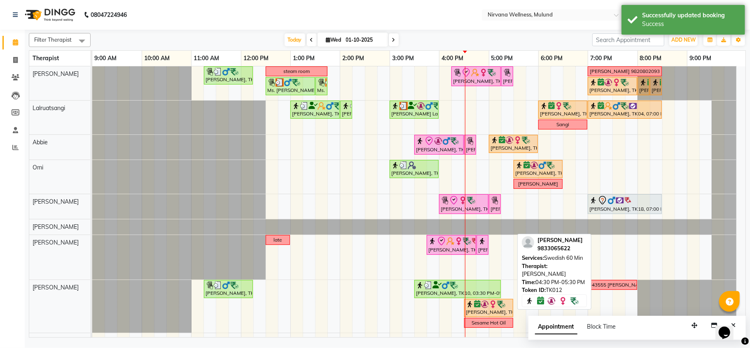
click at [488, 311] on div "[PERSON_NAME], TK12, 04:30 PM-05:30 PM, Swedish 60 Min" at bounding box center [488, 308] width 47 height 16
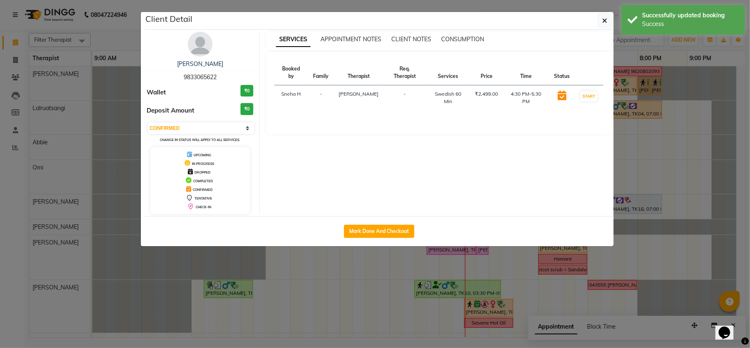
click at [212, 122] on div "Select IN SERVICE CONFIRMED TENTATIVE CHECK IN MARK DONE DROPPED UPCOMING Chang…" at bounding box center [200, 132] width 107 height 22
click at [205, 127] on select "Select IN SERVICE CONFIRMED TENTATIVE CHECK IN MARK DONE DROPPED UPCOMING" at bounding box center [201, 128] width 107 height 12
select select "8"
click at [148, 123] on select "Select IN SERVICE CONFIRMED TENTATIVE CHECK IN MARK DONE DROPPED UPCOMING" at bounding box center [201, 128] width 107 height 12
click at [114, 23] on ngb-modal-window "Client Detail [PERSON_NAME] 9833065622 Wallet ₹0 Deposit Amount ₹0 Select IN SE…" at bounding box center [375, 174] width 750 height 348
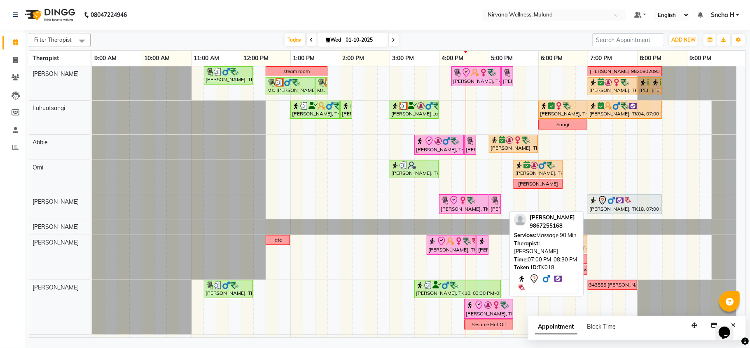
click at [627, 200] on img at bounding box center [628, 200] width 8 height 8
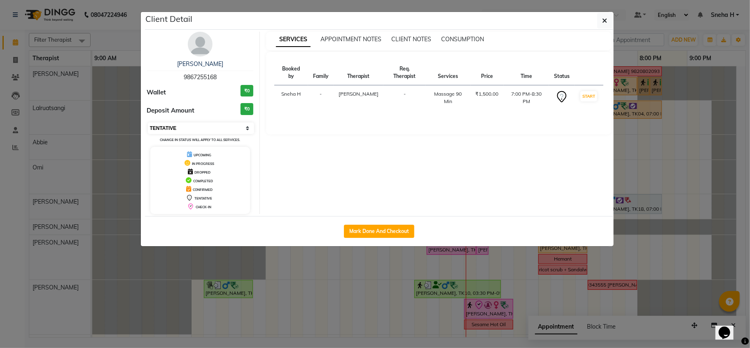
click at [216, 127] on select "Select IN SERVICE CONFIRMED TENTATIVE CHECK IN MARK DONE DROPPED UPCOMING" at bounding box center [201, 128] width 107 height 12
select select "6"
click at [148, 123] on select "Select IN SERVICE CONFIRMED TENTATIVE CHECK IN MARK DONE DROPPED UPCOMING" at bounding box center [201, 128] width 107 height 12
click at [124, 27] on ngb-modal-window "Client Detail Pritesh Shah 9867255168 Wallet ₹0 Deposit Amount ₹0 Select IN SER…" at bounding box center [375, 174] width 750 height 348
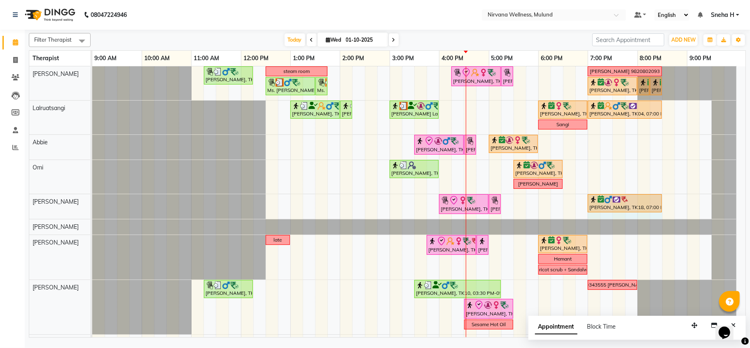
drag, startPoint x: 593, startPoint y: 216, endPoint x: 662, endPoint y: 217, distance: 69.2
click at [662, 217] on div "Sudesh, TK05, 11:15 AM-12:15 PM, Swedish Wintergreen Oil 60 Min steam room NAZI…" at bounding box center [418, 247] width 653 height 362
select select "92882"
select select "1140"
select select "tentative"
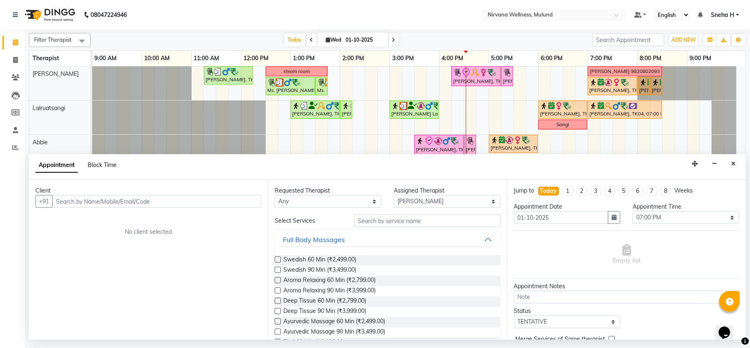
click at [96, 161] on span "Block Time" at bounding box center [102, 164] width 29 height 7
select select "92882"
select select "1140"
select select "1230"
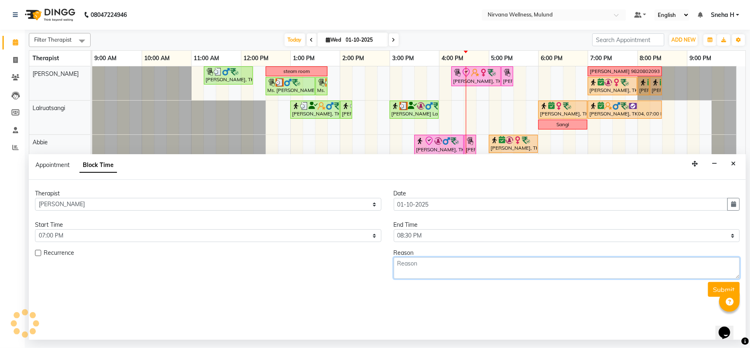
click at [397, 271] on textarea at bounding box center [567, 267] width 346 height 21
type textarea "Coffee scrub and deep tissue"
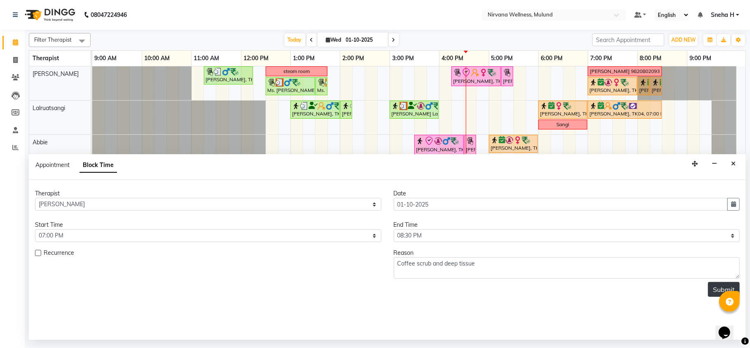
click at [712, 285] on button "Submit" at bounding box center [724, 289] width 32 height 15
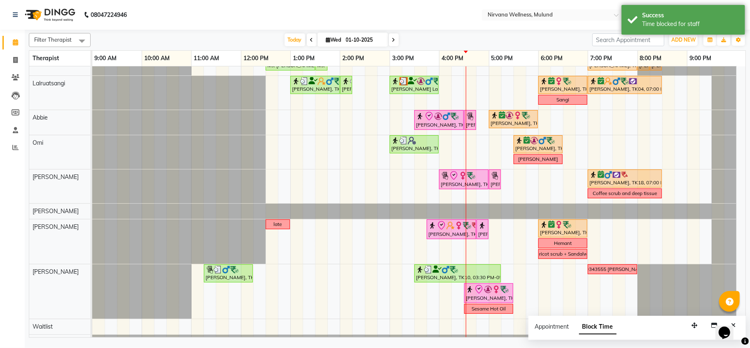
scroll to position [0, 0]
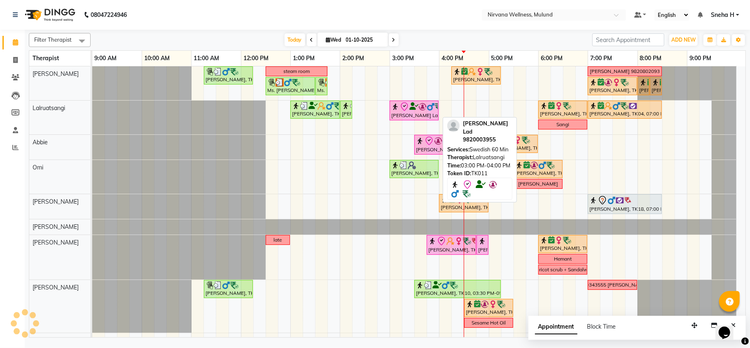
click at [409, 107] on icon at bounding box center [404, 107] width 10 height 10
select select "8"
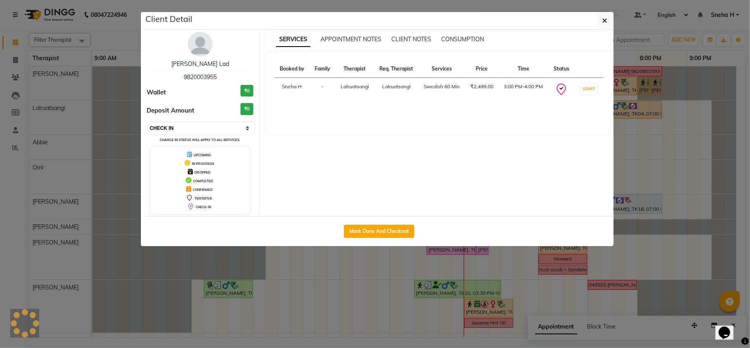
click at [226, 126] on select "Select IN SERVICE CONFIRMED TENTATIVE CHECK IN MARK DONE DROPPED UPCOMING" at bounding box center [201, 128] width 107 height 12
click at [148, 123] on select "Select IN SERVICE CONFIRMED TENTATIVE CHECK IN MARK DONE DROPPED UPCOMING" at bounding box center [201, 128] width 107 height 12
click at [116, 42] on ngb-modal-window "Client Detail [PERSON_NAME] Lad 9820003955 Wallet ₹0 Deposit Amount ₹0 Select I…" at bounding box center [375, 174] width 750 height 348
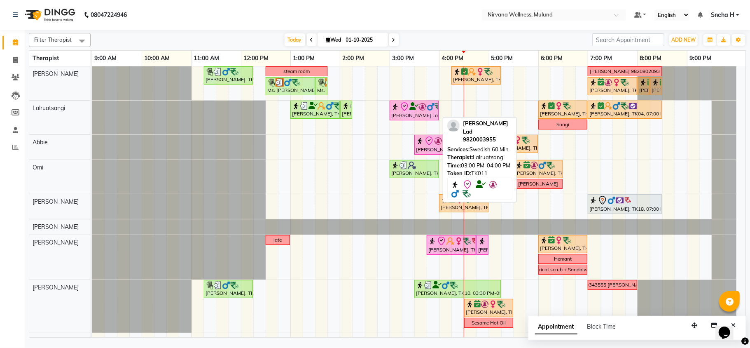
click at [413, 114] on div "[PERSON_NAME] Lad, TK11, 03:00 PM-04:00 PM, Swedish 60 Min" at bounding box center [413, 110] width 47 height 17
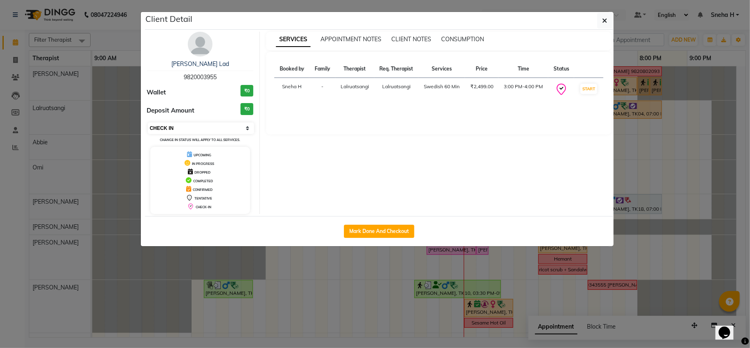
click at [208, 130] on select "Select IN SERVICE CONFIRMED TENTATIVE CHECK IN MARK DONE DROPPED UPCOMING" at bounding box center [201, 128] width 107 height 12
click at [148, 123] on select "Select IN SERVICE CONFIRMED TENTATIVE CHECK IN MARK DONE DROPPED UPCOMING" at bounding box center [201, 128] width 107 height 12
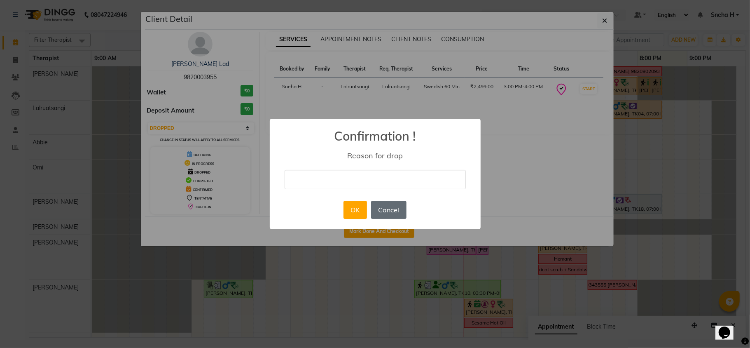
click at [402, 210] on button "Cancel" at bounding box center [388, 210] width 35 height 18
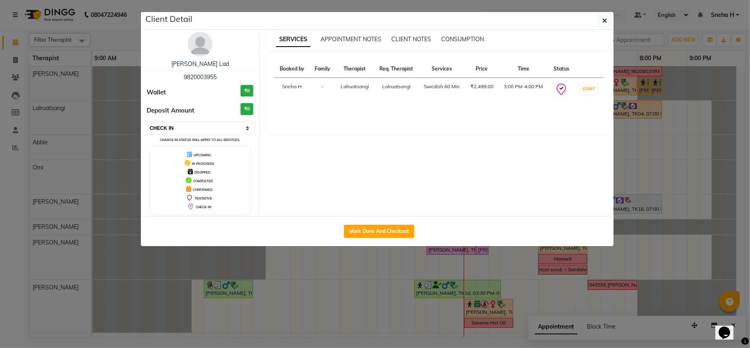
click at [196, 129] on select "Select IN SERVICE CONFIRMED TENTATIVE CHECK IN MARK DONE DROPPED UPCOMING" at bounding box center [201, 128] width 107 height 12
select select "3"
click at [148, 123] on select "Select IN SERVICE CONFIRMED TENTATIVE CHECK IN MARK DONE DROPPED UPCOMING" at bounding box center [201, 128] width 107 height 12
click at [109, 38] on ngb-modal-window "Client Detail [PERSON_NAME] Lad 9820003955 Wallet ₹0 Deposit Amount ₹0 Select I…" at bounding box center [375, 174] width 750 height 348
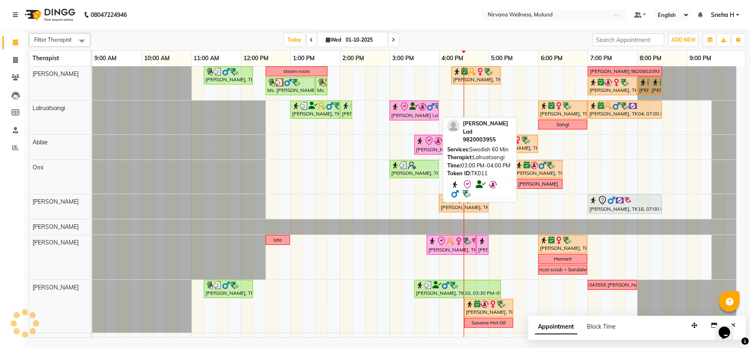
click at [412, 107] on icon at bounding box center [413, 106] width 9 height 0
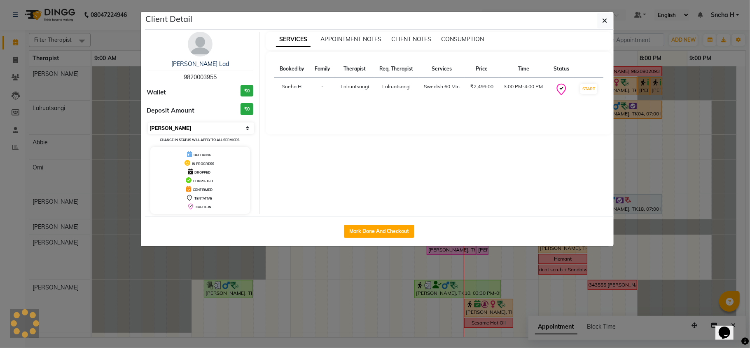
click at [221, 128] on select "Select IN SERVICE CONFIRMED TENTATIVE CHECK IN MARK DONE DROPPED UPCOMING" at bounding box center [201, 128] width 107 height 12
select select "3"
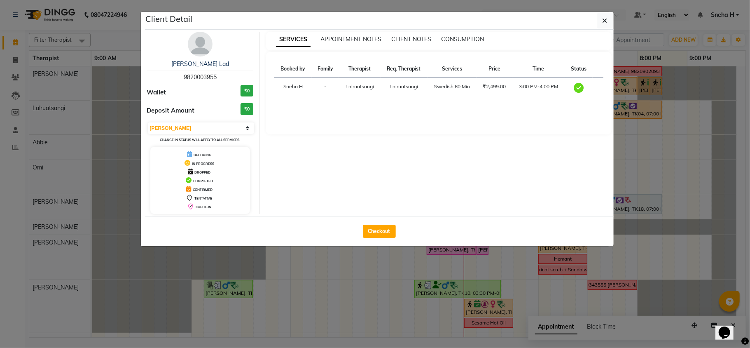
click at [130, 40] on ngb-modal-window "Client Detail Gurudatta Lad 9820003955 Wallet ₹0 Deposit Amount ₹0 Select MARK …" at bounding box center [375, 174] width 750 height 348
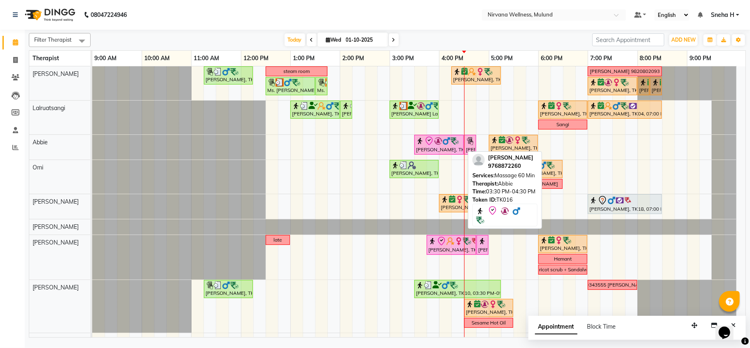
click at [436, 150] on div "[PERSON_NAME], TK16, 03:30 PM-04:30 PM, Massage 60 Min" at bounding box center [439, 144] width 48 height 17
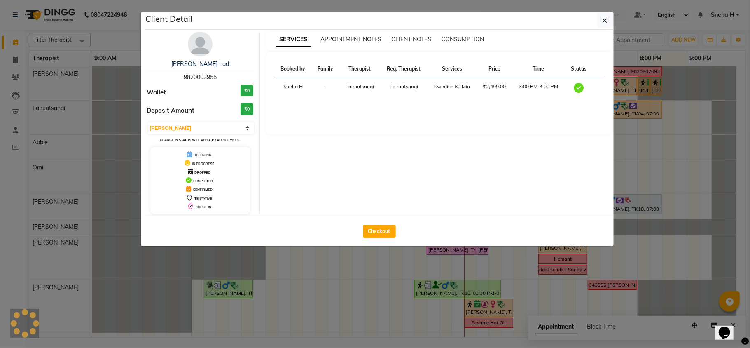
click at [112, 32] on ngb-modal-window "Client Detail Gurudatta Lad 9820003955 Wallet ₹0 Deposit Amount ₹0 Select MARK …" at bounding box center [375, 174] width 750 height 348
select select "8"
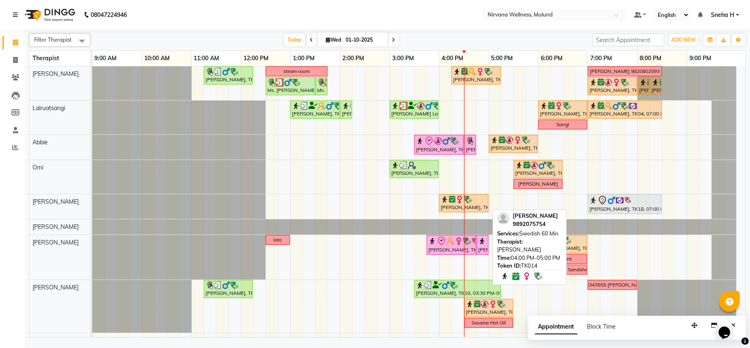
click at [468, 205] on div "Samidha Sathe, TK14, 04:00 PM-05:00 PM, Swedish 60 Min" at bounding box center [464, 203] width 48 height 16
select select "6"
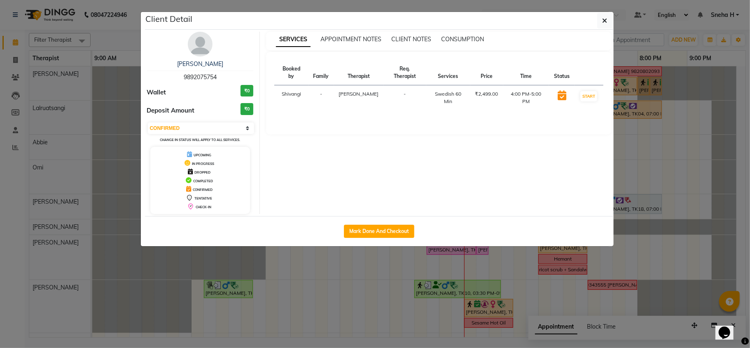
click at [183, 264] on ngb-modal-window "Client Detail Samidha Sathe 9892075754 Wallet ₹0 Deposit Amount ₹0 Select IN SE…" at bounding box center [375, 174] width 750 height 348
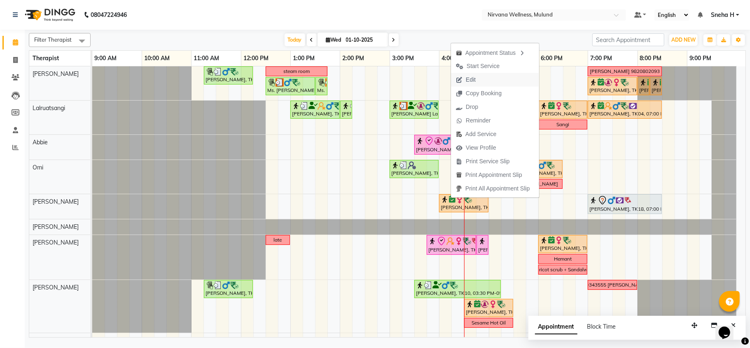
click at [478, 81] on span "Edit" at bounding box center [466, 80] width 30 height 14
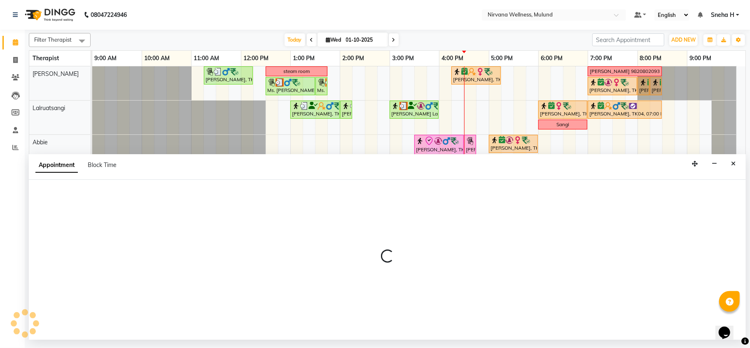
select select "confirm booking"
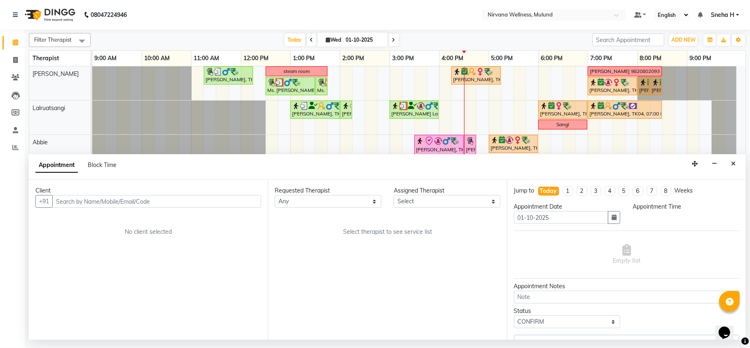
select select "92882"
select select "960"
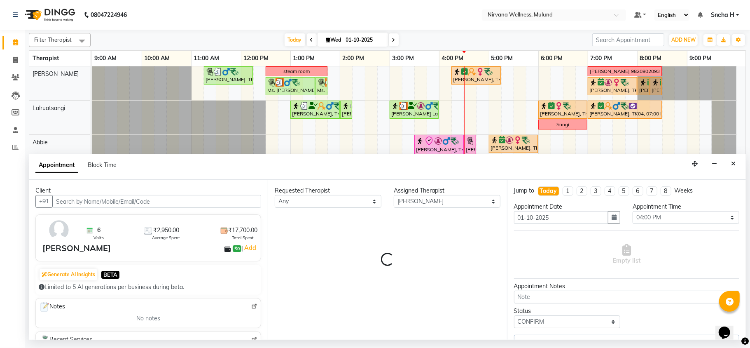
select select "2150"
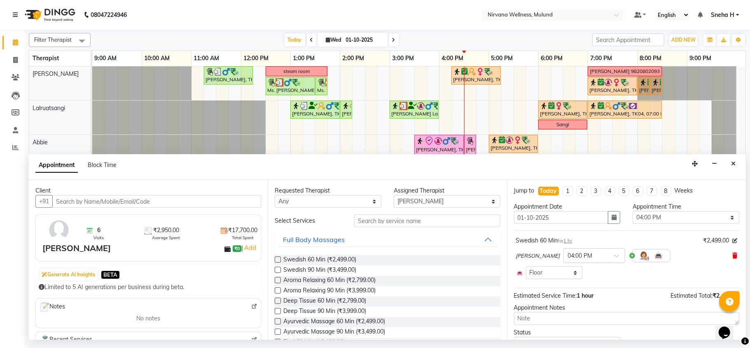
click at [732, 257] on icon at bounding box center [734, 255] width 5 height 6
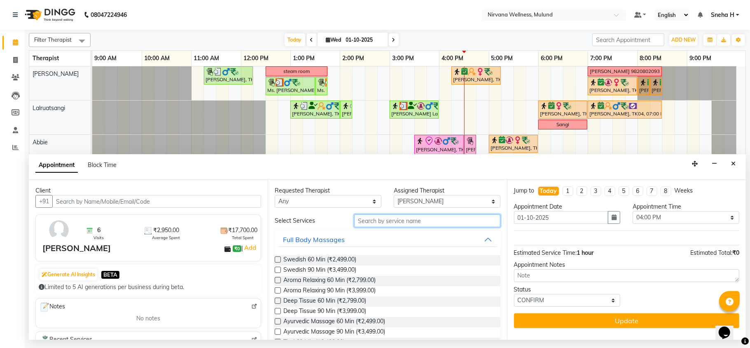
click at [369, 225] on input "text" at bounding box center [427, 220] width 146 height 13
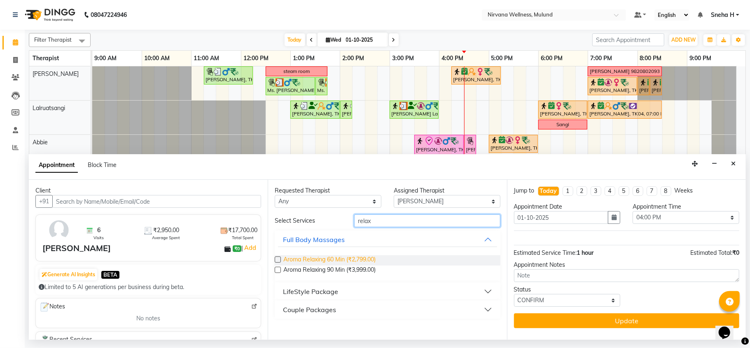
type input "relax"
click at [348, 261] on span "Aroma Relaxing 60 Min (₹2,799.00)" at bounding box center [329, 260] width 92 height 10
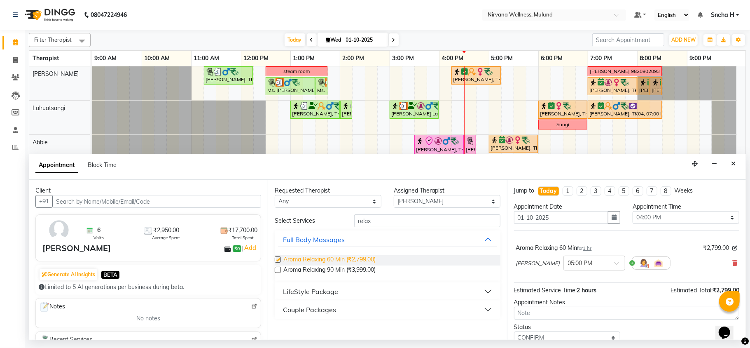
checkbox input "false"
click at [379, 215] on input "relax" at bounding box center [427, 220] width 146 height 13
drag, startPoint x: 381, startPoint y: 221, endPoint x: 432, endPoint y: 226, distance: 51.3
click at [348, 220] on div "relax" at bounding box center [427, 220] width 159 height 13
click at [582, 266] on div at bounding box center [594, 262] width 61 height 9
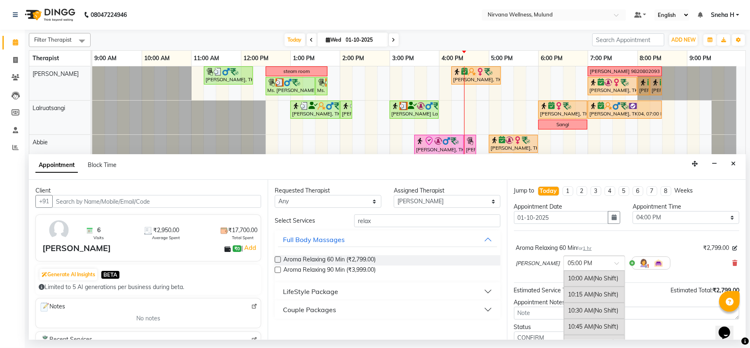
click at [582, 266] on div at bounding box center [594, 262] width 61 height 9
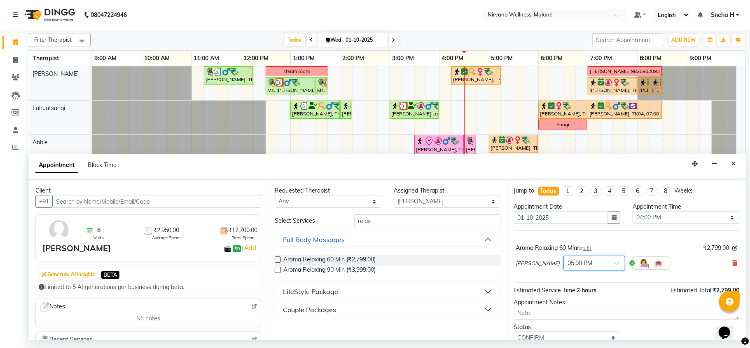
scroll to position [91, 0]
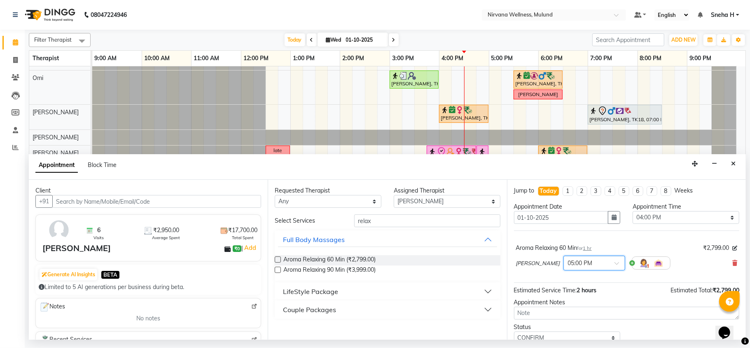
click at [582, 266] on div at bounding box center [594, 262] width 61 height 9
click at [564, 328] on div "04:00 PM" at bounding box center [594, 323] width 61 height 15
drag, startPoint x: 378, startPoint y: 223, endPoint x: 339, endPoint y: 216, distance: 40.1
click at [339, 216] on div "Select Services relax" at bounding box center [388, 220] width 238 height 13
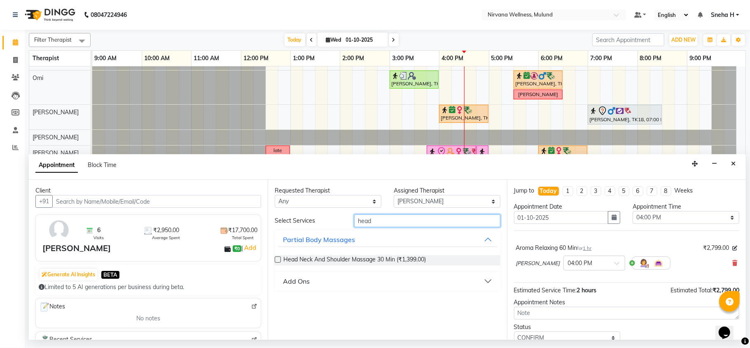
type input "head"
click at [298, 279] on div "Add Ons" at bounding box center [296, 281] width 27 height 10
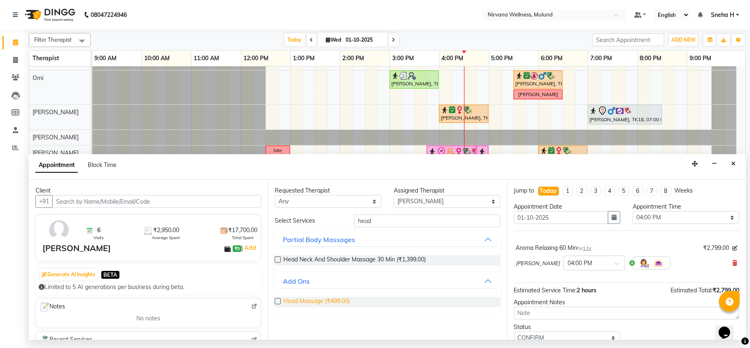
click at [297, 303] on span "Head Massage (₹499.00)" at bounding box center [316, 302] width 66 height 10
checkbox input "false"
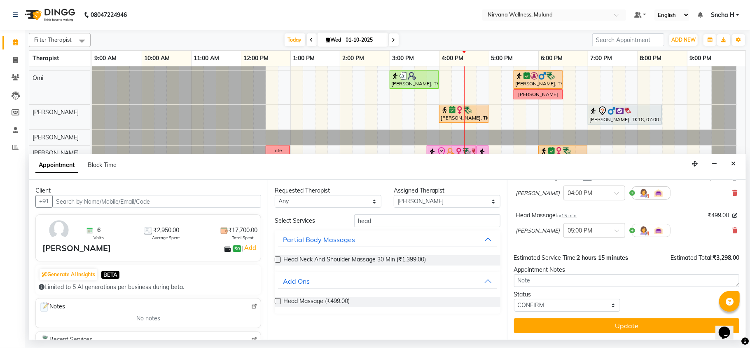
scroll to position [71, 0]
click at [570, 301] on select "Select TENTATIVE CONFIRM CHECK-IN UPCOMING" at bounding box center [567, 305] width 107 height 13
select select "check-in"
click at [514, 299] on select "Select TENTATIVE CONFIRM CHECK-IN UPCOMING" at bounding box center [567, 305] width 107 height 13
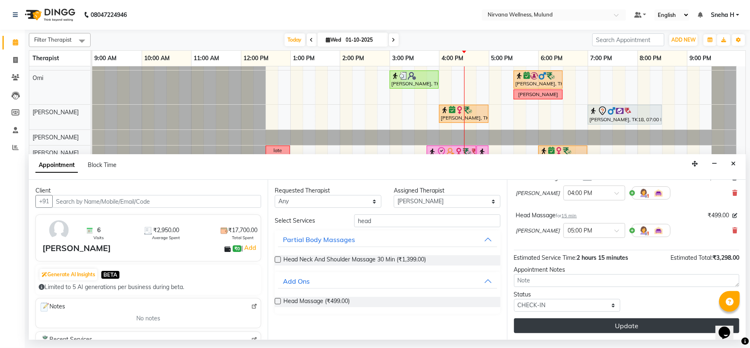
click at [552, 328] on button "Update" at bounding box center [626, 325] width 225 height 15
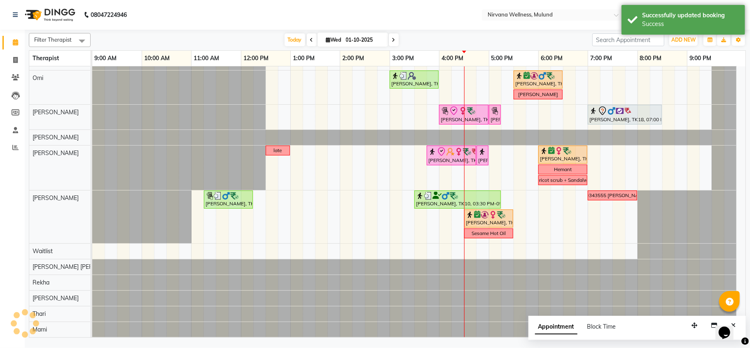
scroll to position [91, 0]
